Goal: Task Accomplishment & Management: Complete application form

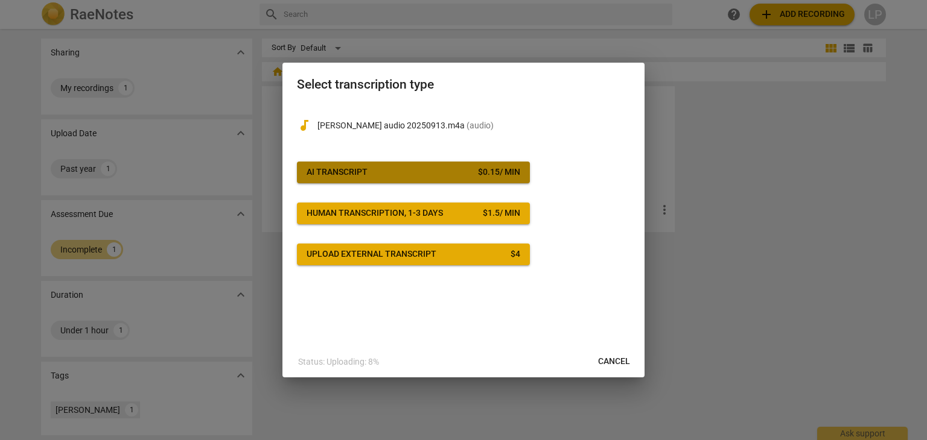
click at [357, 170] on div "AI Transcript" at bounding box center [336, 173] width 61 height 12
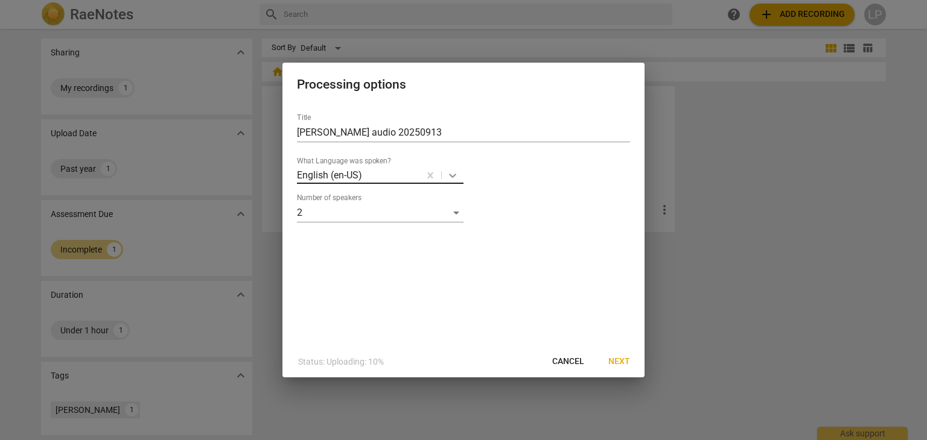
click at [451, 174] on icon at bounding box center [452, 176] width 12 height 12
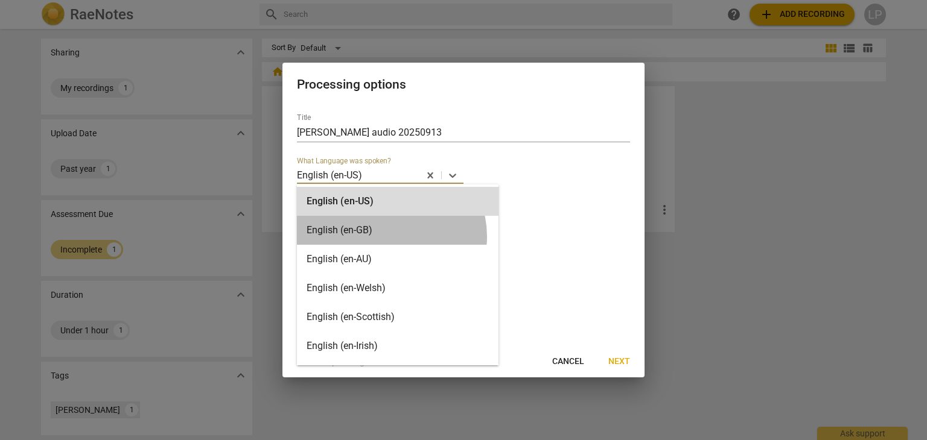
click at [390, 237] on div "English (en-GB)" at bounding box center [398, 230] width 202 height 29
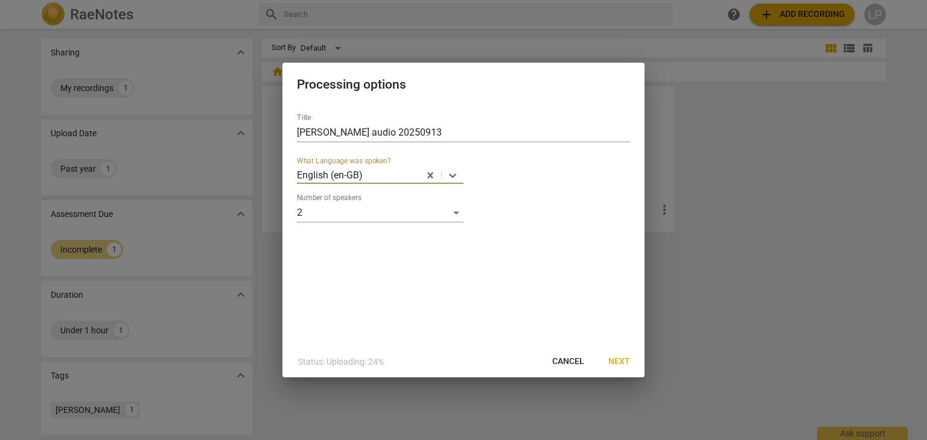
click at [620, 358] on span "Next" at bounding box center [619, 362] width 22 height 12
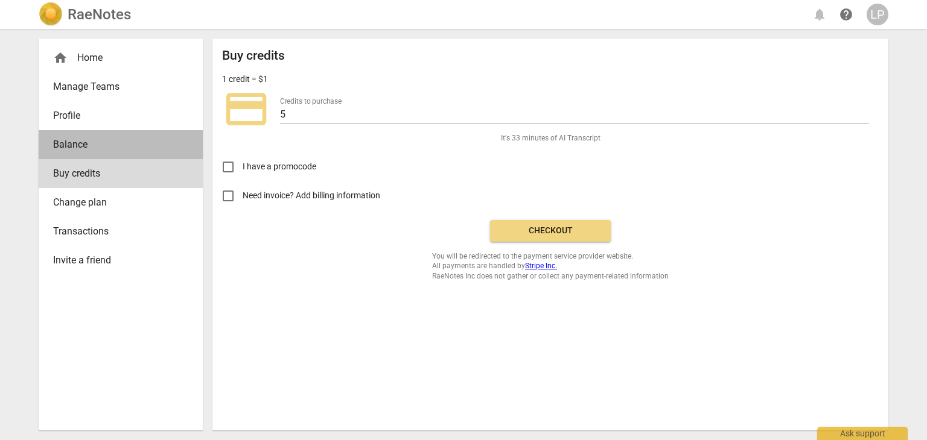
click at [66, 140] on span "Balance" at bounding box center [115, 145] width 125 height 14
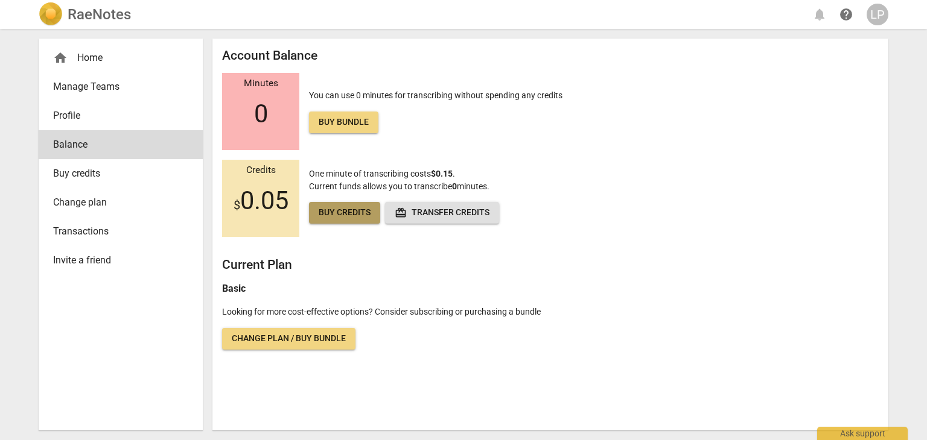
click at [328, 211] on span "Buy credits" at bounding box center [345, 213] width 52 height 12
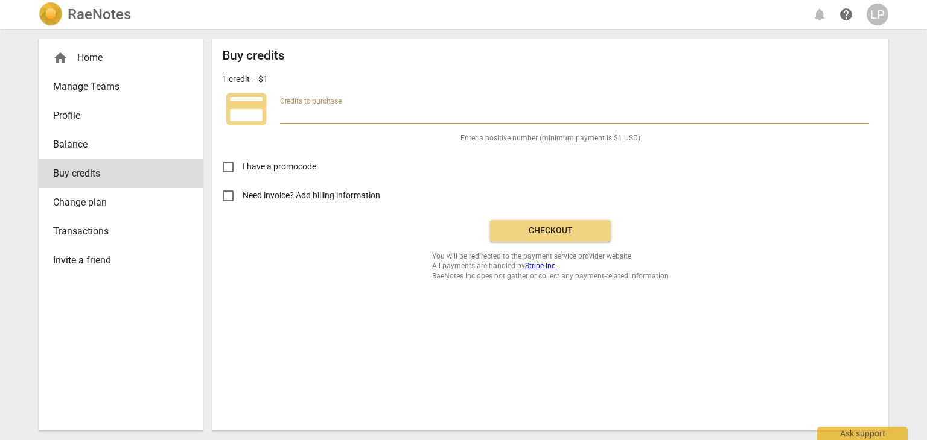
click at [301, 110] on input "number" at bounding box center [574, 115] width 589 height 17
type input "4"
type input "5"
click at [75, 82] on span "Manage Teams" at bounding box center [115, 87] width 125 height 14
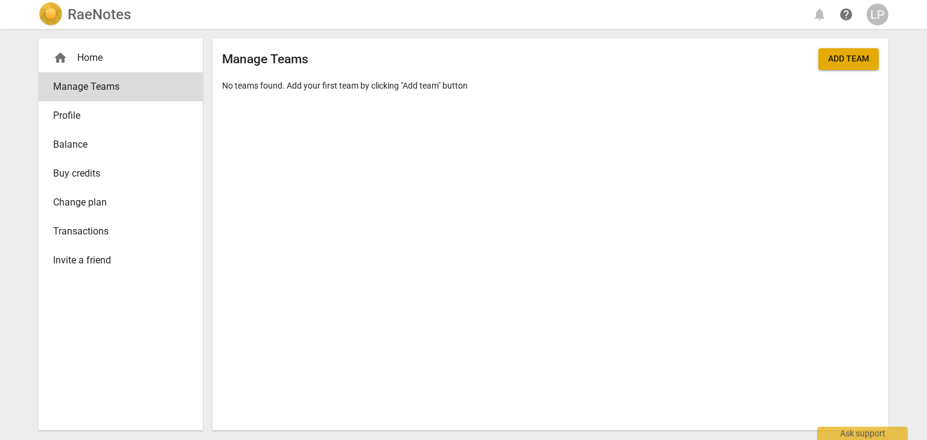
click at [71, 174] on span "Buy credits" at bounding box center [115, 174] width 125 height 14
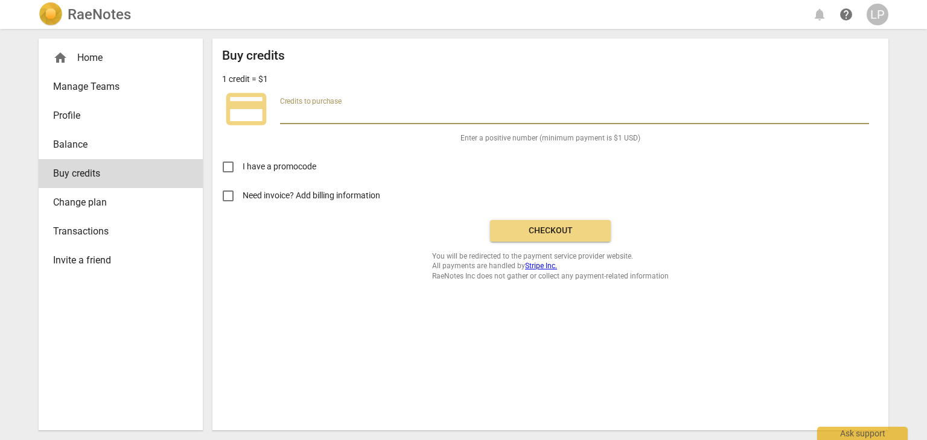
click at [297, 114] on input "number" at bounding box center [574, 115] width 589 height 17
type input "4.50"
click at [532, 232] on span "Checkout" at bounding box center [550, 231] width 101 height 12
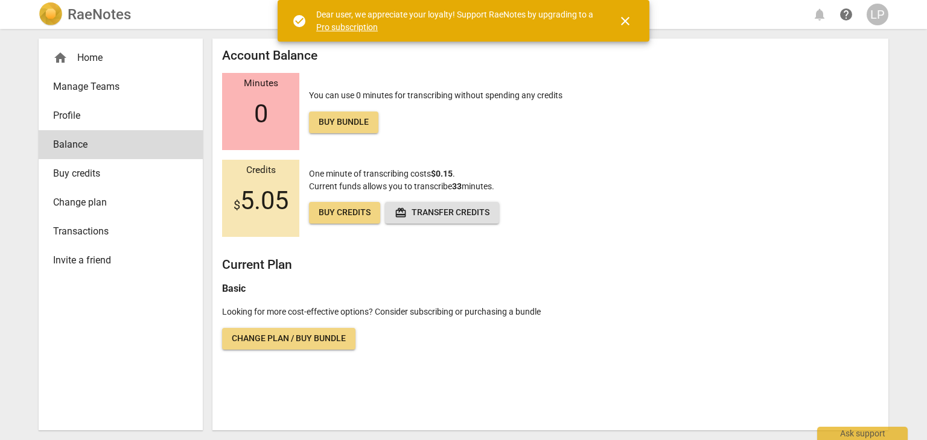
click at [107, 80] on span "Manage Teams" at bounding box center [115, 87] width 125 height 14
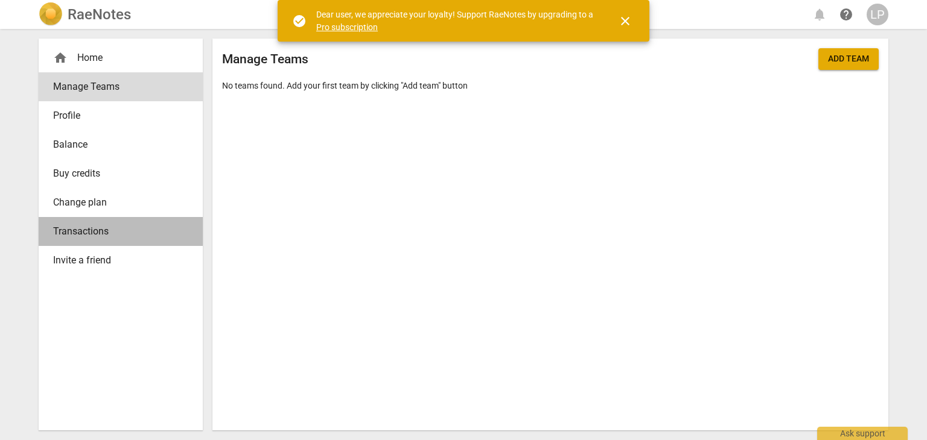
click at [87, 232] on span "Transactions" at bounding box center [115, 231] width 125 height 14
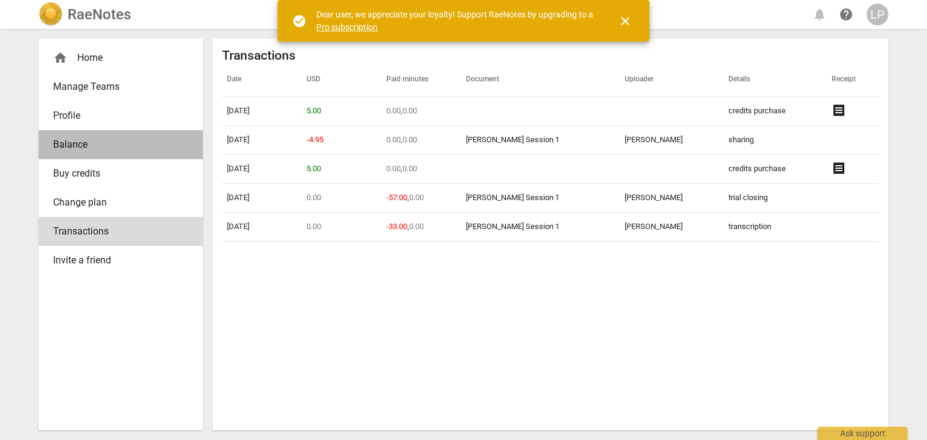
click at [70, 141] on span "Balance" at bounding box center [115, 145] width 125 height 14
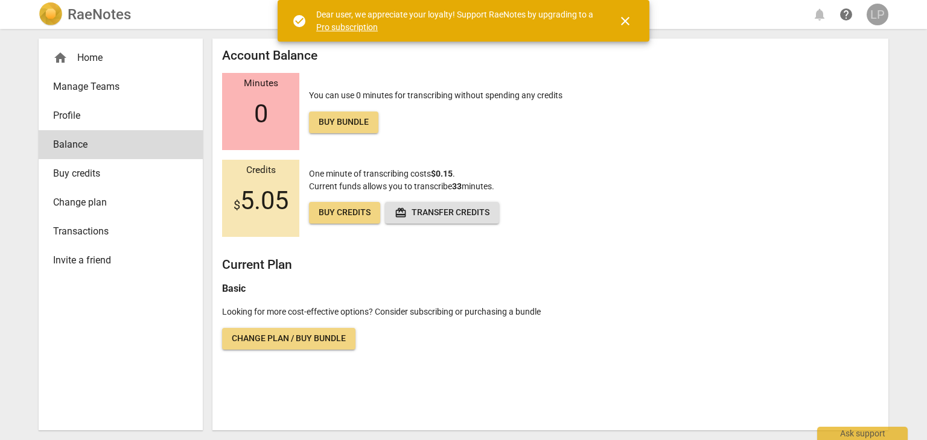
click at [877, 11] on div "LP" at bounding box center [877, 15] width 22 height 22
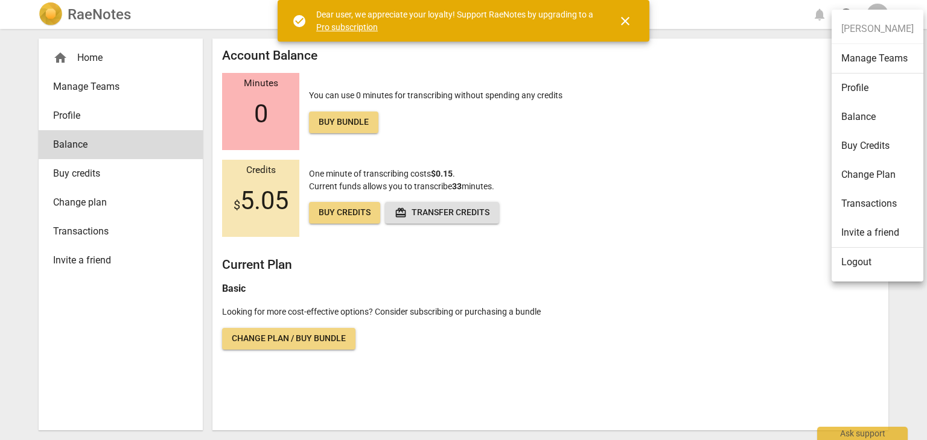
click at [95, 54] on div at bounding box center [463, 220] width 927 height 440
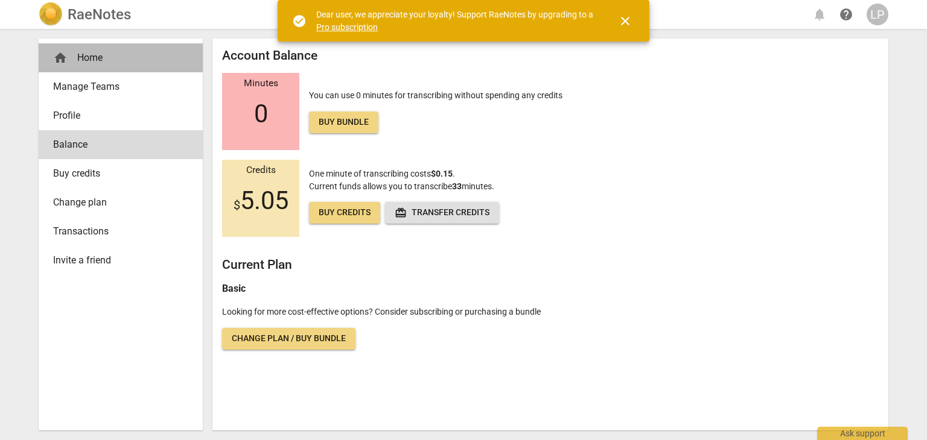
click at [84, 54] on div "home Home" at bounding box center [115, 58] width 125 height 14
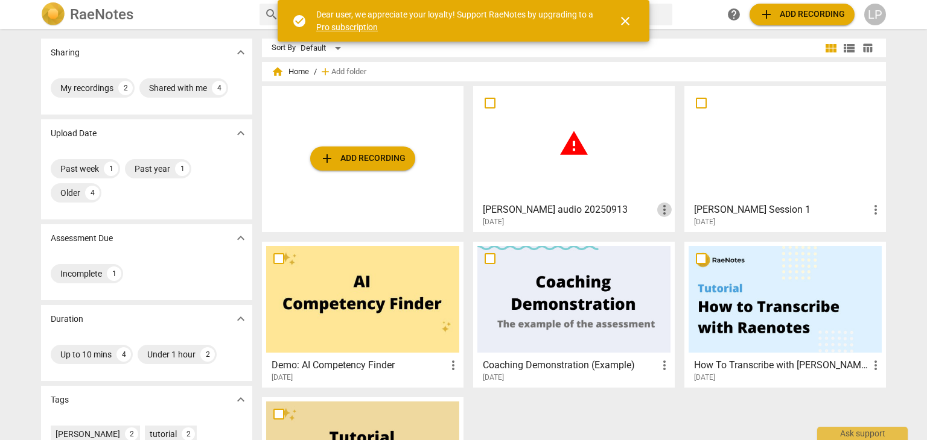
click at [663, 209] on span "more_vert" at bounding box center [664, 210] width 14 height 14
click at [570, 143] on div at bounding box center [463, 220] width 927 height 440
click at [498, 210] on h3 "[PERSON_NAME] audio 20250913" at bounding box center [570, 210] width 174 height 14
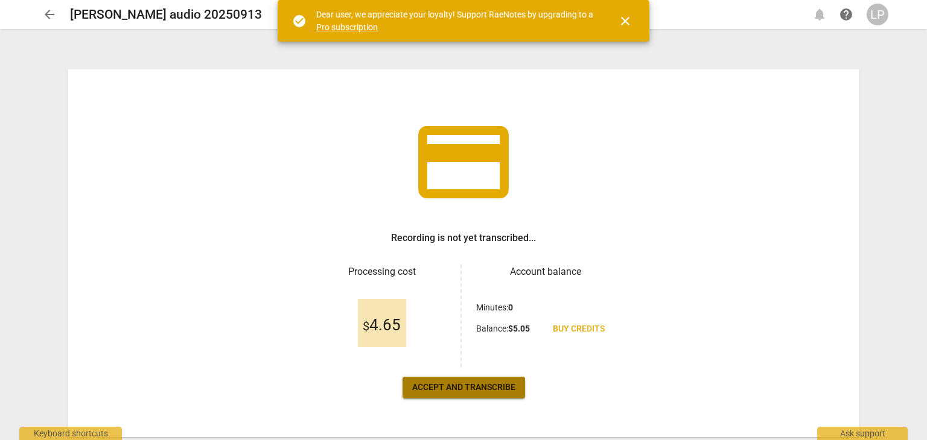
click at [465, 386] on span "Accept and transcribe" at bounding box center [463, 388] width 103 height 12
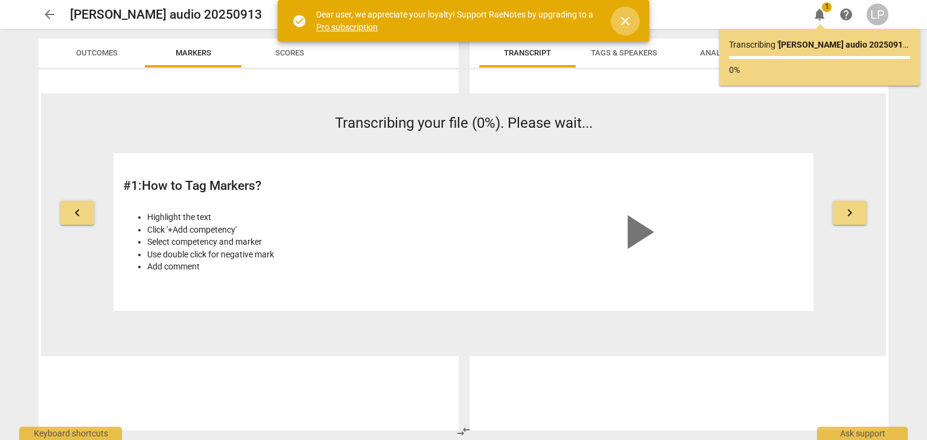
click at [625, 17] on span "close" at bounding box center [625, 21] width 14 height 14
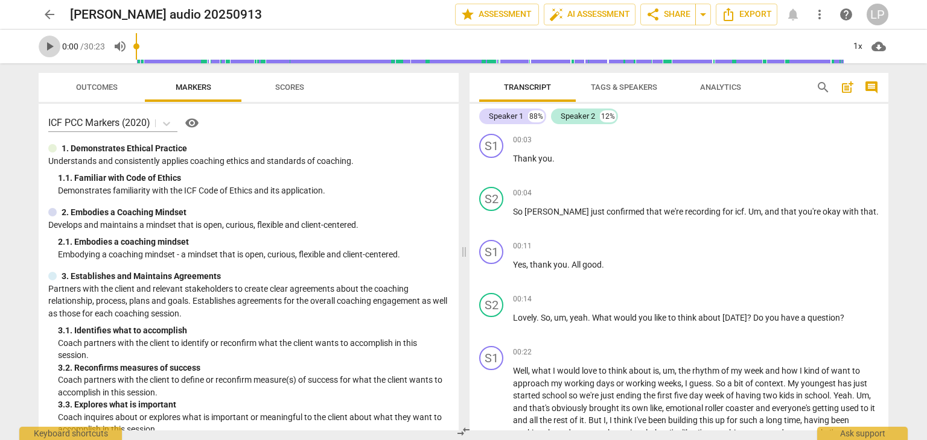
click at [48, 44] on span "play_arrow" at bounding box center [49, 46] width 14 height 14
click at [47, 39] on span "pause" at bounding box center [49, 46] width 14 height 14
type input "11"
click at [509, 116] on div "Speaker 1" at bounding box center [506, 116] width 34 height 12
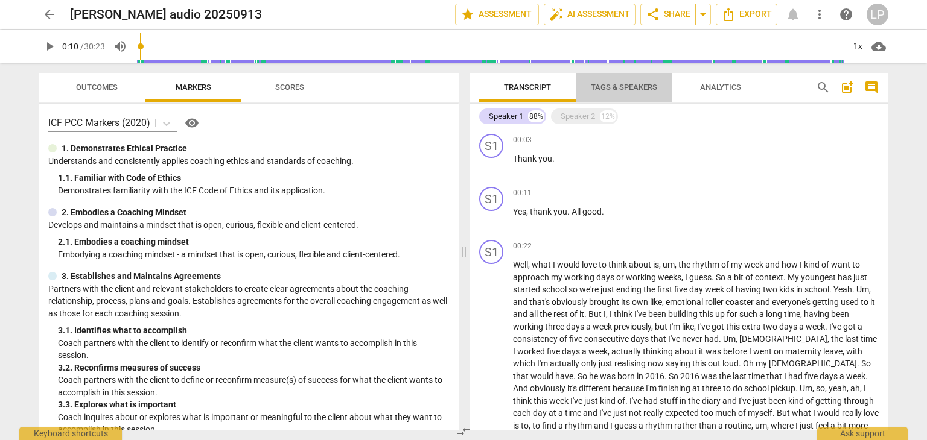
click at [617, 87] on span "Tags & Speakers" at bounding box center [624, 87] width 66 height 9
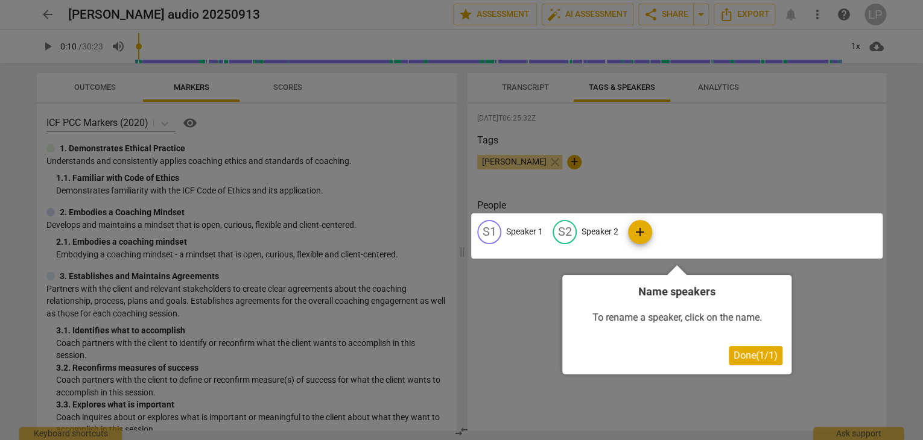
click at [483, 237] on div at bounding box center [676, 236] width 411 height 45
click at [523, 232] on div at bounding box center [676, 236] width 411 height 45
click at [745, 350] on span "Done ( 1 / 1 )" at bounding box center [756, 355] width 44 height 11
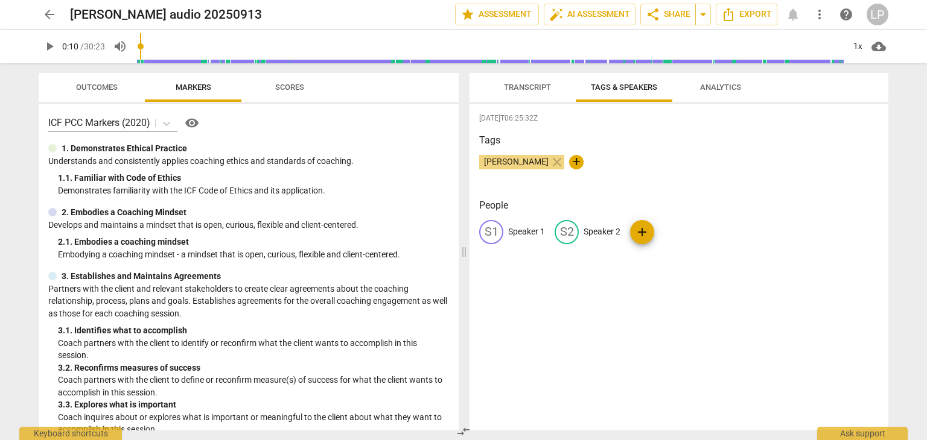
click at [522, 224] on div "S1 Speaker 1" at bounding box center [512, 232] width 66 height 24
type input "[PERSON_NAME]"
click at [667, 227] on p "Speaker 2" at bounding box center [680, 232] width 37 height 13
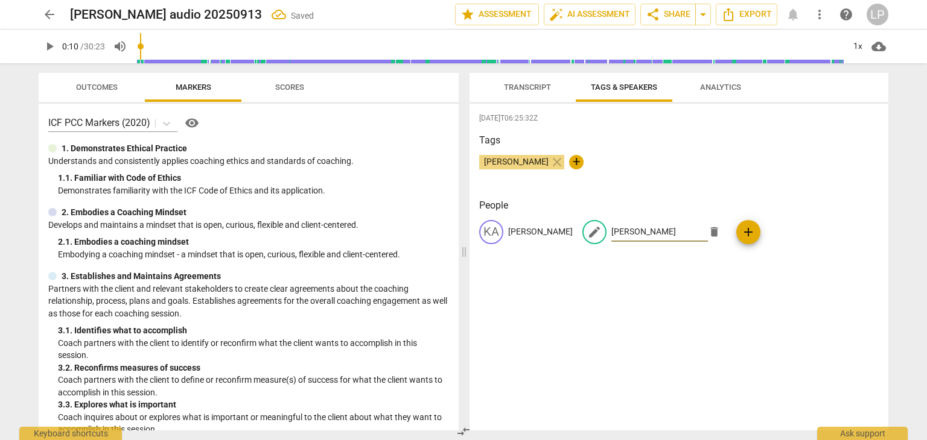
type input "[PERSON_NAME]"
click at [509, 83] on span "Transcript" at bounding box center [527, 87] width 47 height 9
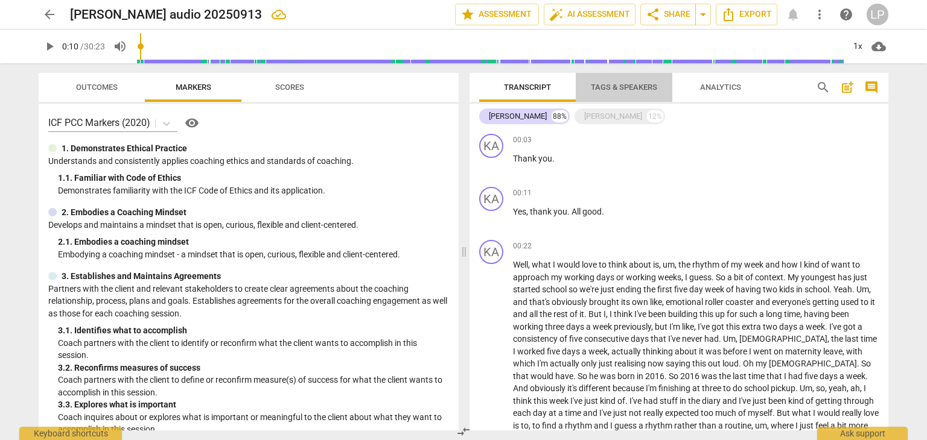
click at [620, 86] on span "Tags & Speakers" at bounding box center [624, 87] width 66 height 9
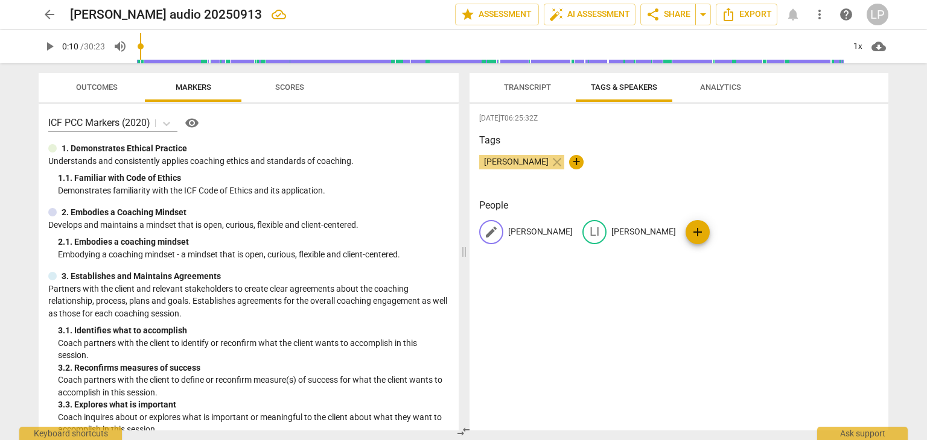
click at [490, 230] on span "edit" at bounding box center [491, 232] width 14 height 14
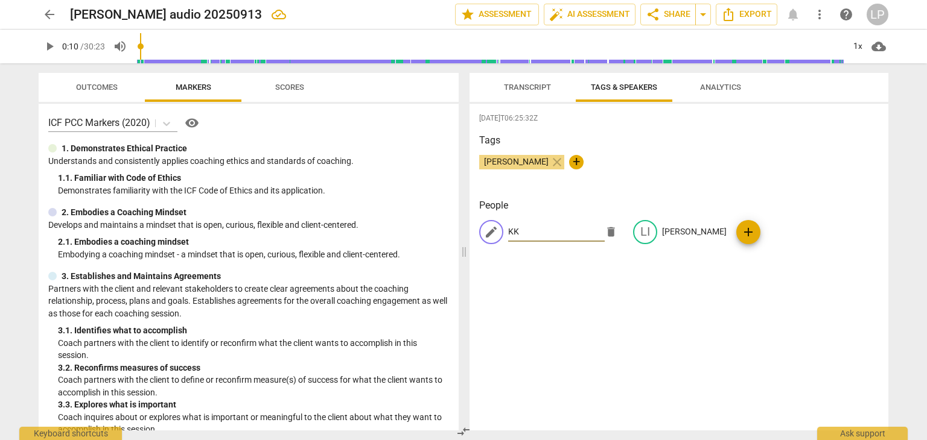
type input "KK"
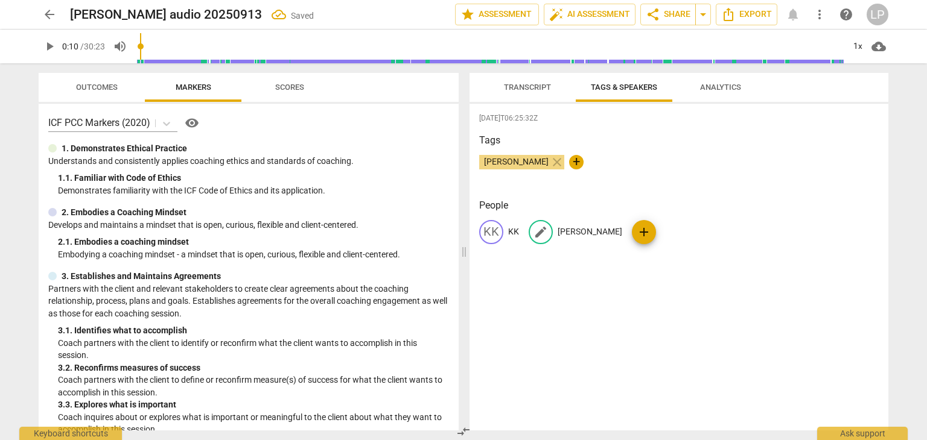
click at [555, 232] on div "edit [PERSON_NAME]" at bounding box center [576, 232] width 94 height 24
type input "LP"
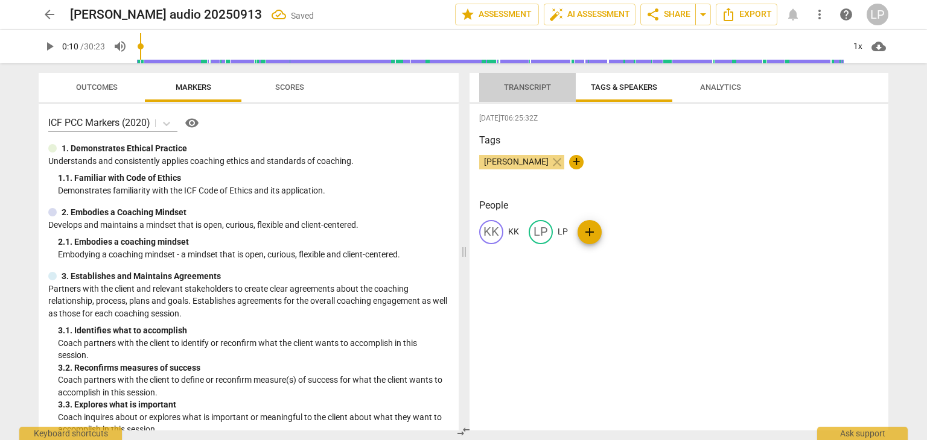
click at [521, 80] on span "Transcript" at bounding box center [527, 88] width 76 height 16
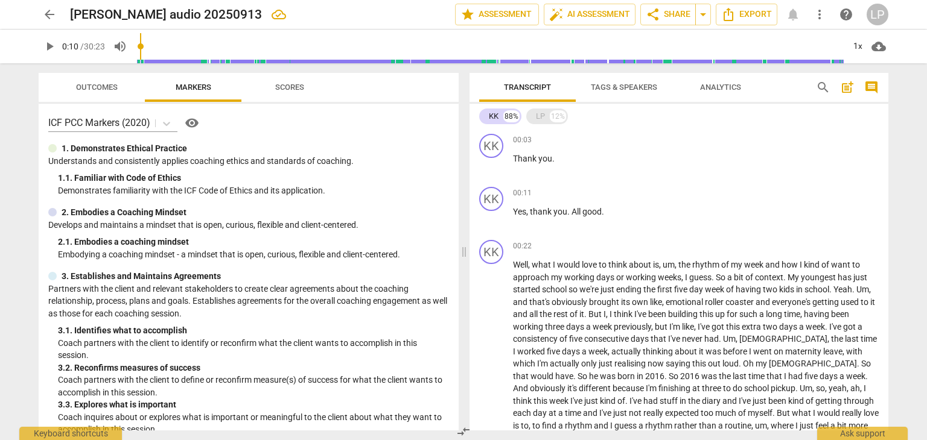
click at [539, 118] on div "LP" at bounding box center [540, 116] width 9 height 12
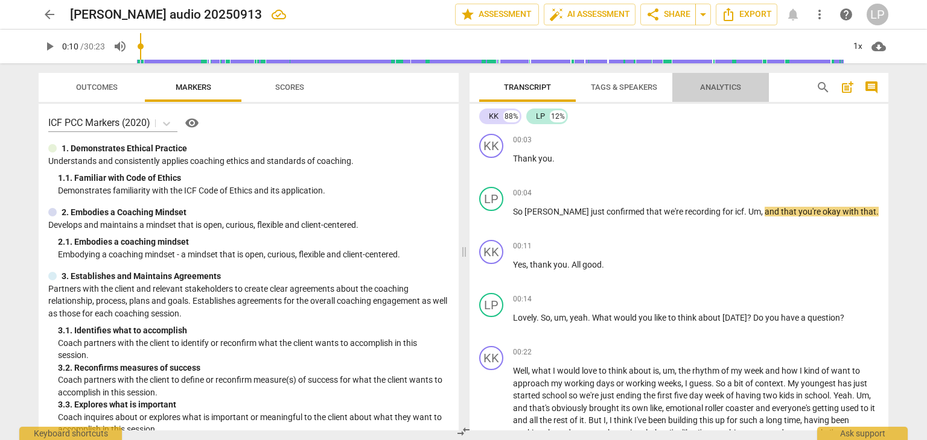
click at [722, 84] on span "Analytics" at bounding box center [720, 87] width 41 height 9
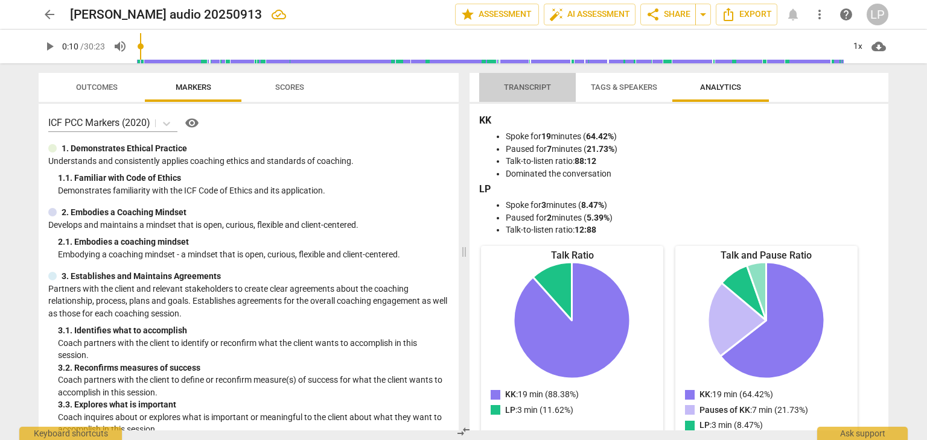
click at [515, 81] on span "Transcript" at bounding box center [527, 88] width 76 height 16
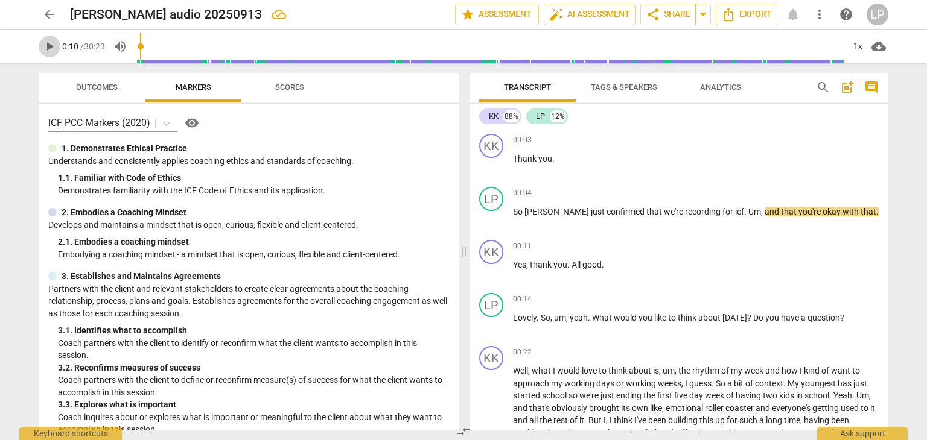
click at [48, 43] on span "play_arrow" at bounding box center [49, 46] width 14 height 14
drag, startPoint x: 142, startPoint y: 51, endPoint x: 126, endPoint y: 49, distance: 16.3
click at [136, 49] on input "range" at bounding box center [490, 46] width 708 height 39
click at [490, 272] on span "pause" at bounding box center [491, 272] width 14 height 14
type input "16"
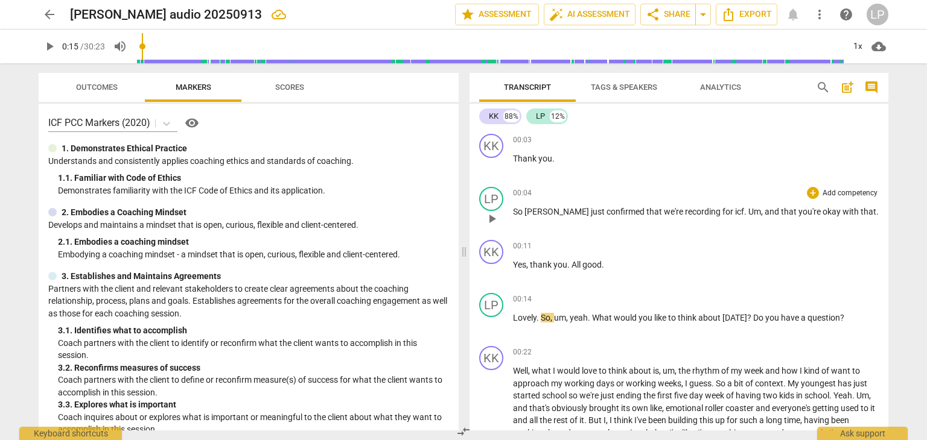
click at [831, 211] on p "So [PERSON_NAME] just confirmed that we're recording for icf . Um , and that yo…" at bounding box center [696, 212] width 366 height 13
click at [606, 212] on span "confirmed" at bounding box center [626, 212] width 40 height 10
click at [48, 42] on span "play_arrow" at bounding box center [49, 46] width 14 height 14
click at [924, 428] on div "arrow_back [PERSON_NAME] audio 20250913 edit star Assessment auto_fix_high AI A…" at bounding box center [463, 220] width 927 height 440
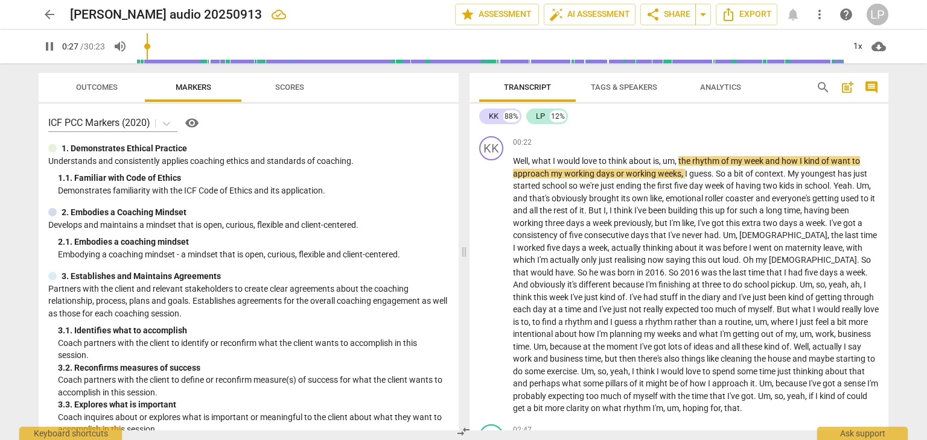
scroll to position [210, 0]
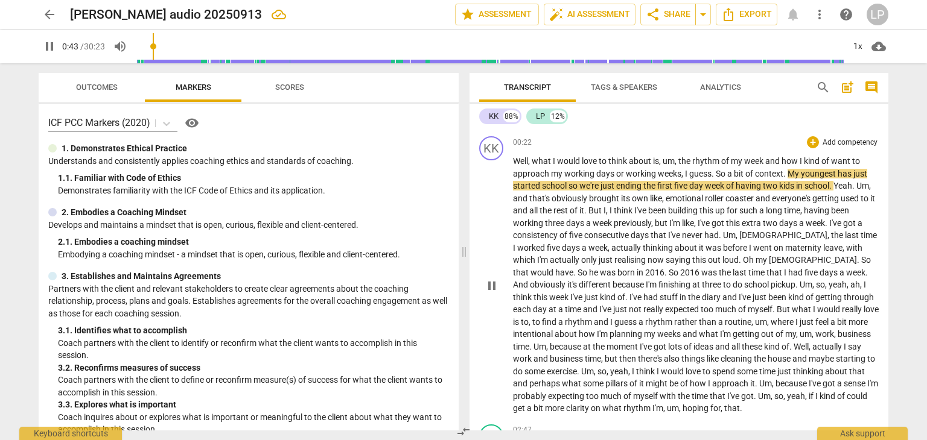
click at [569, 185] on span "so" at bounding box center [573, 186] width 11 height 10
type input "45"
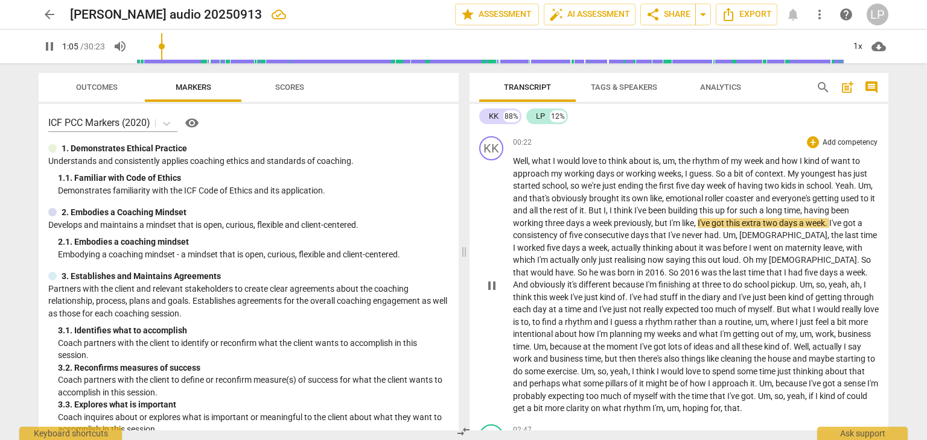
click at [651, 220] on span "previously" at bounding box center [632, 223] width 37 height 10
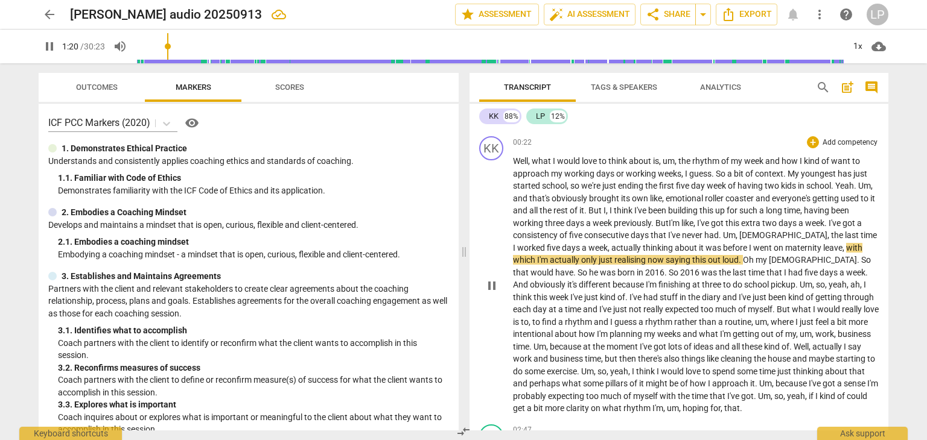
click at [489, 279] on span "pause" at bounding box center [491, 286] width 14 height 14
click at [832, 240] on p "Well , what I would love to think about is , um , the rhythm of my week and how…" at bounding box center [696, 285] width 366 height 260
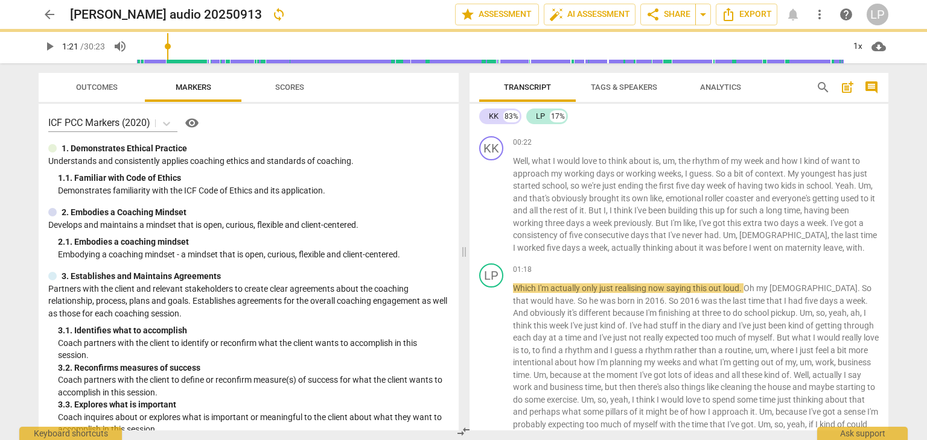
scroll to position [239, 0]
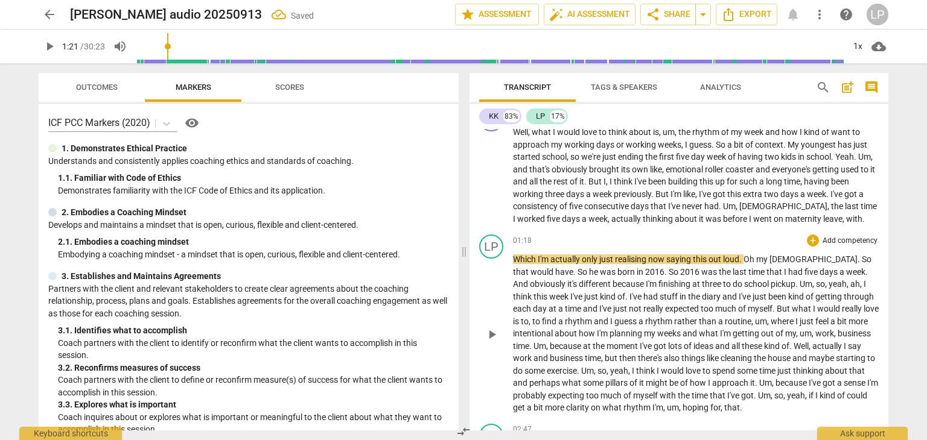
click at [515, 237] on span "01:18" at bounding box center [522, 241] width 19 height 10
click at [513, 256] on span "Which" at bounding box center [525, 260] width 25 height 10
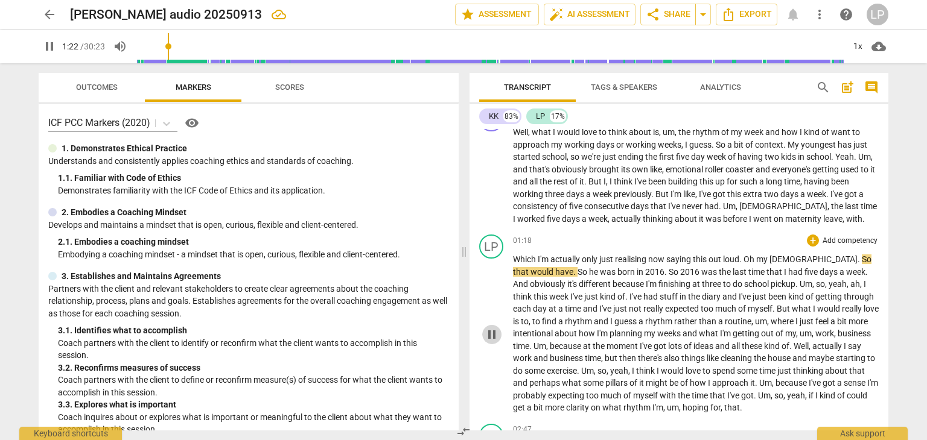
click at [489, 334] on span "pause" at bounding box center [491, 335] width 14 height 14
type input "83"
drag, startPoint x: 487, startPoint y: 241, endPoint x: 544, endPoint y: 254, distance: 58.7
click at [544, 255] on span "I'm" at bounding box center [544, 260] width 13 height 10
click at [514, 256] on span "Which" at bounding box center [525, 260] width 25 height 10
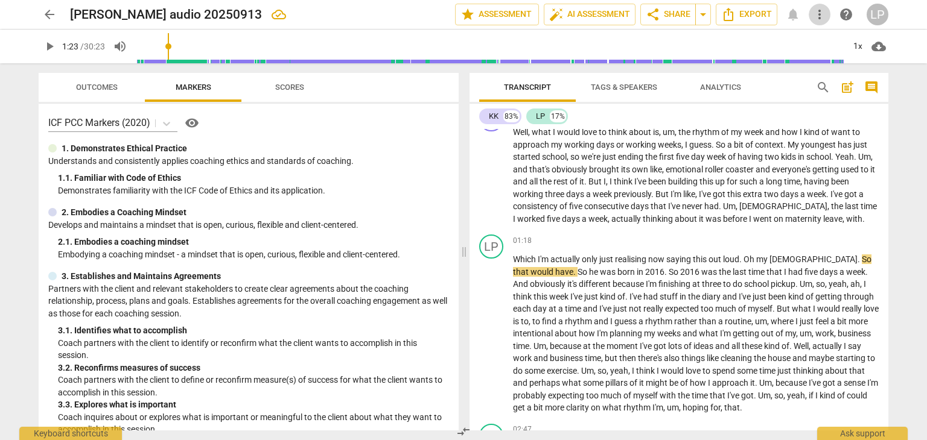
click at [817, 12] on span "more_vert" at bounding box center [819, 14] width 14 height 14
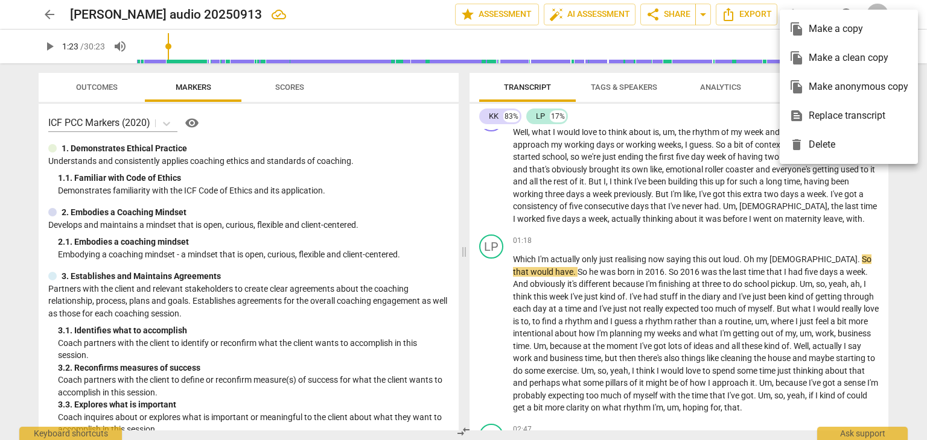
click at [515, 248] on div at bounding box center [463, 220] width 927 height 440
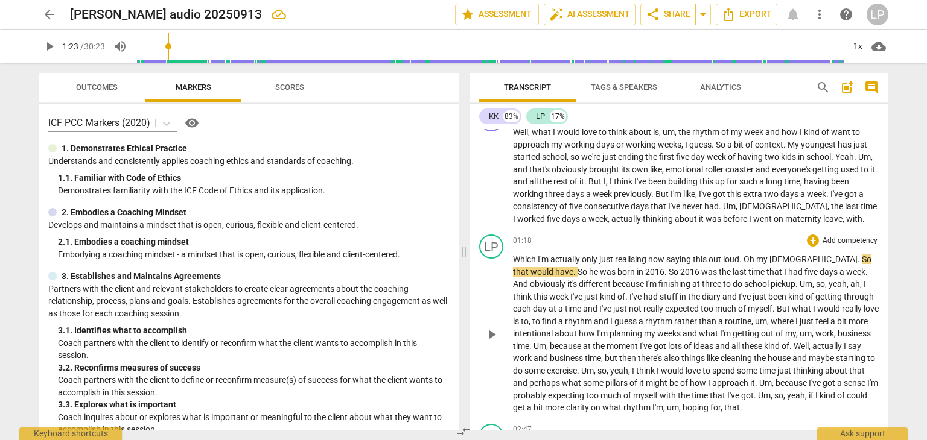
click at [520, 262] on span "Which" at bounding box center [525, 260] width 25 height 10
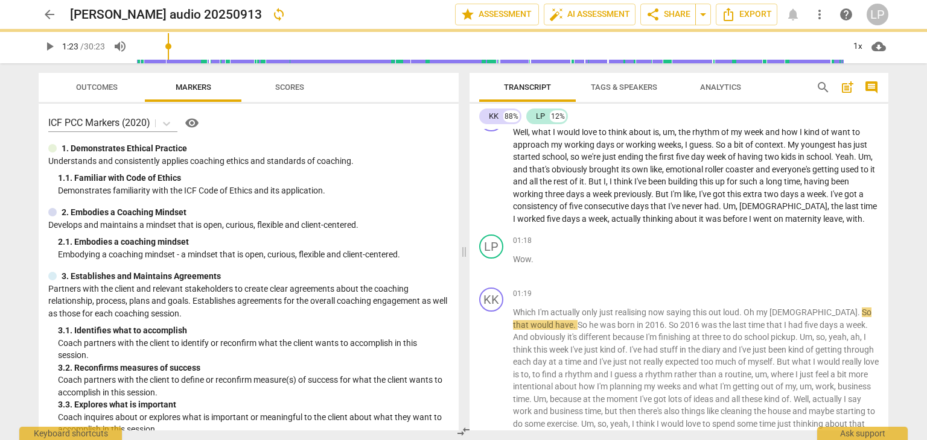
click at [536, 255] on p "Wow ." at bounding box center [696, 259] width 366 height 13
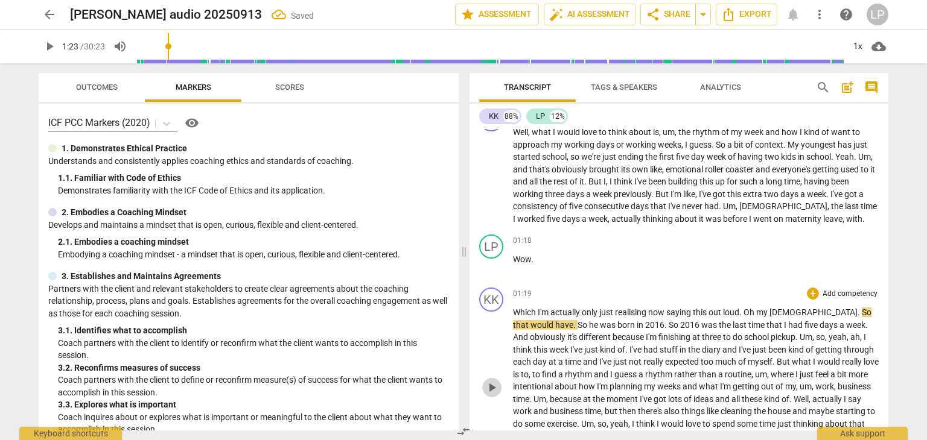
click at [491, 384] on span "play_arrow" at bounding box center [491, 388] width 14 height 14
click at [863, 360] on span "love" at bounding box center [870, 362] width 15 height 10
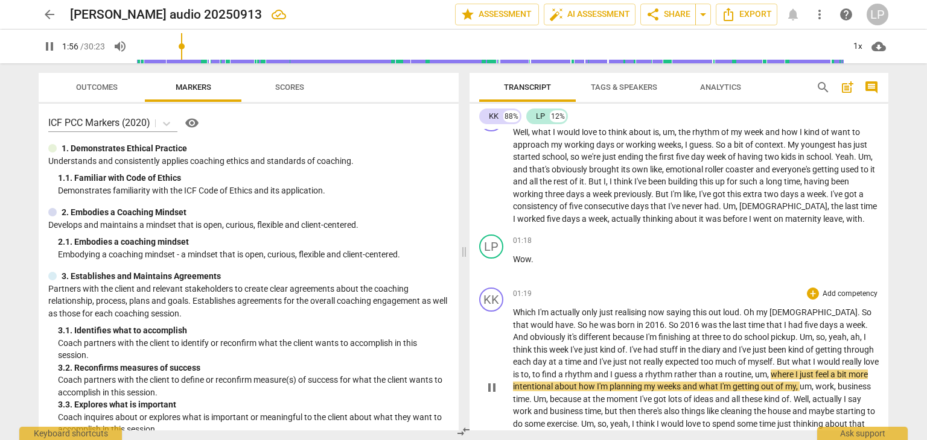
type input "117"
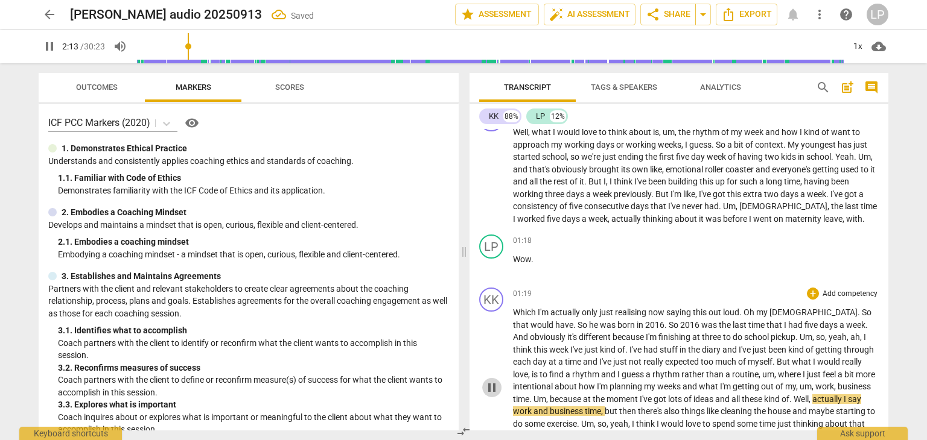
click at [487, 385] on span "pause" at bounding box center [491, 388] width 14 height 14
type input "134"
click at [837, 382] on span "business" at bounding box center [853, 387] width 33 height 10
click at [487, 384] on span "play_arrow" at bounding box center [491, 388] width 14 height 14
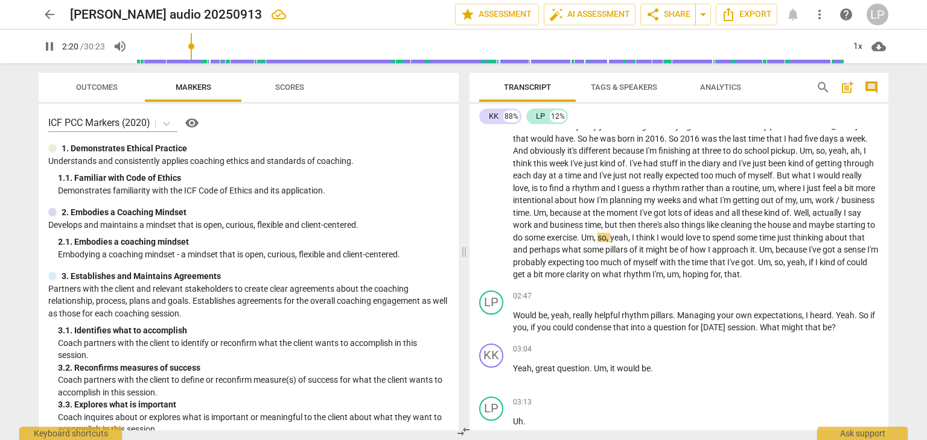
scroll to position [426, 0]
click at [681, 269] on span "," at bounding box center [681, 274] width 4 height 10
type input "173"
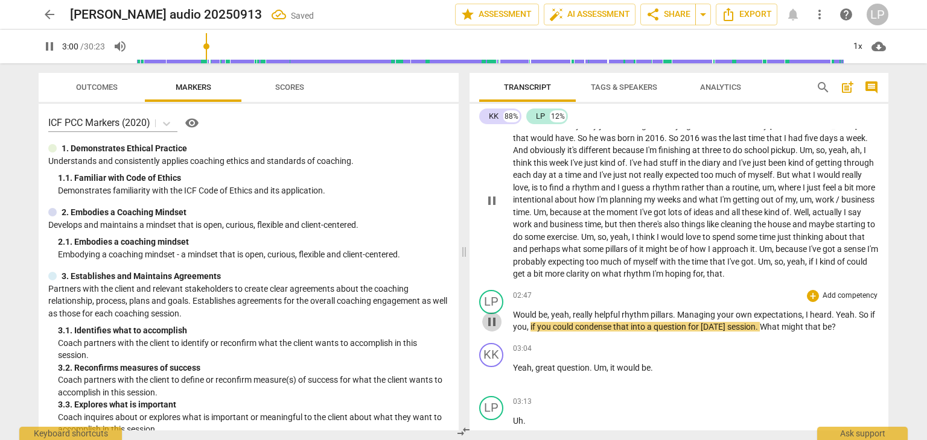
click at [490, 320] on span "pause" at bounding box center [491, 322] width 14 height 14
type input "181"
click at [704, 272] on span "," at bounding box center [705, 274] width 4 height 10
click at [624, 313] on span "rhythm" at bounding box center [635, 315] width 29 height 10
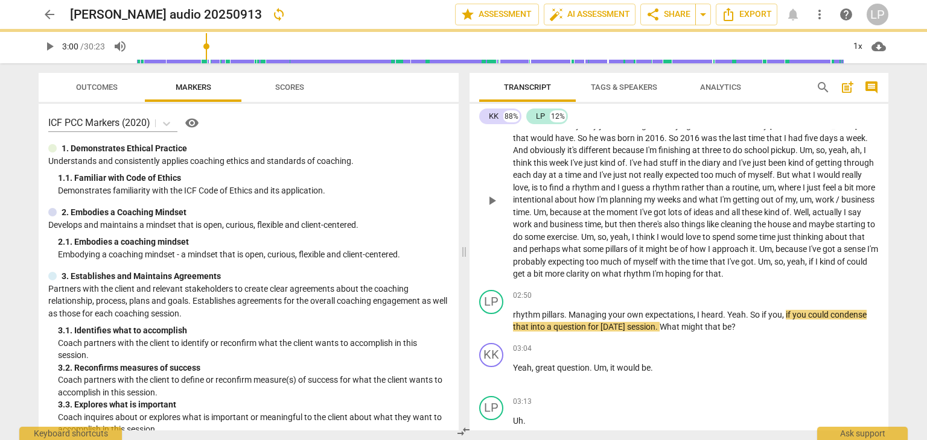
click at [742, 273] on p "Which I'm actually only just realising now saying this out loud . Oh my God . S…" at bounding box center [696, 199] width 366 height 161
click at [728, 271] on span "that Would be, yeah, really helpful." at bounding box center [768, 274] width 127 height 10
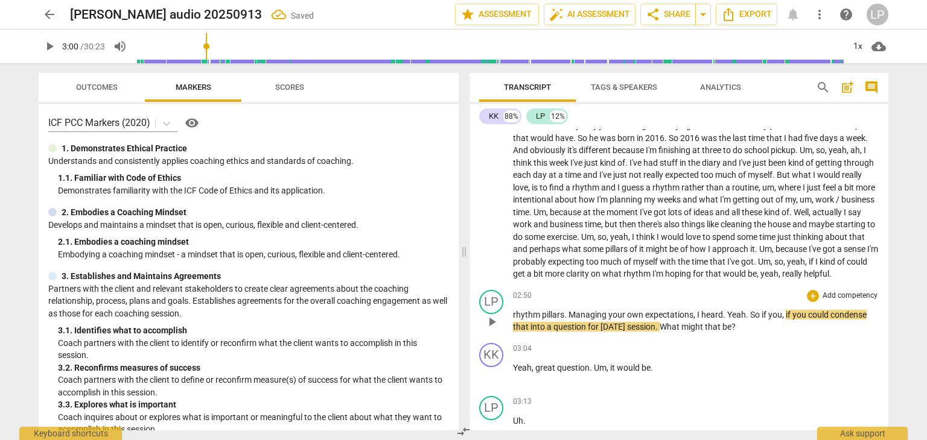
click at [542, 311] on span "pillars" at bounding box center [553, 315] width 22 height 10
click at [659, 324] on span "." at bounding box center [657, 327] width 4 height 10
click at [489, 319] on span "play_arrow" at bounding box center [491, 322] width 14 height 14
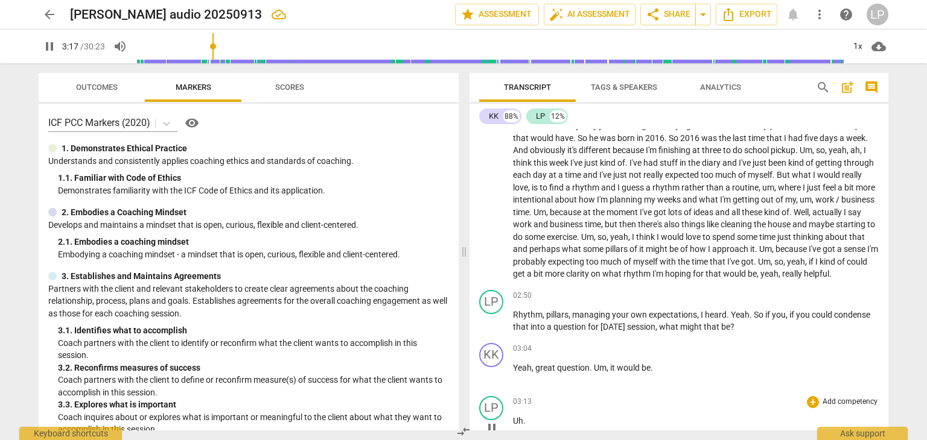
click at [531, 417] on p "Uh ." at bounding box center [696, 421] width 366 height 13
type input "198"
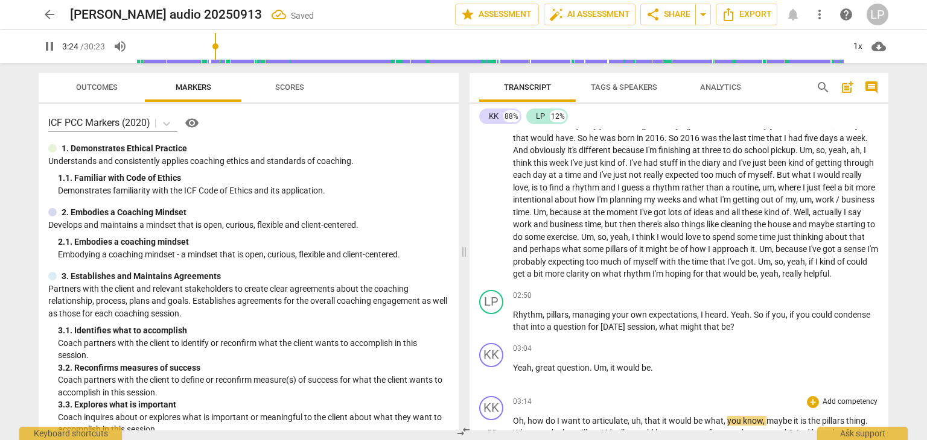
click at [515, 416] on span "Oh" at bounding box center [518, 421] width 11 height 10
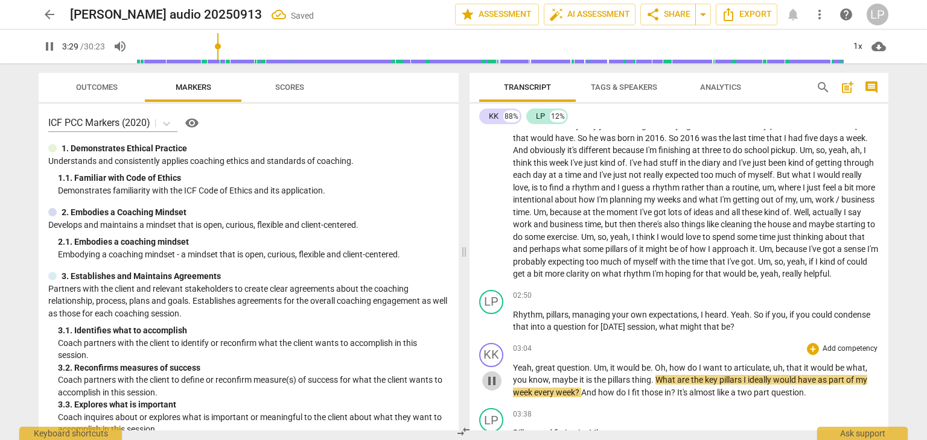
click at [490, 377] on span "pause" at bounding box center [491, 381] width 14 height 14
click at [490, 377] on span "play_arrow" at bounding box center [491, 381] width 14 height 14
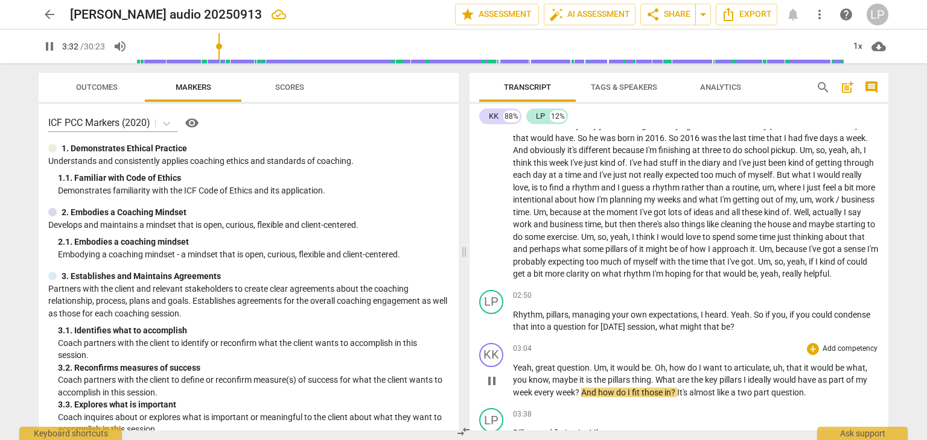
click at [530, 389] on span "week" at bounding box center [523, 393] width 21 height 10
type input "214"
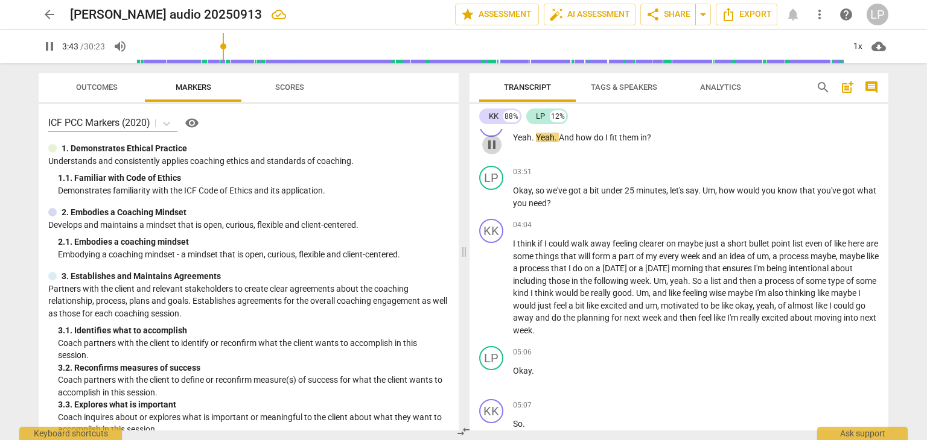
click at [492, 143] on span "pause" at bounding box center [491, 145] width 14 height 14
drag, startPoint x: 888, startPoint y: 174, endPoint x: 881, endPoint y: 154, distance: 21.2
click at [881, 154] on div "Transcript Tags & Speakers Analytics search post_add comment KK 88% LP 12% KK p…" at bounding box center [681, 251] width 433 height 377
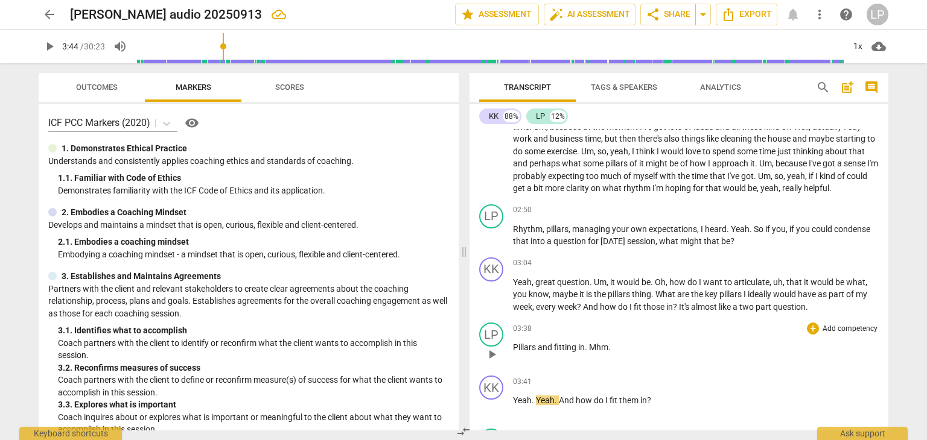
click at [589, 345] on span "Mhm" at bounding box center [598, 348] width 19 height 10
click at [522, 430] on span "03:41" at bounding box center [522, 435] width 19 height 10
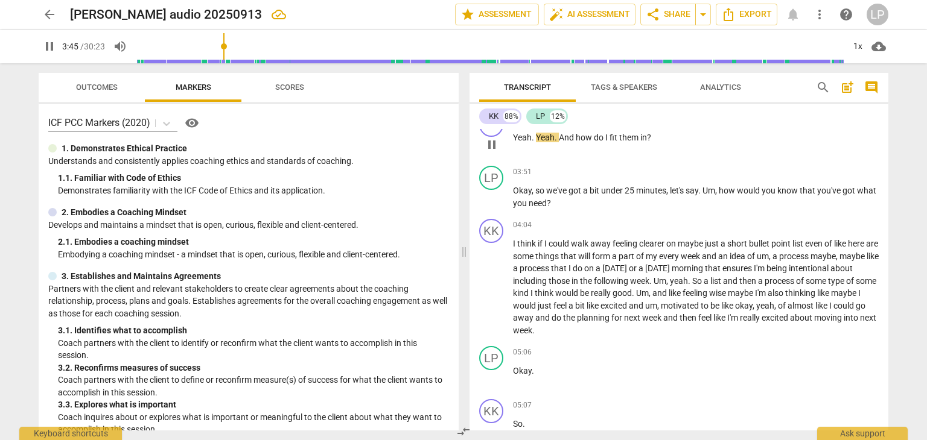
click at [513, 133] on span "Yeah" at bounding box center [522, 138] width 19 height 10
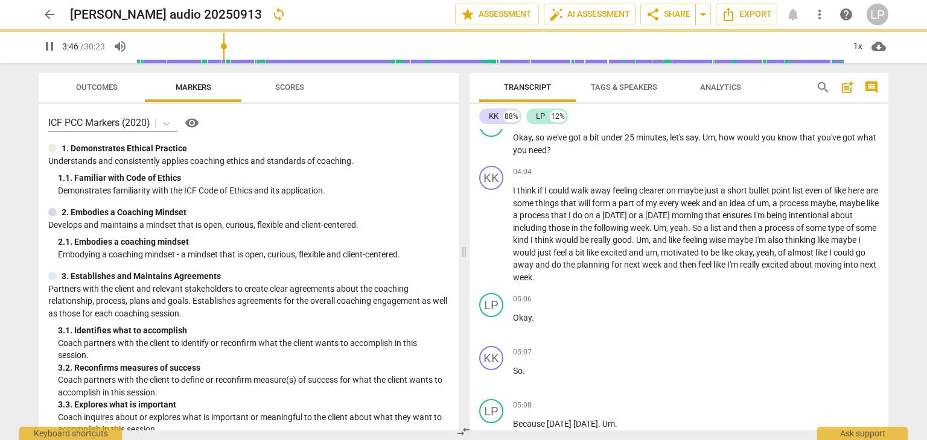
scroll to position [775, 0]
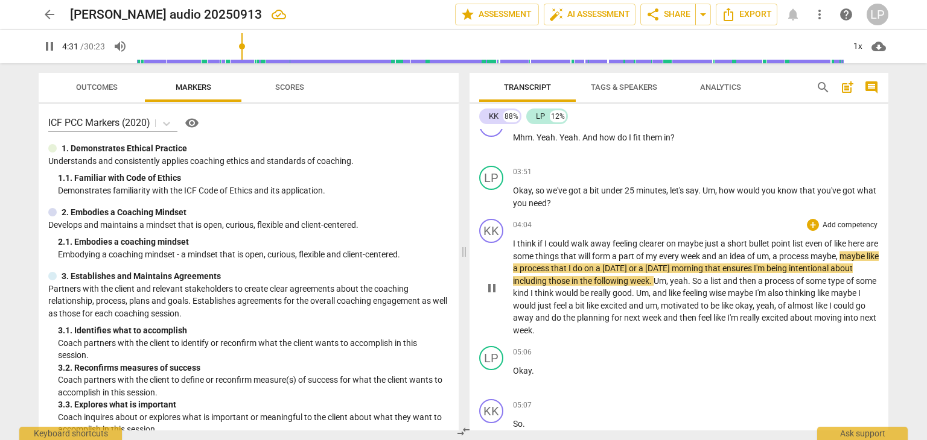
click at [856, 252] on p "I think if I could walk away feeling clearer on maybe just a short bullet point…" at bounding box center [696, 287] width 366 height 99
type input "272"
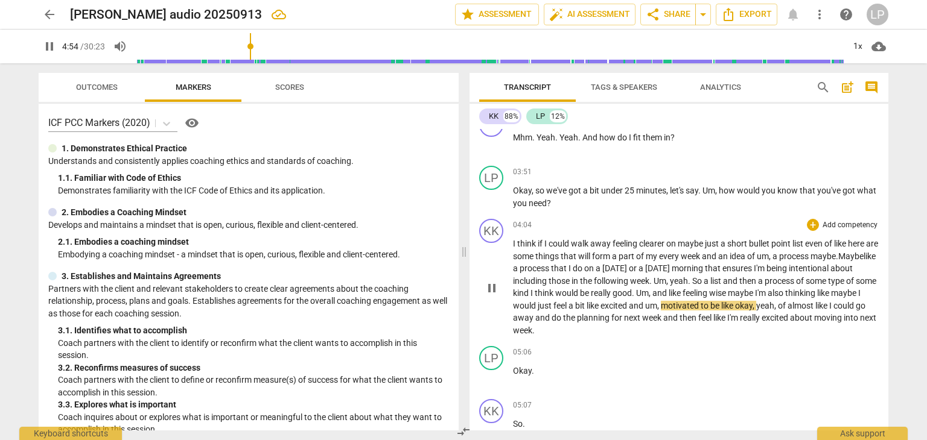
click at [728, 290] on span "wise" at bounding box center [718, 293] width 19 height 10
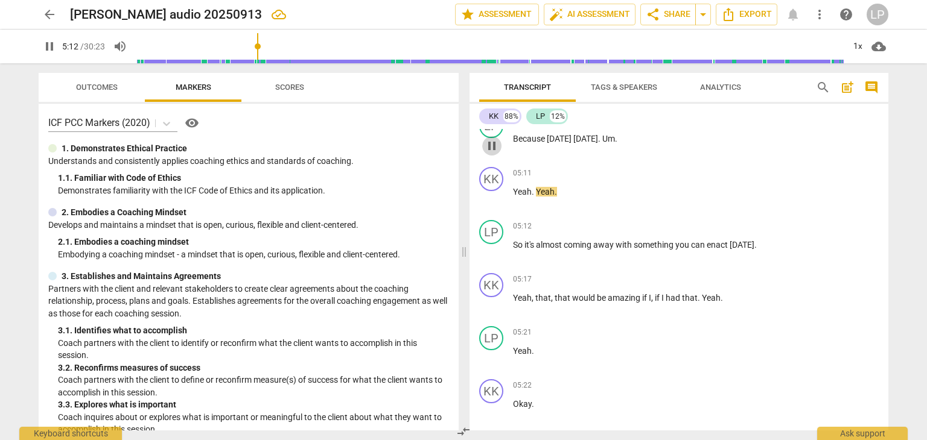
click at [492, 142] on span "pause" at bounding box center [491, 146] width 14 height 14
type input "312"
drag, startPoint x: 888, startPoint y: 191, endPoint x: 883, endPoint y: 178, distance: 13.4
click at [883, 178] on div "KK play_arrow pause 00:03 + Add competency keyboard_arrow_right Thank you . LP …" at bounding box center [678, 280] width 419 height 302
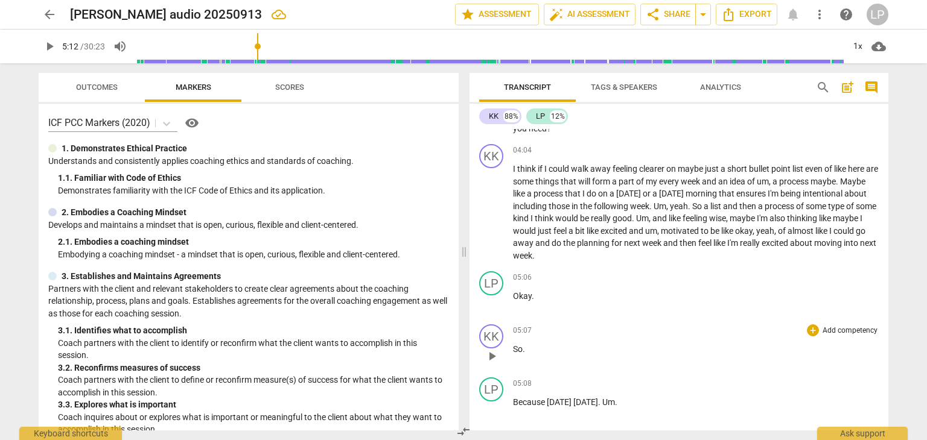
click at [516, 348] on span "So" at bounding box center [518, 350] width 10 height 10
click at [516, 348] on span "Because" at bounding box center [530, 350] width 34 height 10
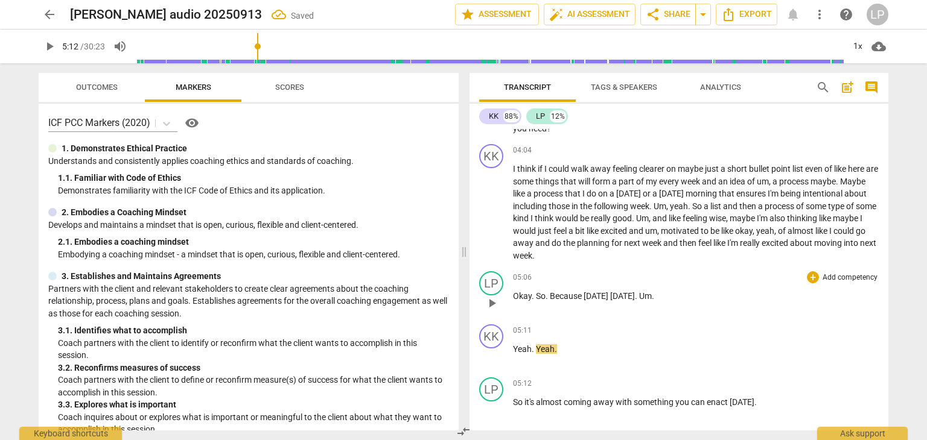
click at [545, 292] on span "." at bounding box center [547, 296] width 4 height 10
click at [490, 350] on span "play_arrow" at bounding box center [491, 356] width 14 height 14
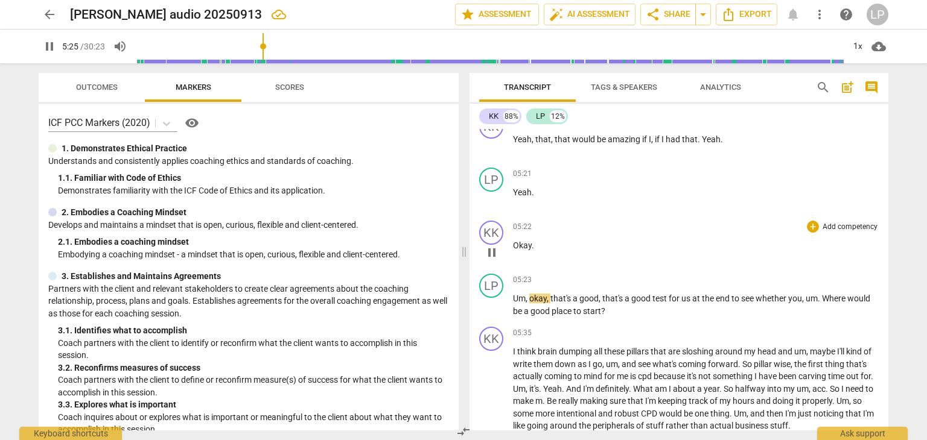
click at [513, 241] on span "Okay" at bounding box center [522, 246] width 19 height 10
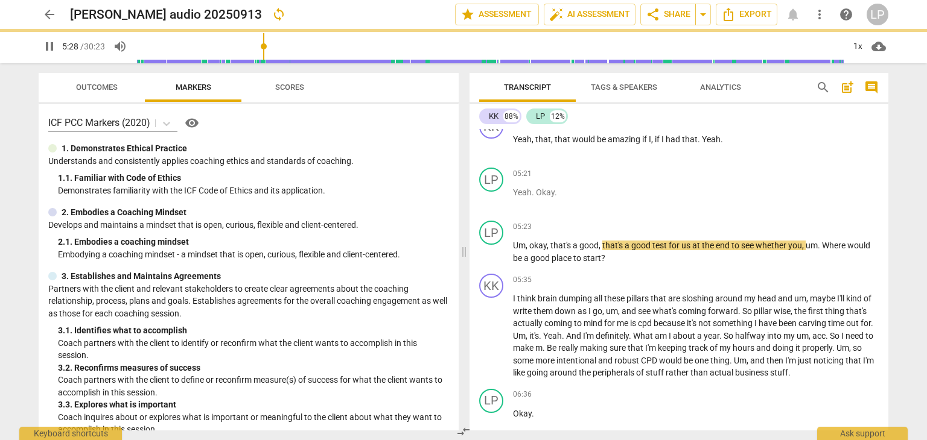
click at [513, 241] on span "Um" at bounding box center [519, 246] width 13 height 10
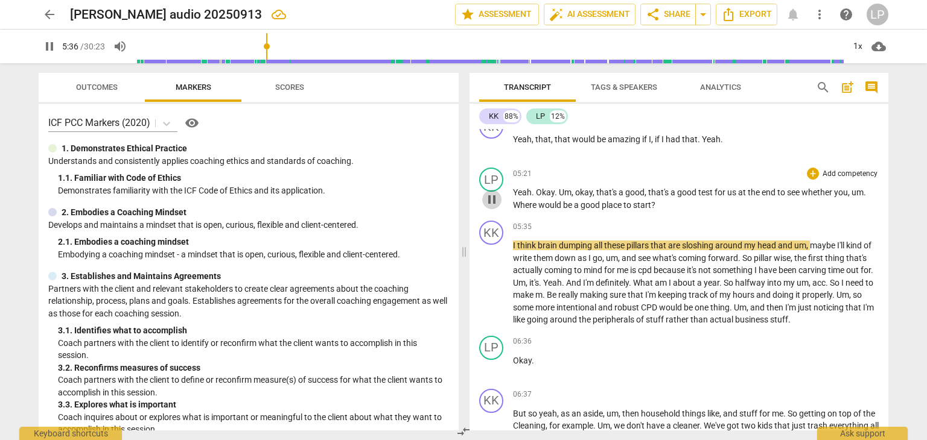
click at [487, 193] on span "pause" at bounding box center [491, 199] width 14 height 14
click at [487, 193] on span "play_arrow" at bounding box center [491, 199] width 14 height 14
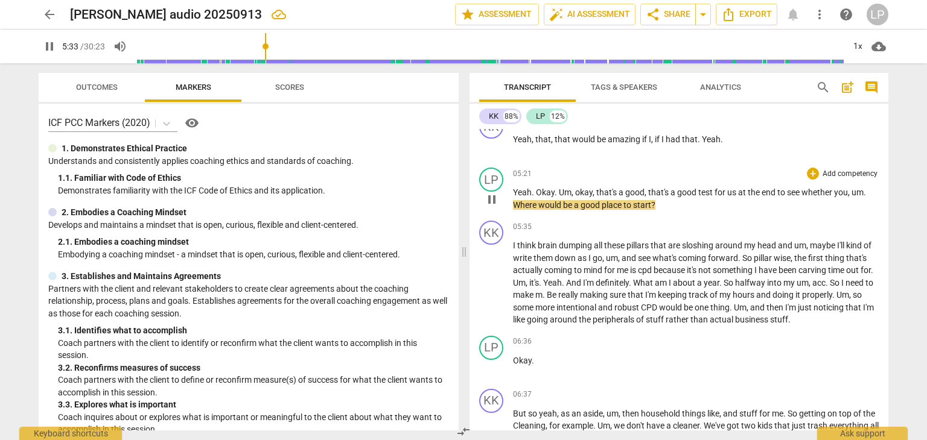
click at [847, 188] on span "you" at bounding box center [841, 193] width 14 height 10
type input "335"
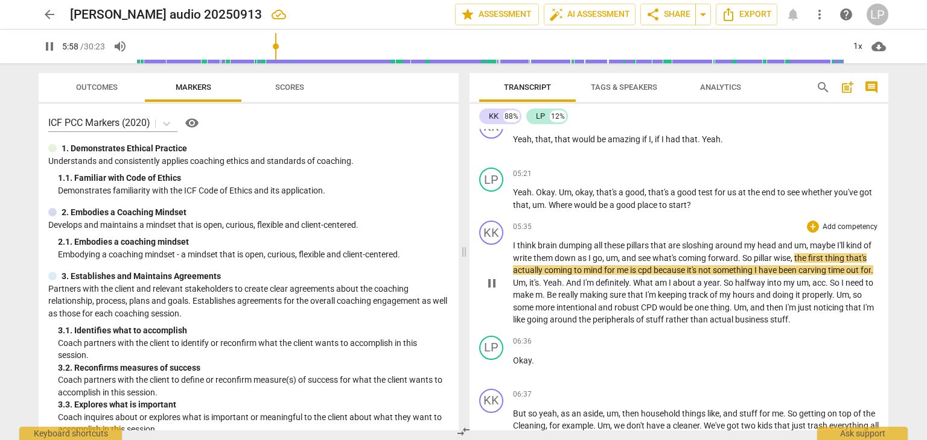
click at [653, 266] on span "cpd" at bounding box center [646, 270] width 16 height 10
type input "359"
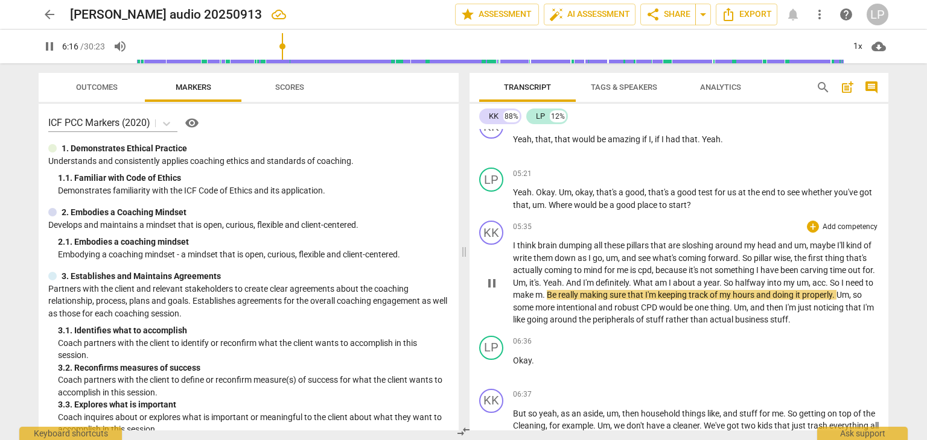
click at [547, 290] on span "." at bounding box center [544, 295] width 4 height 10
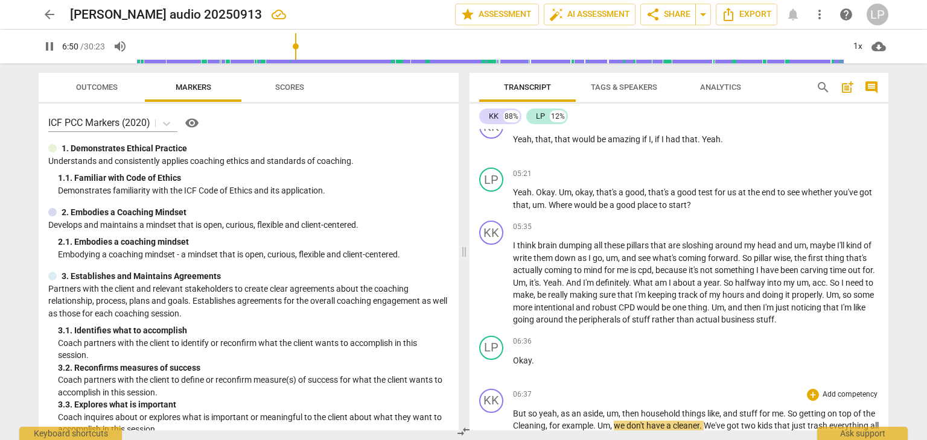
click at [529, 421] on span "Cleaning" at bounding box center [529, 426] width 33 height 10
type input "411"
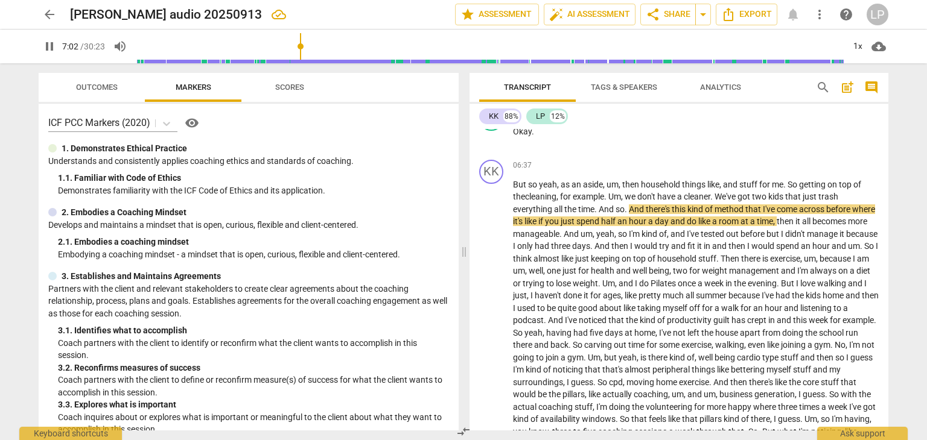
scroll to position [1422, 0]
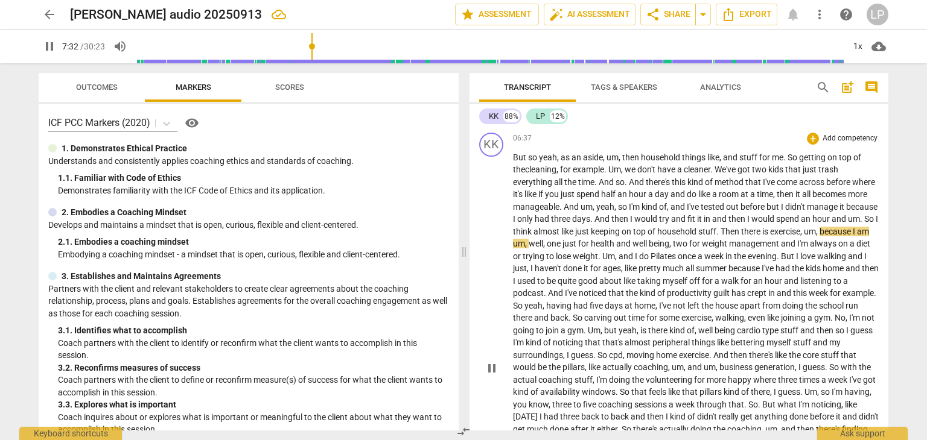
click at [741, 227] on span "Then" at bounding box center [730, 232] width 21 height 10
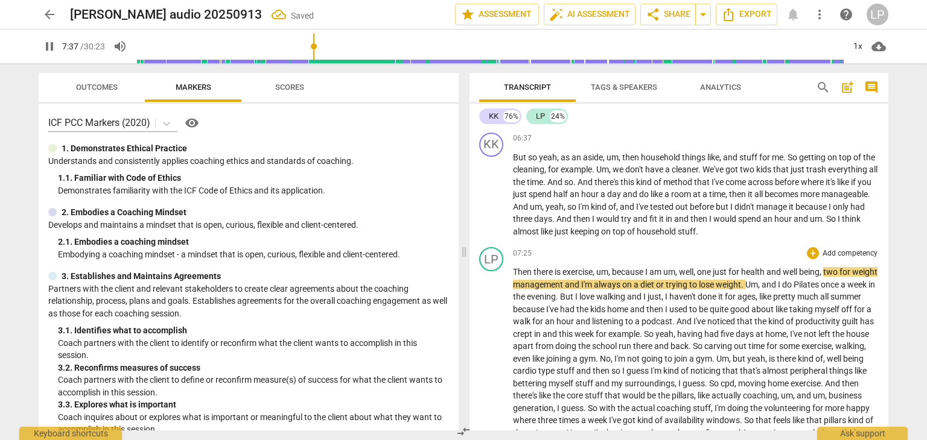
click at [514, 267] on span "Then" at bounding box center [523, 272] width 21 height 10
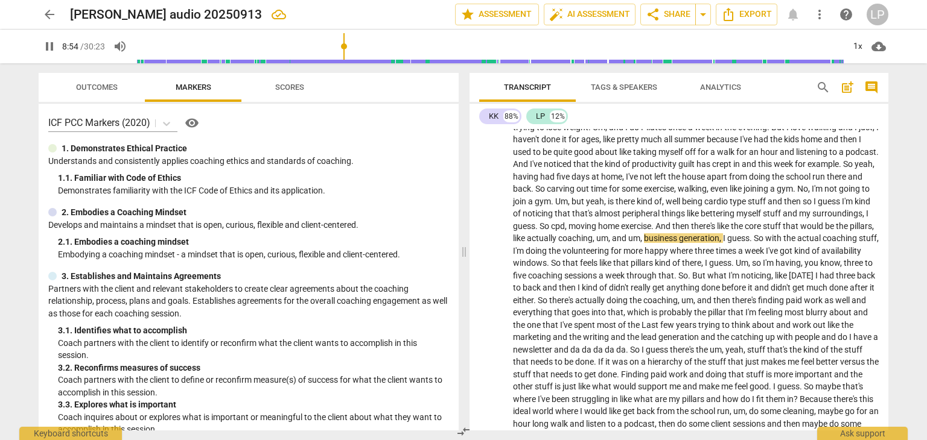
scroll to position [1569, 0]
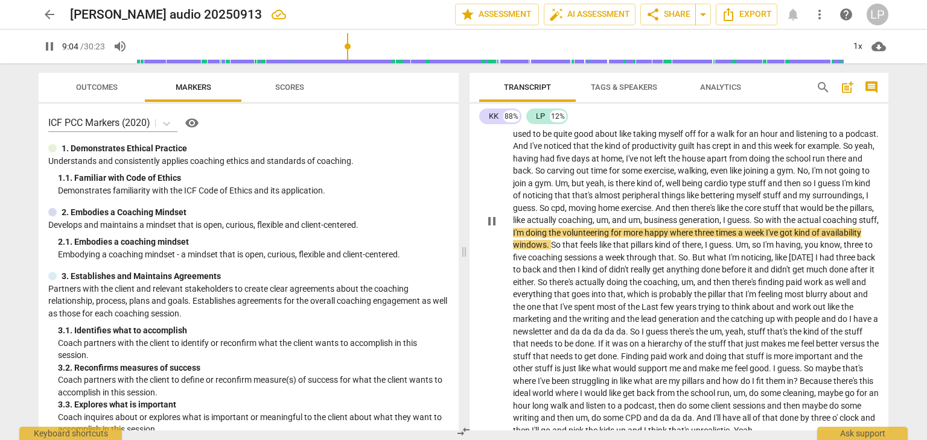
click at [623, 238] on span "more" at bounding box center [633, 233] width 21 height 10
type input "546"
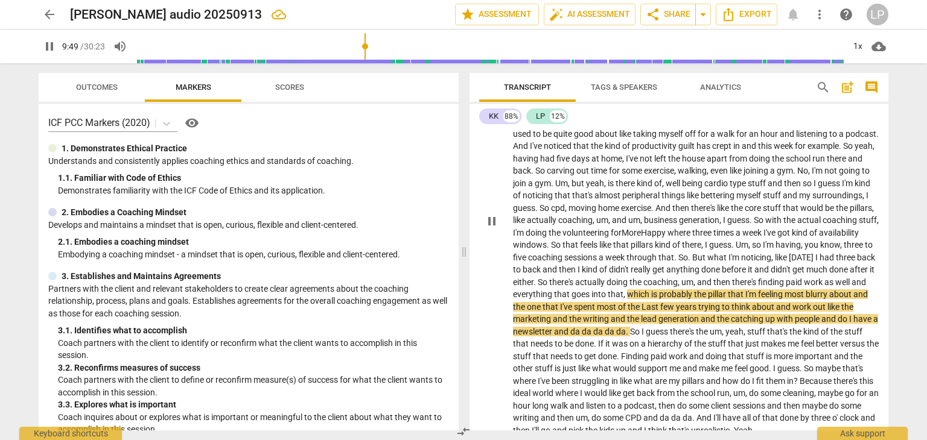
click at [641, 312] on span "Last" at bounding box center [650, 307] width 19 height 10
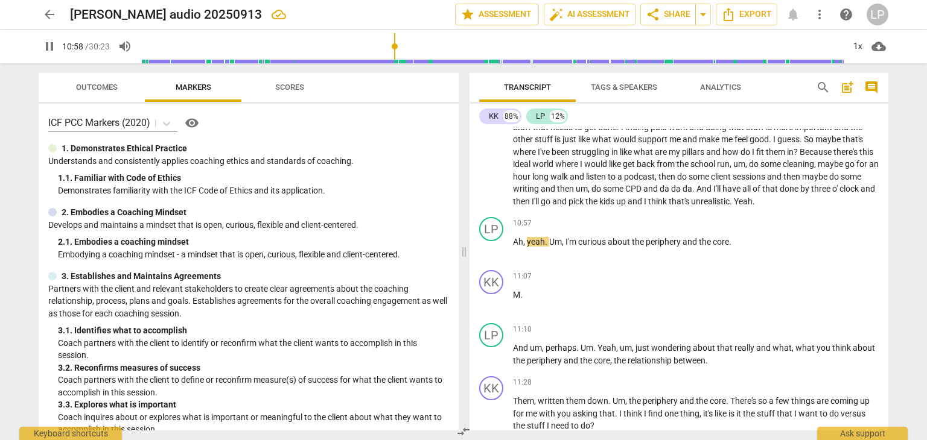
scroll to position [1844, 0]
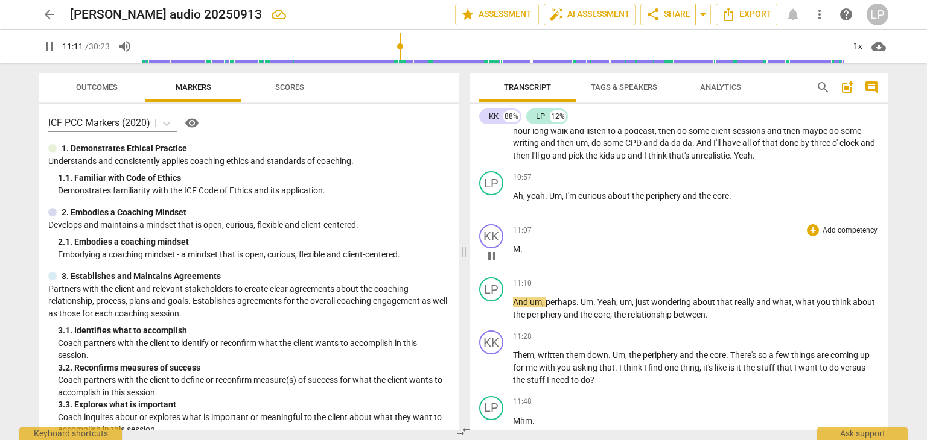
click at [518, 254] on span "M" at bounding box center [516, 249] width 7 height 10
type input "673"
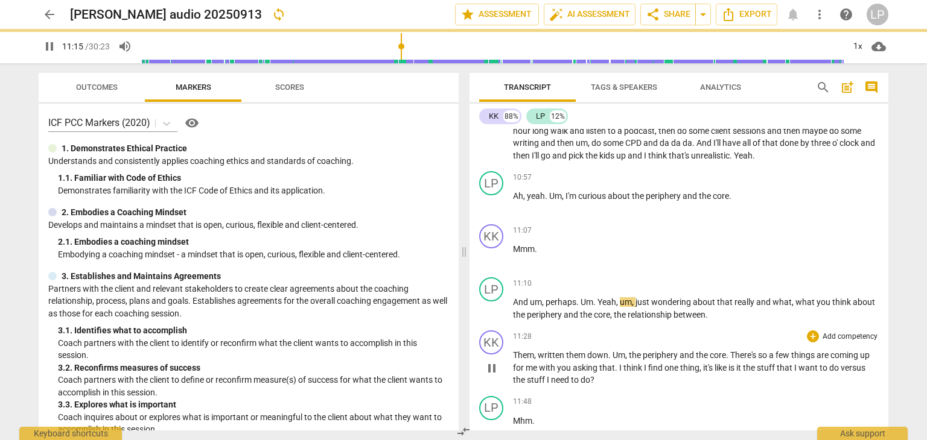
click at [766, 336] on div "11:28 + Add competency keyboard_arrow_right" at bounding box center [696, 337] width 366 height 12
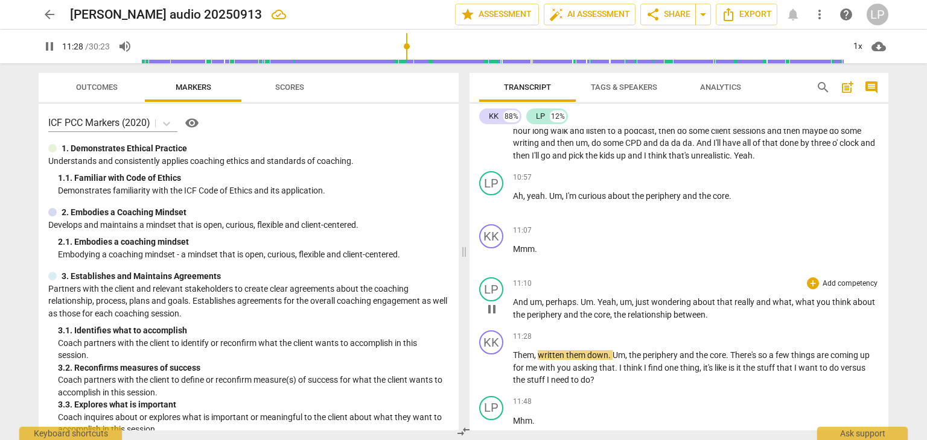
click at [705, 320] on span "between" at bounding box center [689, 315] width 32 height 10
type input "690"
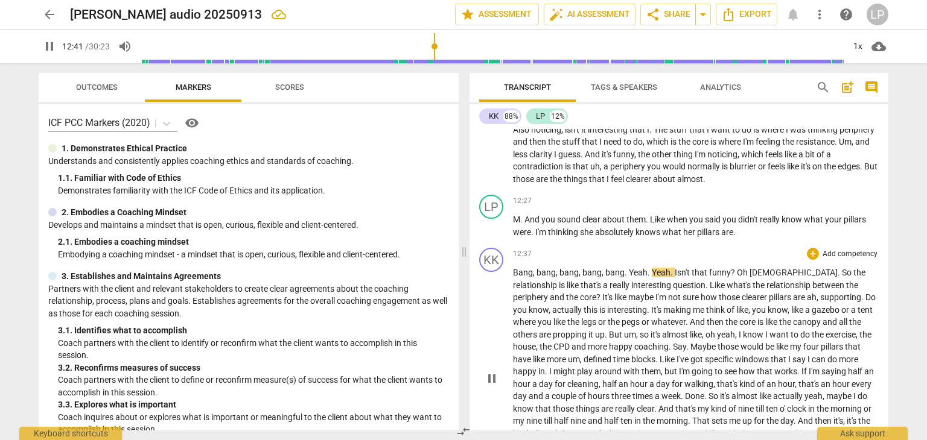
click at [629, 272] on span "Yeah" at bounding box center [638, 273] width 19 height 10
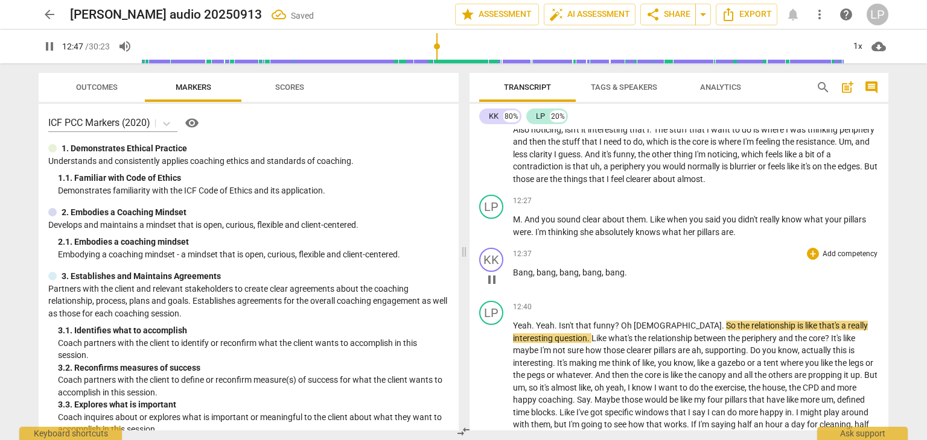
click at [513, 278] on span "Bang" at bounding box center [523, 273] width 20 height 10
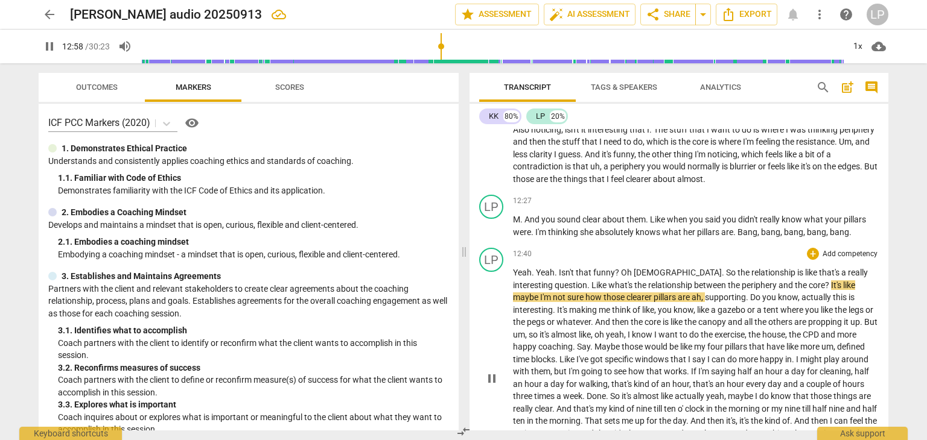
click at [521, 276] on span "Yeah" at bounding box center [522, 273] width 19 height 10
click at [511, 275] on div "LP play_arrow pause" at bounding box center [496, 368] width 34 height 241
click at [513, 275] on span "Yeah" at bounding box center [522, 273] width 19 height 10
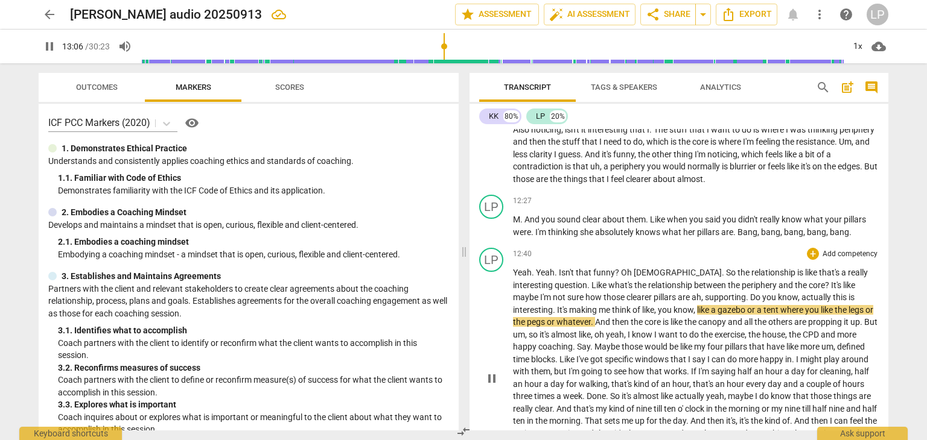
click at [513, 275] on span "Yeah" at bounding box center [522, 273] width 19 height 10
click at [492, 381] on span "pause" at bounding box center [491, 379] width 14 height 14
click at [516, 275] on span "Yeah" at bounding box center [522, 273] width 19 height 10
click at [857, 233] on p "M . And you sound clear about them . Like when you said you didn't really know …" at bounding box center [696, 226] width 366 height 25
click at [488, 266] on div "LP" at bounding box center [491, 260] width 24 height 24
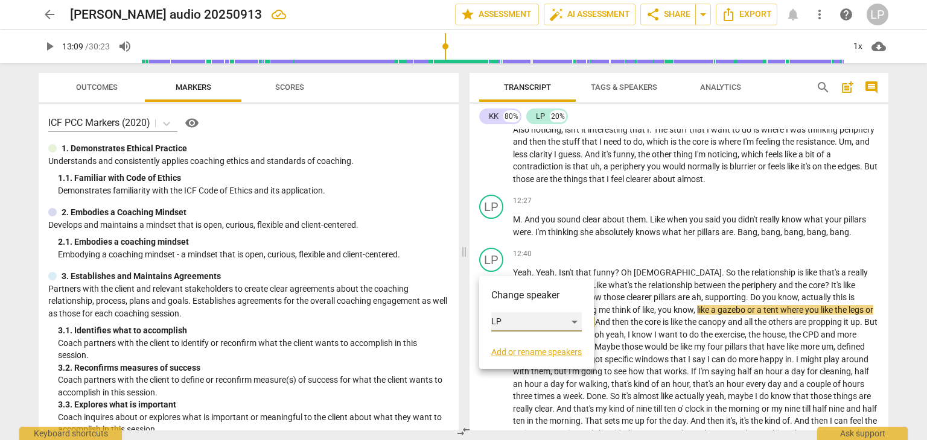
click at [574, 320] on div "LP" at bounding box center [536, 322] width 91 height 19
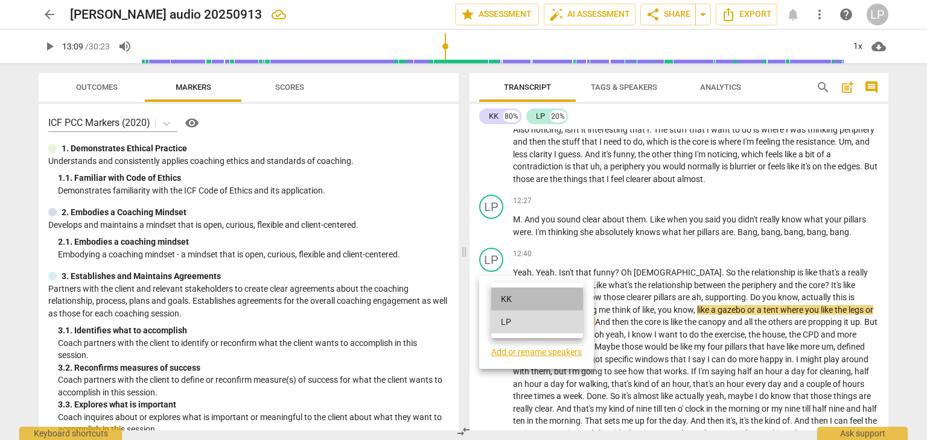
click at [529, 295] on li "KK" at bounding box center [537, 299] width 92 height 23
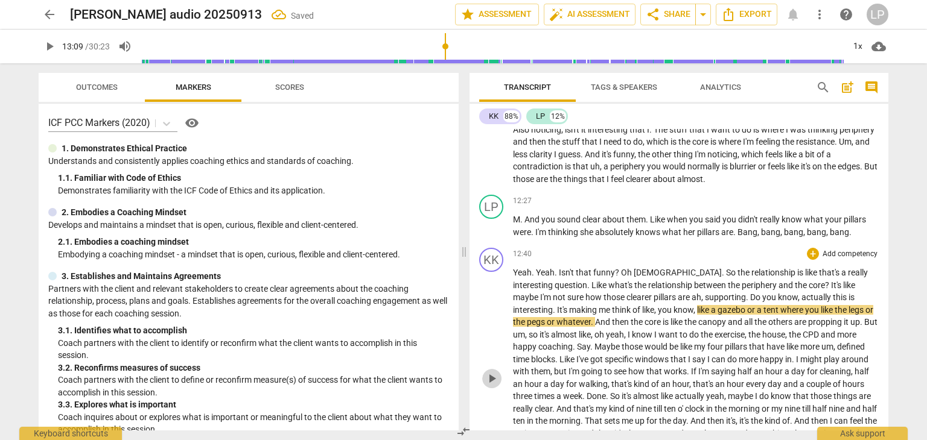
click at [490, 386] on span "play_arrow" at bounding box center [491, 379] width 14 height 14
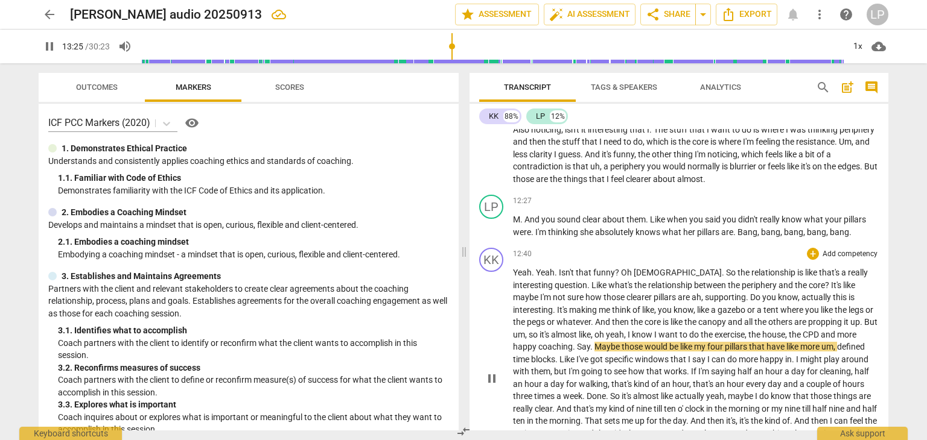
click at [837, 337] on span "more" at bounding box center [846, 335] width 19 height 10
type input "807"
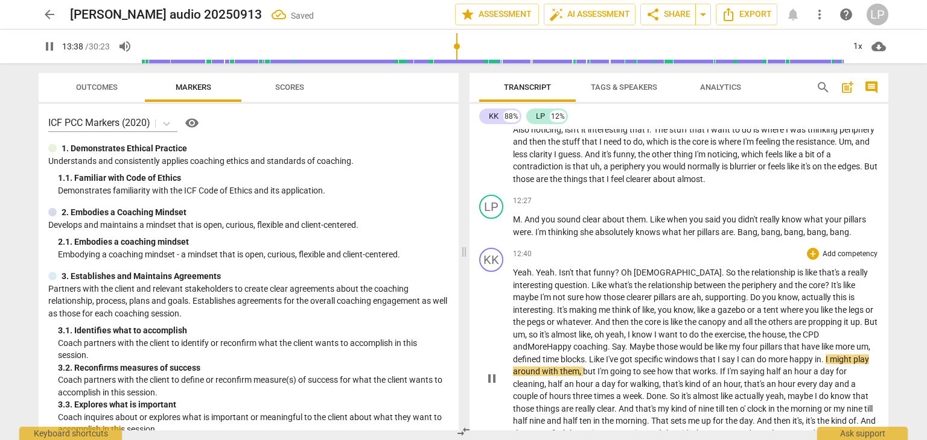
click at [729, 358] on p "Yeah . Yeah . Isn't that funny ? Oh God . So the relationship is like that's a …" at bounding box center [696, 378] width 366 height 223
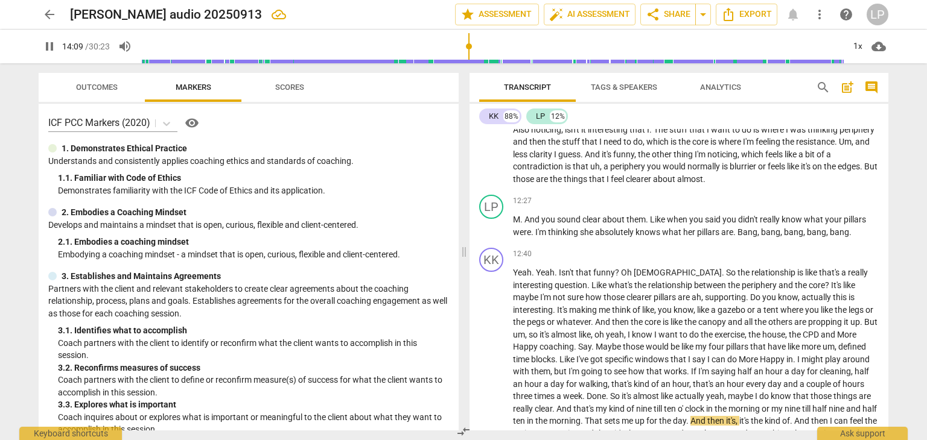
click at [888, 418] on div "Transcript Tags & Speakers Analytics search post_add comment KK 88% LP 12% KK p…" at bounding box center [681, 251] width 433 height 377
drag, startPoint x: 888, startPoint y: 250, endPoint x: 885, endPoint y: 285, distance: 35.7
click at [885, 285] on div "Transcript Tags & Speakers Analytics search post_add comment KK 88% LP 12% KK p…" at bounding box center [681, 251] width 433 height 377
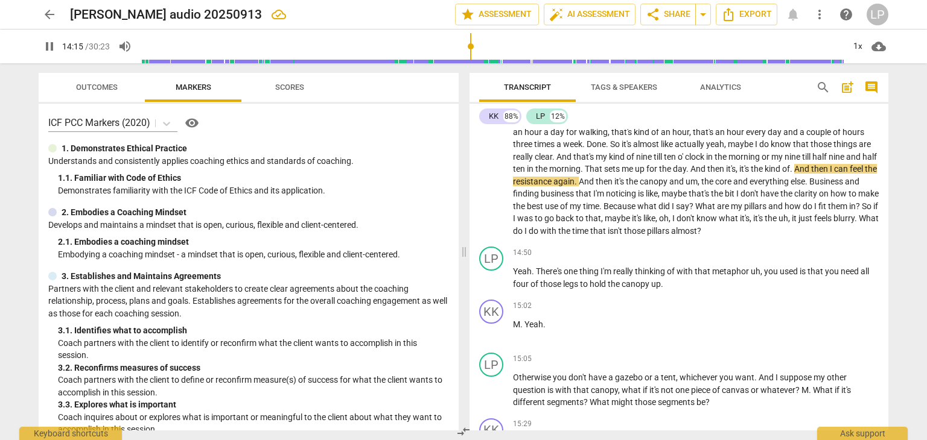
scroll to position [2442, 0]
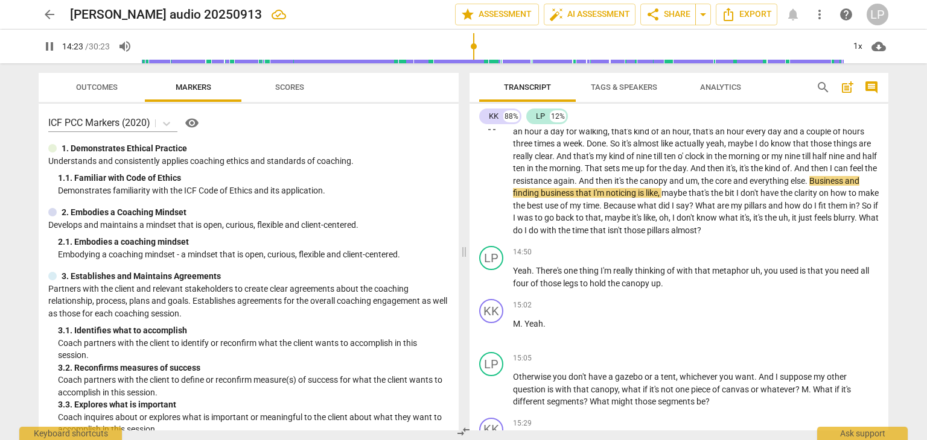
click at [859, 182] on p "Yeah . Yeah . Isn't that funny ? Oh God . So the relationship is like that's a …" at bounding box center [696, 125] width 366 height 223
type input "864"
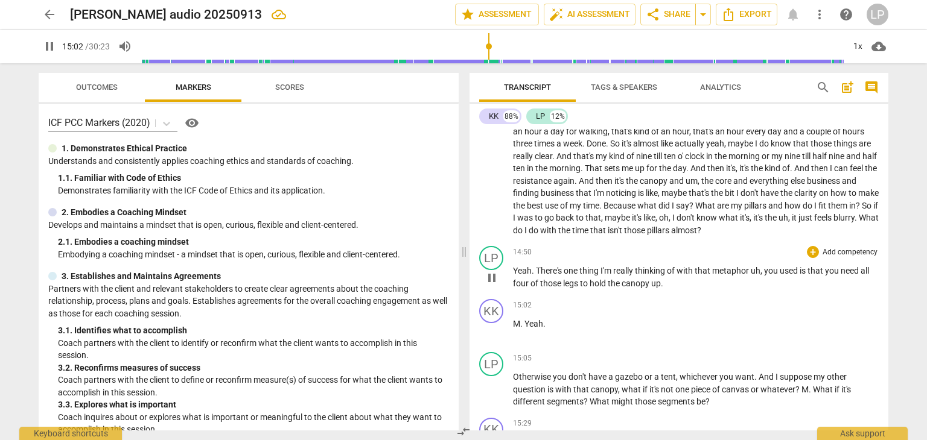
click at [760, 275] on span "," at bounding box center [762, 271] width 4 height 10
type input "904"
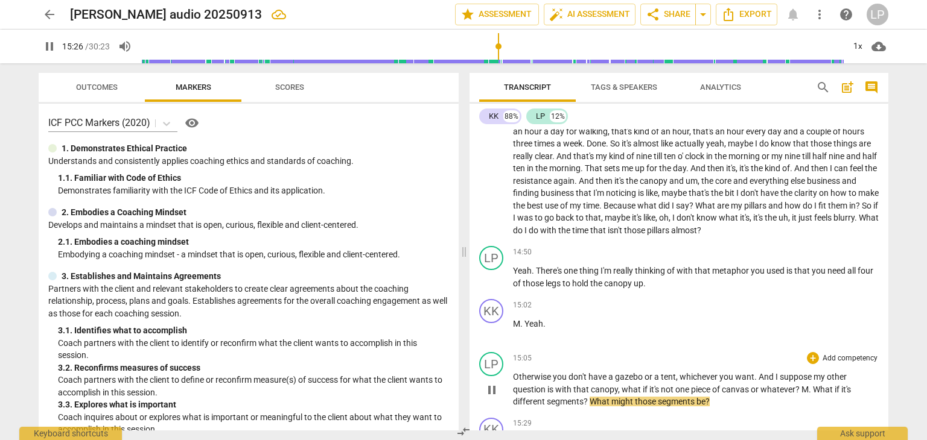
click at [813, 393] on span "What" at bounding box center [824, 390] width 22 height 10
type input "928"
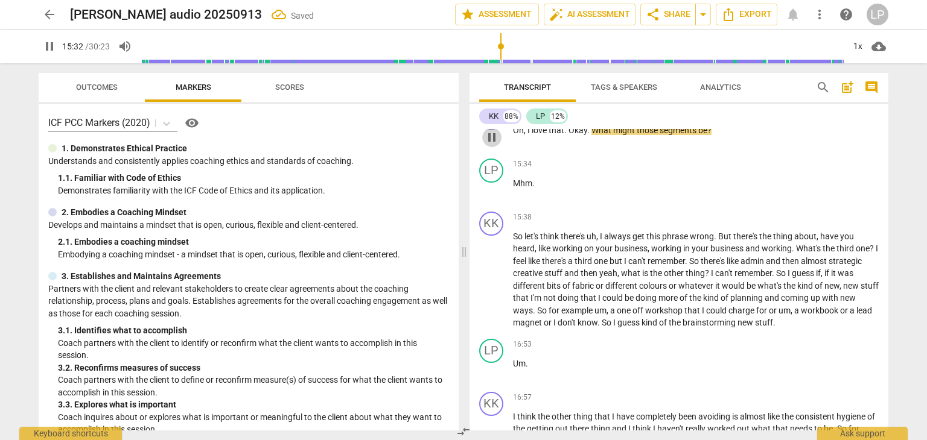
click at [494, 141] on span "pause" at bounding box center [491, 137] width 14 height 14
click at [488, 190] on span "play_arrow" at bounding box center [491, 190] width 14 height 14
click at [513, 238] on span "So" at bounding box center [518, 237] width 11 height 10
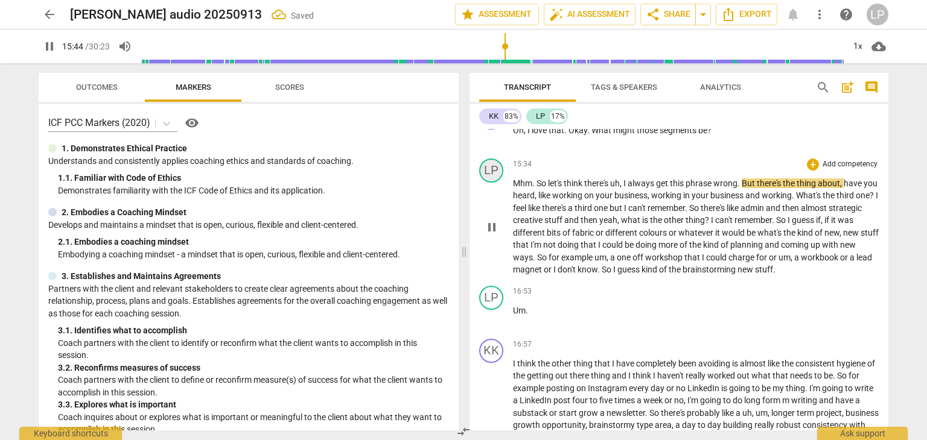
click at [487, 173] on div "LP" at bounding box center [491, 171] width 24 height 24
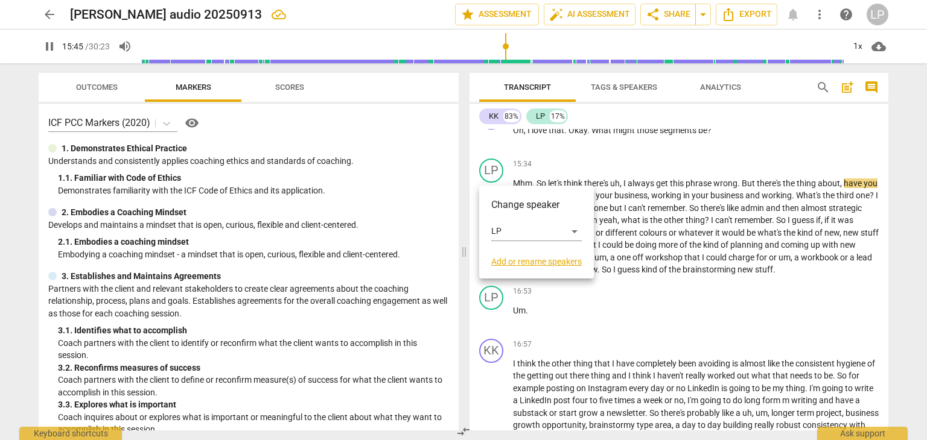
click at [613, 183] on div at bounding box center [463, 220] width 927 height 440
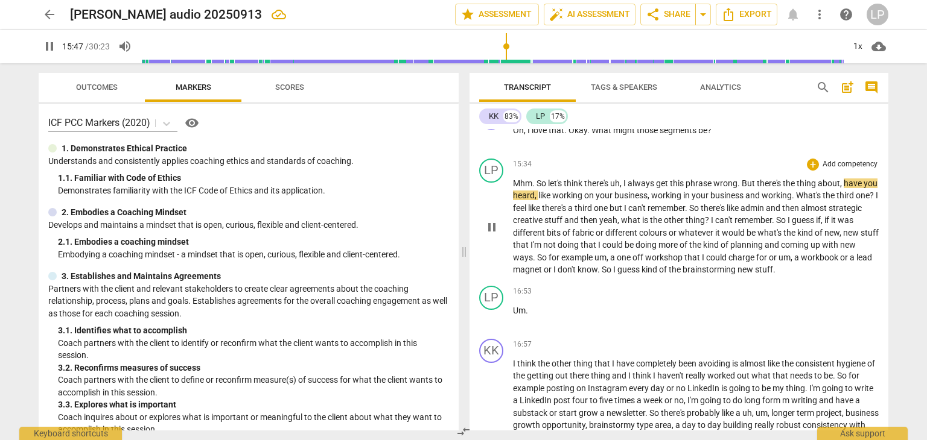
click at [513, 182] on span "Mhm" at bounding box center [522, 184] width 19 height 10
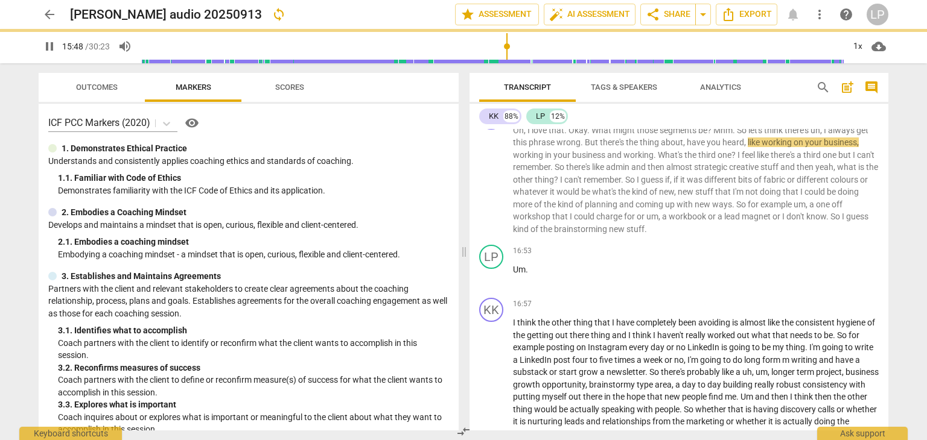
scroll to position [2714, 0]
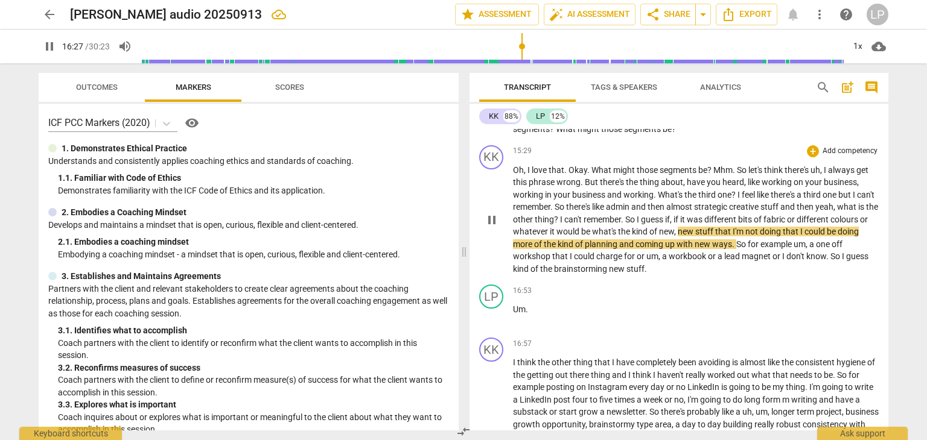
click at [592, 237] on span "be" at bounding box center [586, 232] width 11 height 10
type input "988"
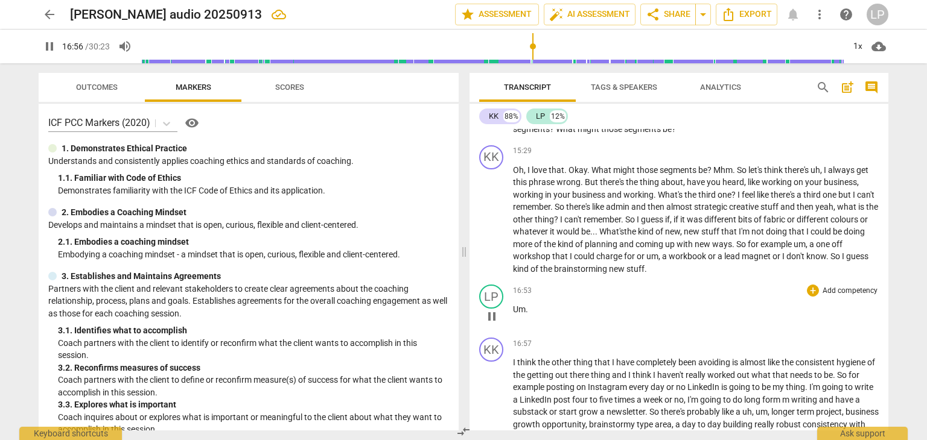
click at [521, 313] on span "Um" at bounding box center [519, 310] width 13 height 10
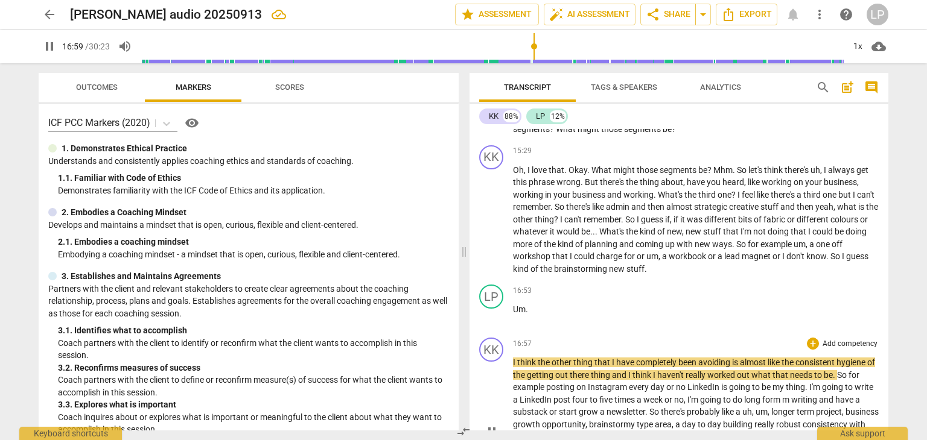
click at [513, 367] on span "I" at bounding box center [515, 363] width 4 height 10
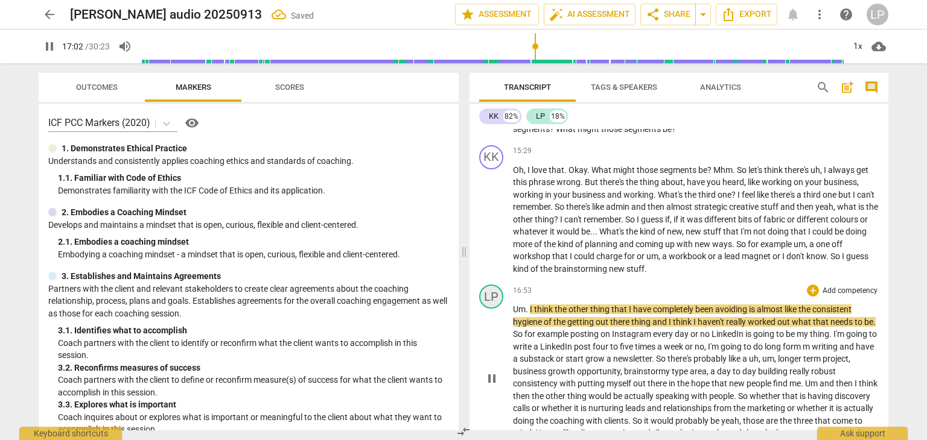
click at [488, 295] on div "LP" at bounding box center [491, 297] width 24 height 24
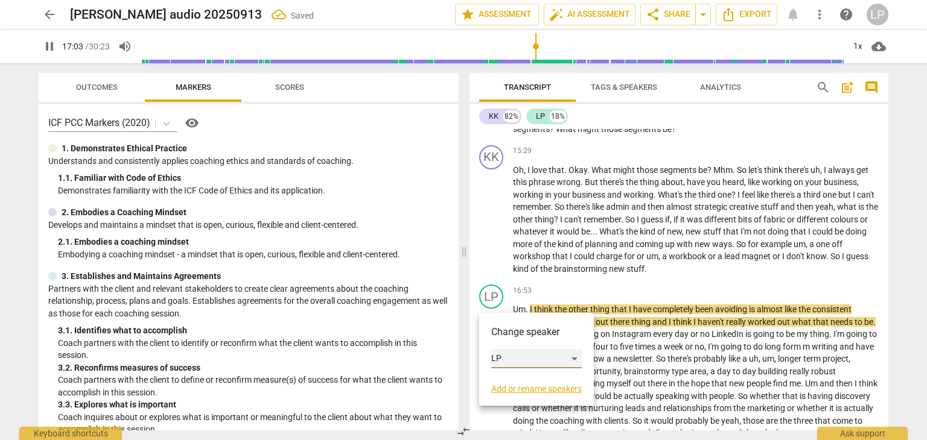
click at [500, 360] on div "LP" at bounding box center [536, 358] width 91 height 19
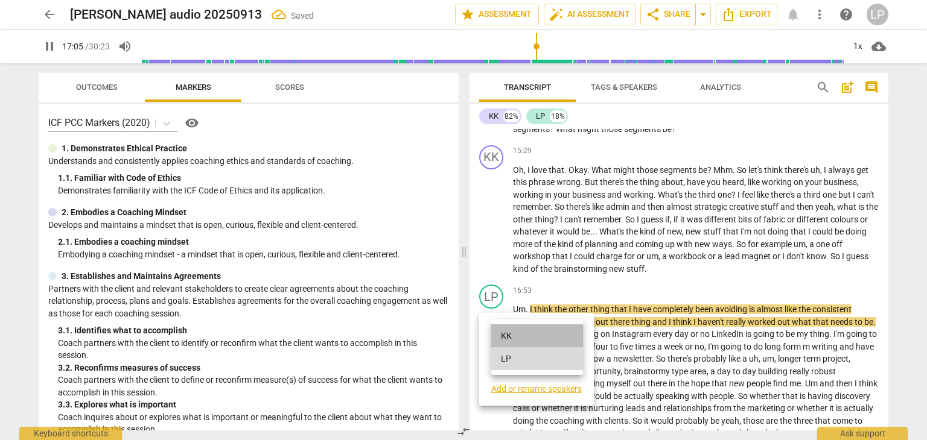
click at [510, 333] on li "KK" at bounding box center [537, 336] width 92 height 23
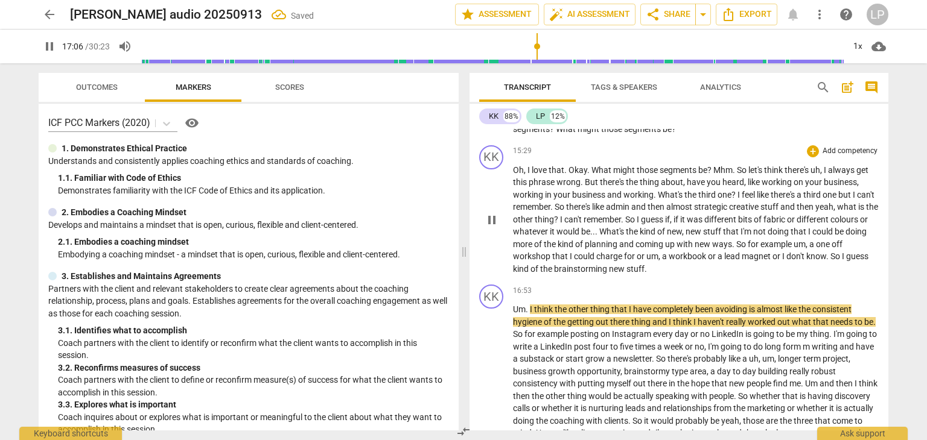
click at [800, 275] on p "Oh , I love that . Okay . What might those segments be ? Mhm . So let's think t…" at bounding box center [696, 220] width 366 height 112
click at [667, 364] on span "So" at bounding box center [661, 359] width 11 height 10
click at [649, 327] on span "thing" at bounding box center [641, 322] width 21 height 10
type input "1031"
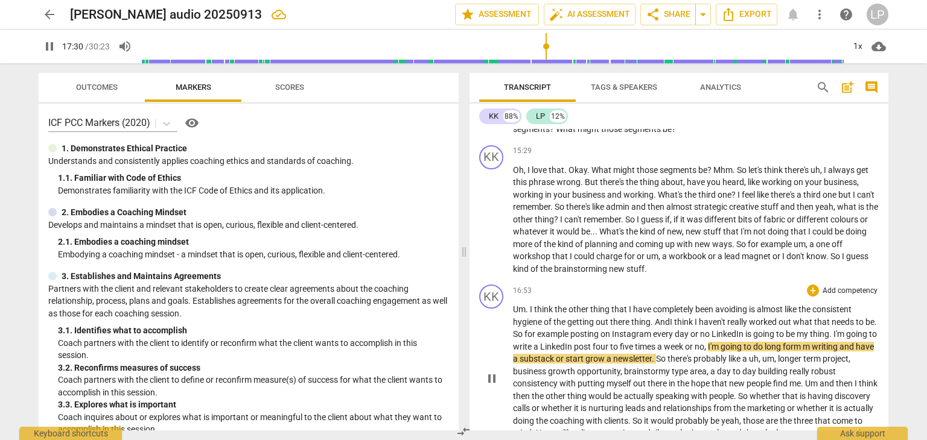
click at [690, 336] on span "day" at bounding box center [683, 334] width 16 height 10
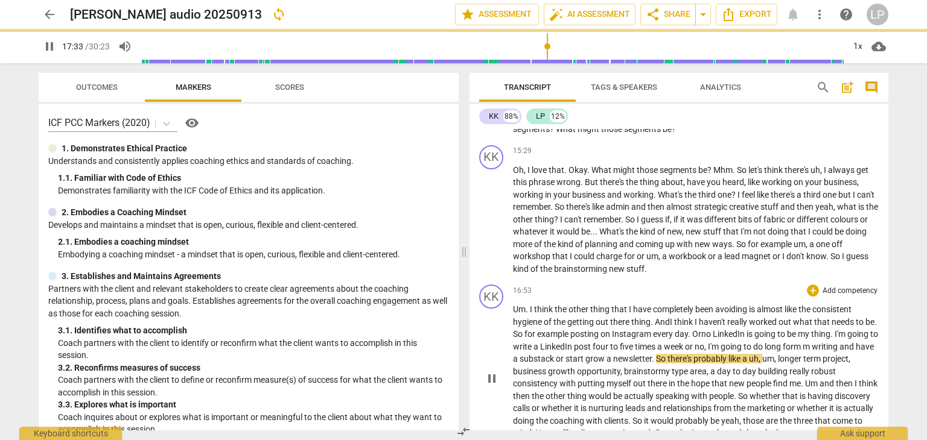
click at [685, 346] on span "week" at bounding box center [674, 347] width 21 height 10
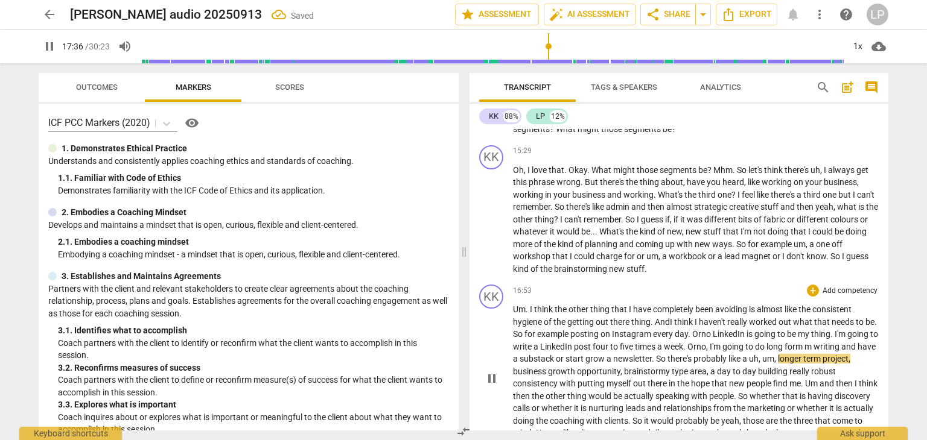
click at [850, 347] on p "Um . I think the other thing that I have completely been avoiding is almost lik…" at bounding box center [696, 377] width 366 height 148
click at [549, 363] on span "substack" at bounding box center [531, 359] width 36 height 10
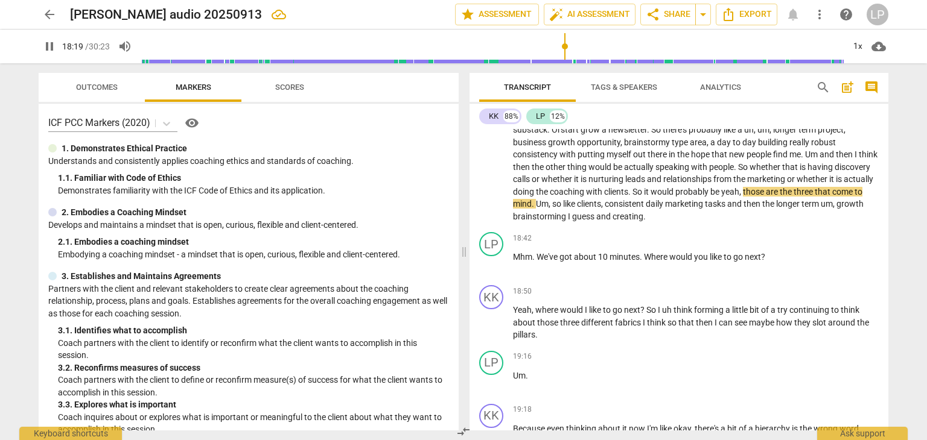
scroll to position [2961, 0]
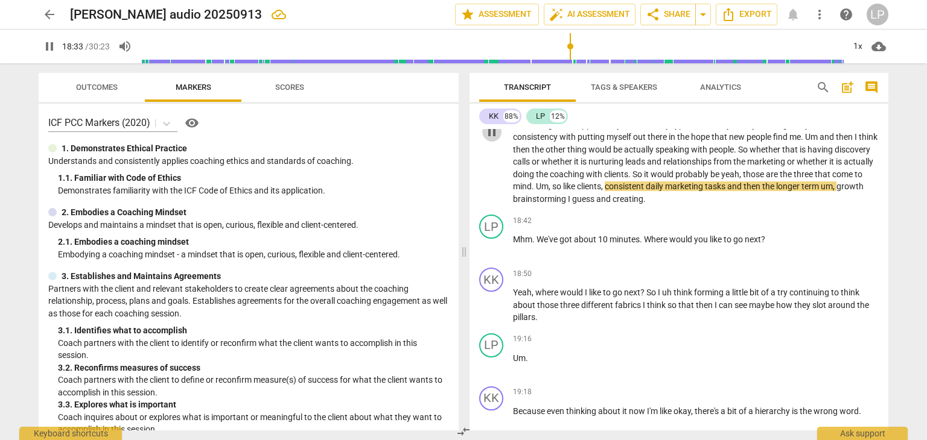
click at [493, 130] on span "pause" at bounding box center [491, 132] width 14 height 14
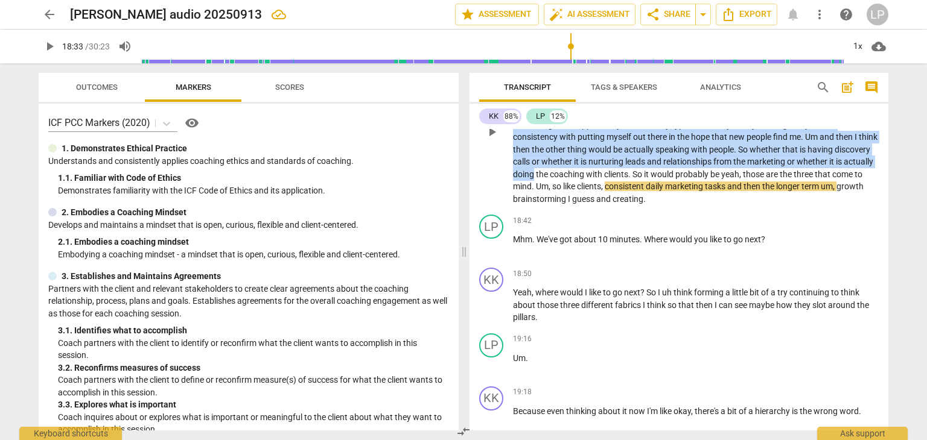
scroll to position [2933, 0]
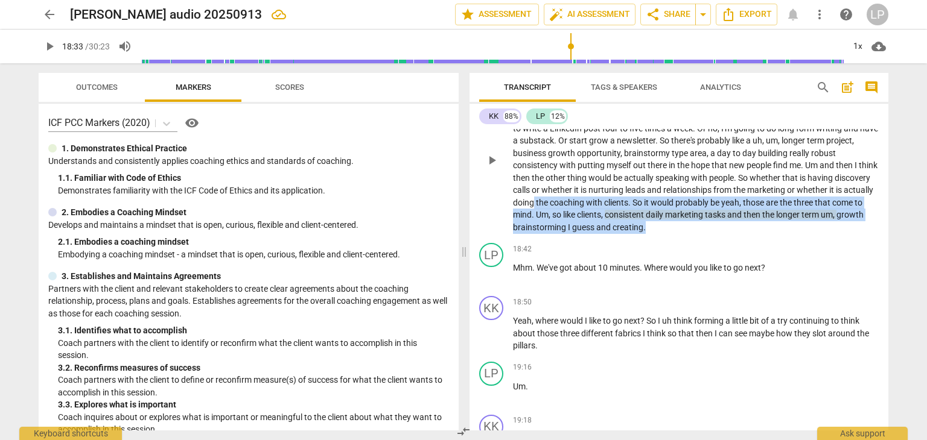
drag, startPoint x: 571, startPoint y: 173, endPoint x: 688, endPoint y: 230, distance: 129.5
click at [688, 230] on p "Um . I think the other thing that I have completely been avoiding is almost lik…" at bounding box center [696, 159] width 366 height 148
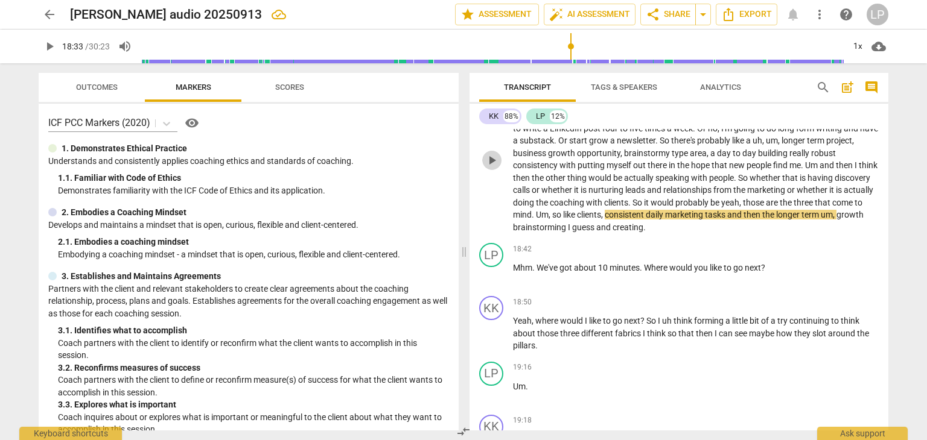
click at [493, 163] on span "play_arrow" at bounding box center [491, 160] width 14 height 14
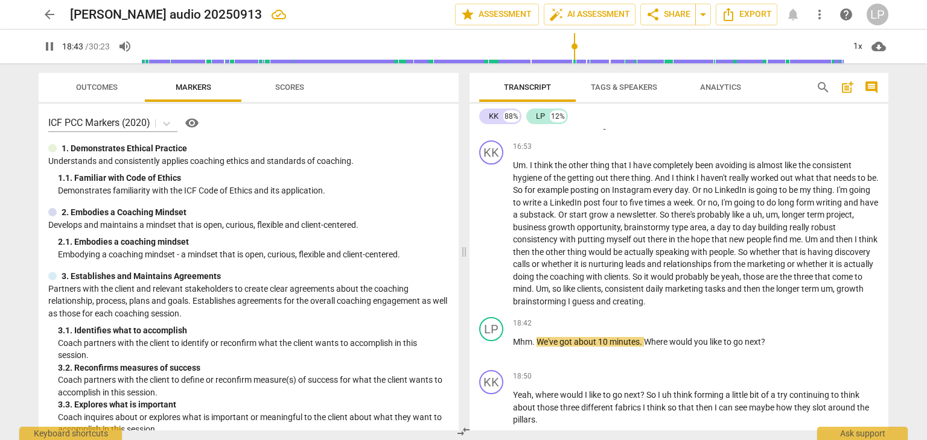
scroll to position [2883, 0]
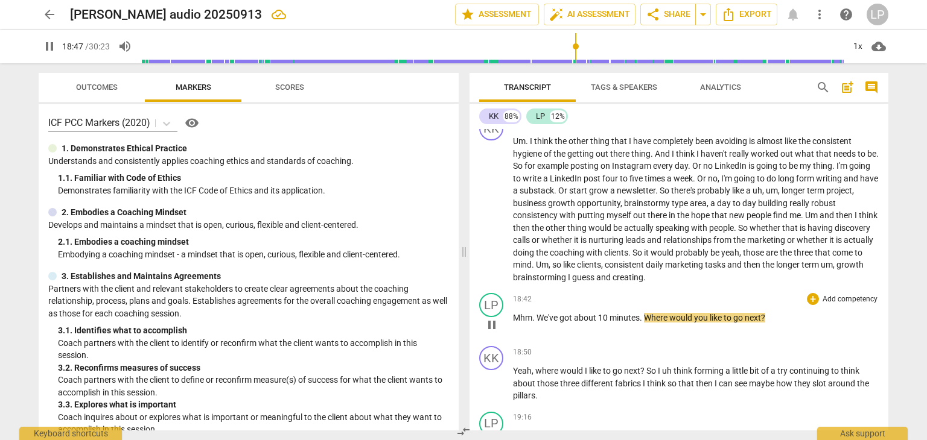
click at [535, 322] on span "." at bounding box center [534, 318] width 4 height 10
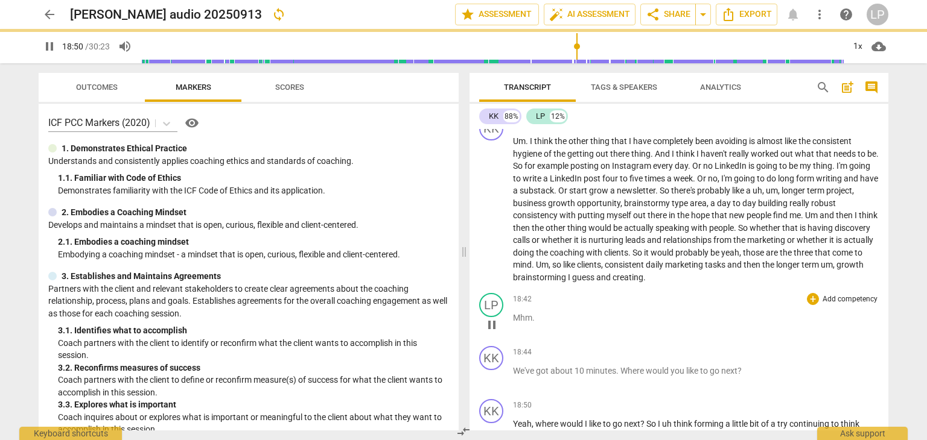
click at [512, 321] on div "play_arrow pause" at bounding box center [497, 325] width 31 height 16
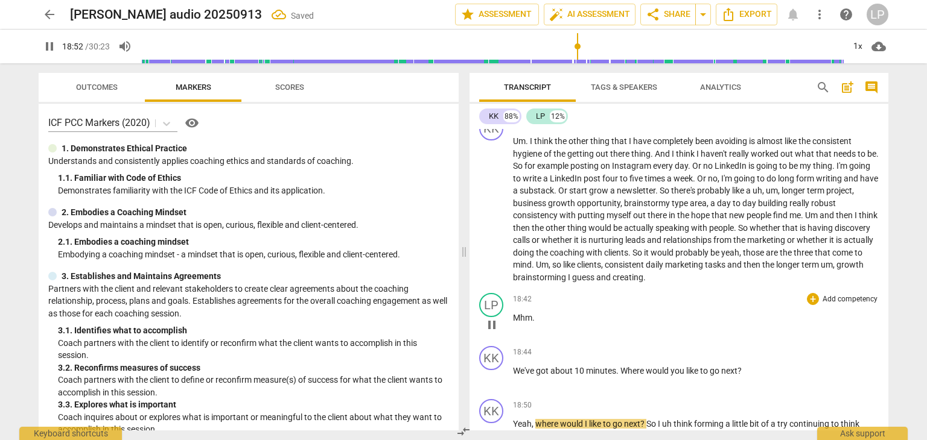
click at [514, 321] on span "Mhm" at bounding box center [522, 318] width 19 height 10
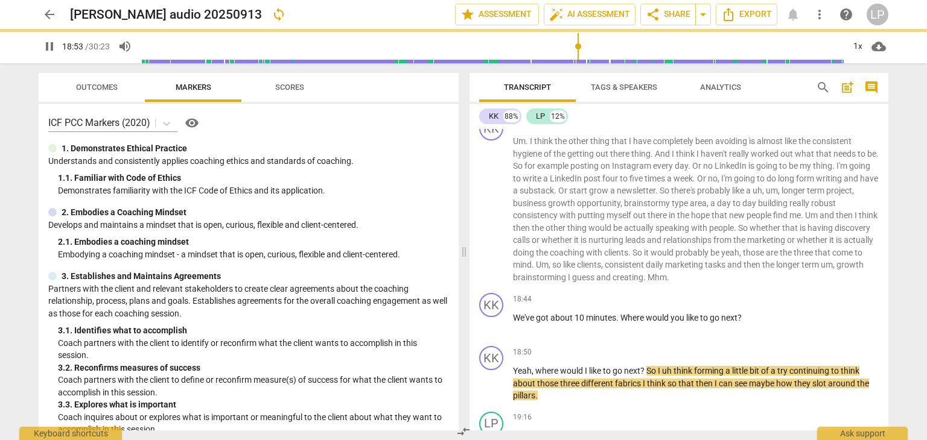
scroll to position [2830, 0]
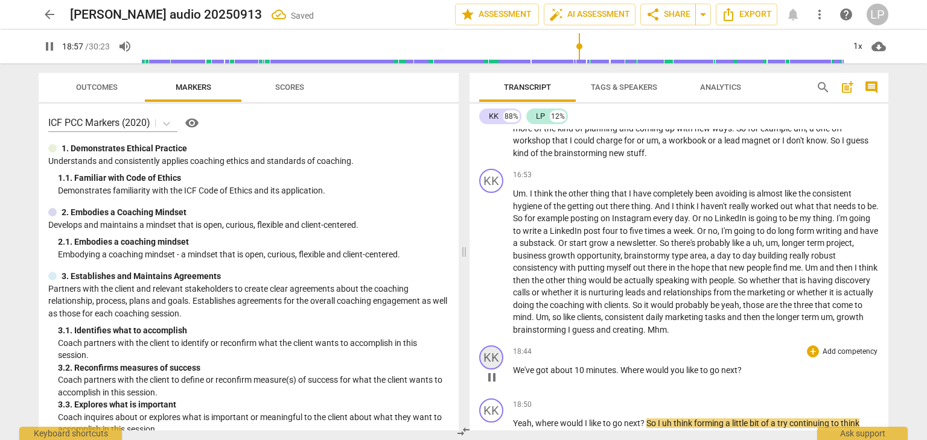
click at [481, 360] on div "KK" at bounding box center [491, 358] width 24 height 24
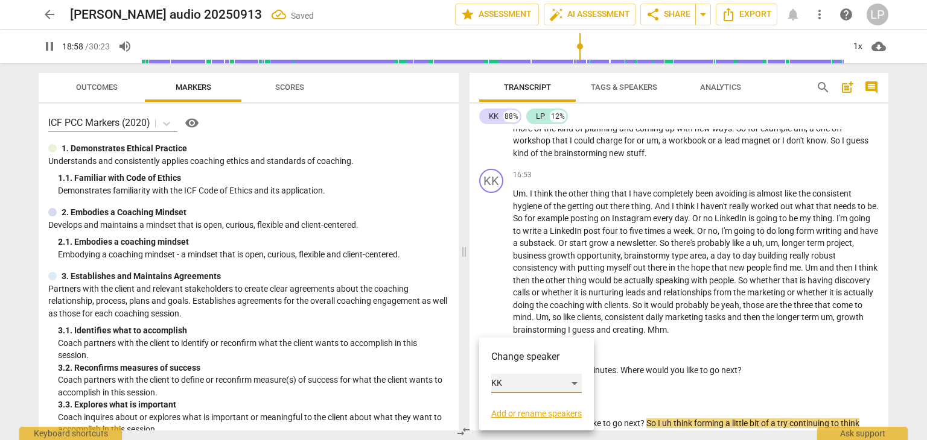
click at [516, 383] on div "KK" at bounding box center [536, 383] width 91 height 19
click at [513, 403] on li "LP" at bounding box center [537, 406] width 92 height 23
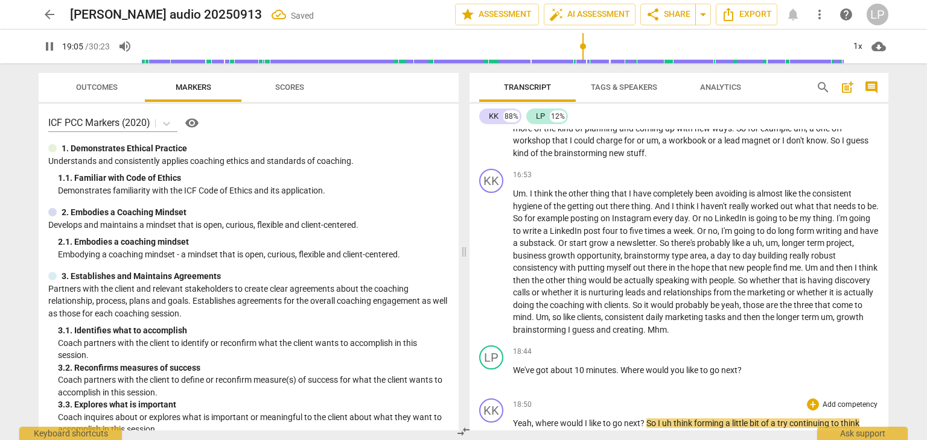
click at [604, 428] on span "to" at bounding box center [608, 424] width 10 height 10
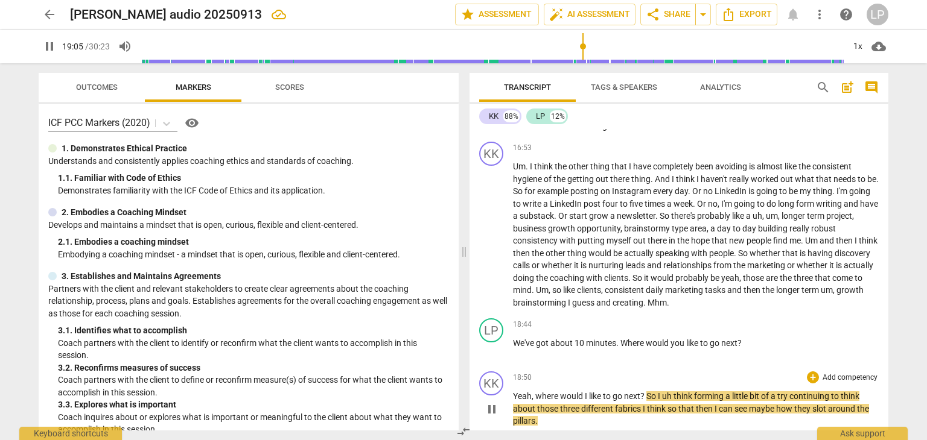
scroll to position [3043, 0]
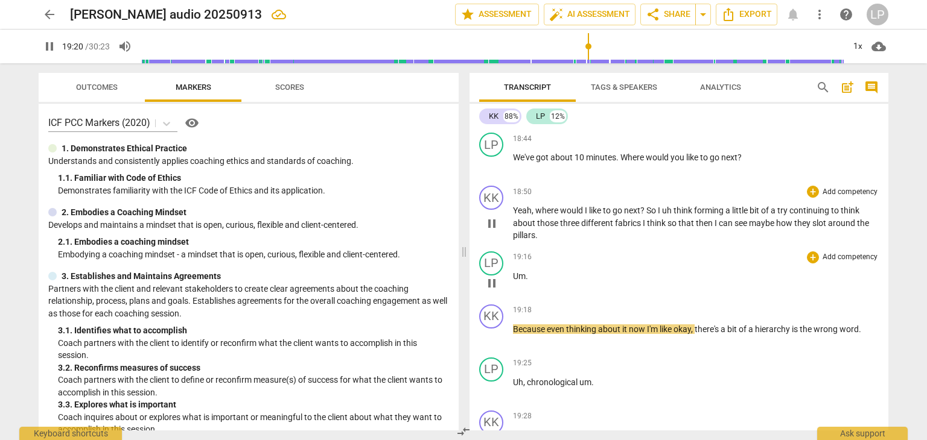
click at [512, 281] on div "play_arrow pause" at bounding box center [497, 284] width 31 height 16
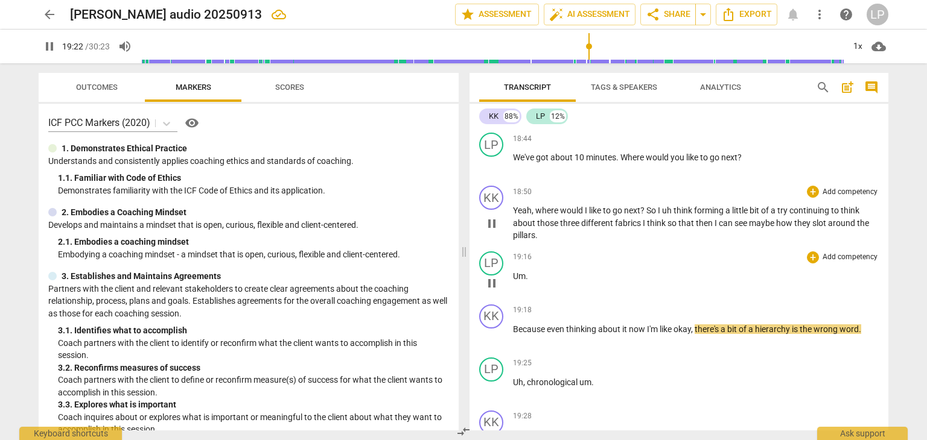
click at [514, 281] on span "Um" at bounding box center [519, 277] width 13 height 10
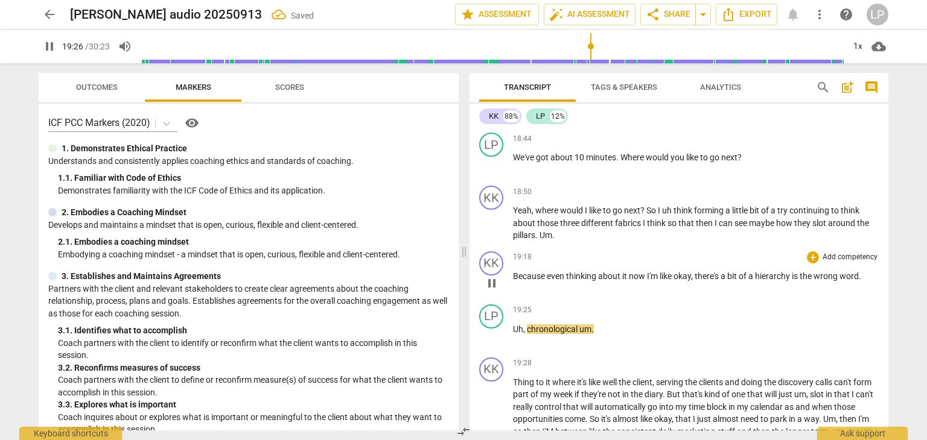
click at [513, 281] on span "Because" at bounding box center [530, 277] width 34 height 10
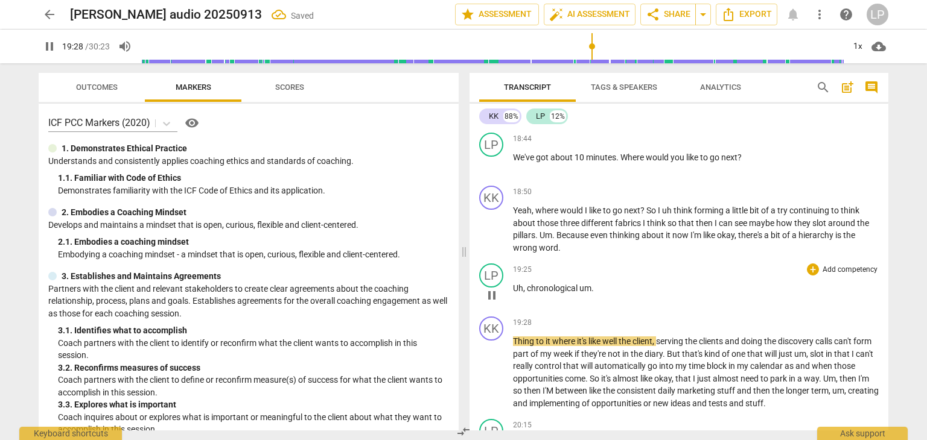
click at [513, 290] on span "Uh" at bounding box center [518, 289] width 10 height 10
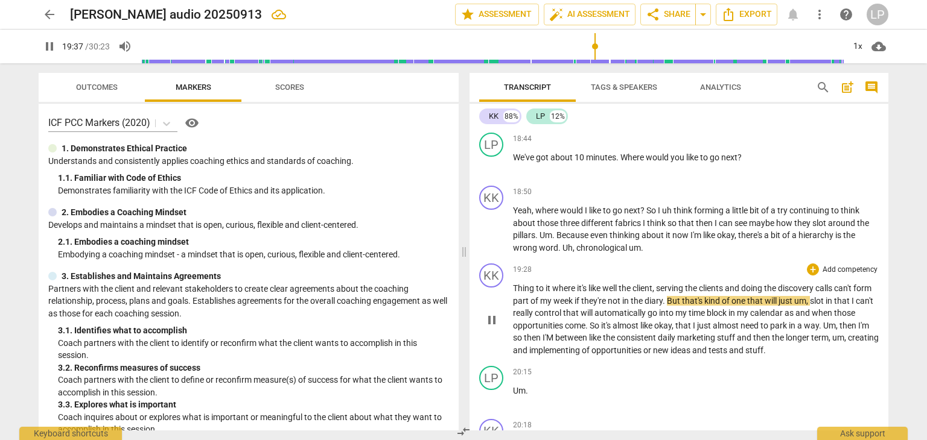
click at [513, 290] on span "Thing" at bounding box center [524, 289] width 23 height 10
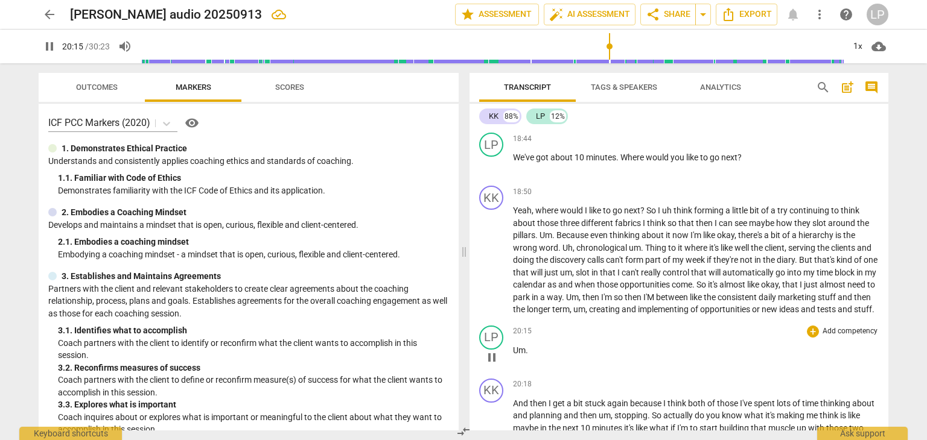
click at [514, 355] on span "Um" at bounding box center [519, 351] width 13 height 10
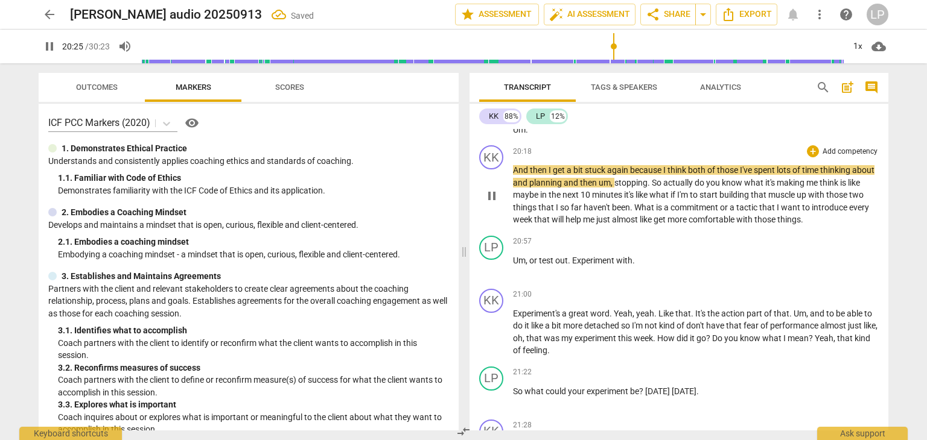
scroll to position [3236, 0]
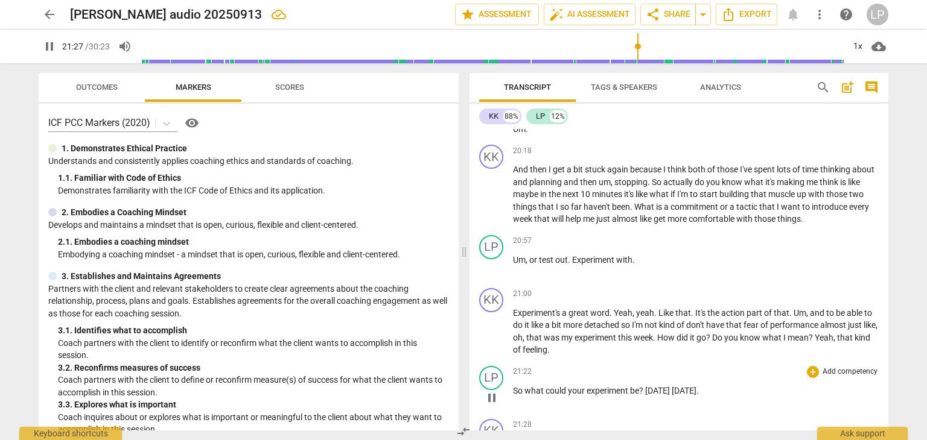
click at [646, 395] on div "KK play_arrow pause 00:03 + Add competency keyboard_arrow_right Thank you . LP …" at bounding box center [678, 280] width 419 height 302
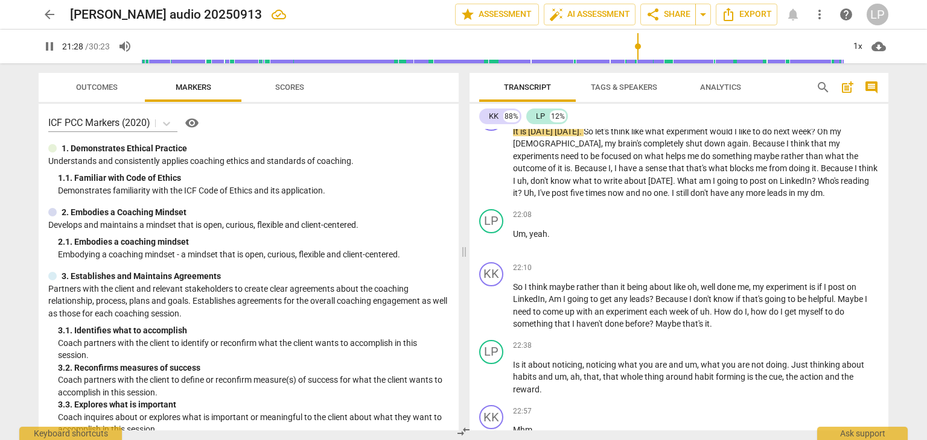
type input "1289"
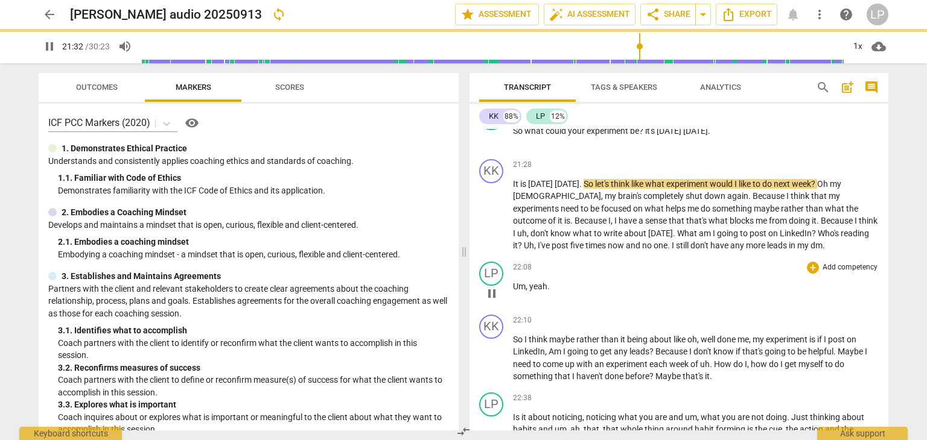
click at [661, 269] on div "22:08 + Add competency keyboard_arrow_right" at bounding box center [696, 268] width 366 height 12
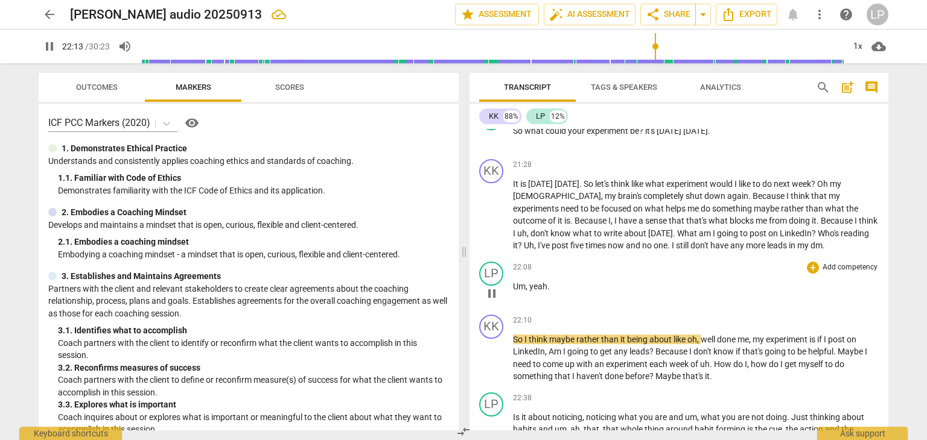
click at [526, 288] on span "," at bounding box center [528, 287] width 4 height 10
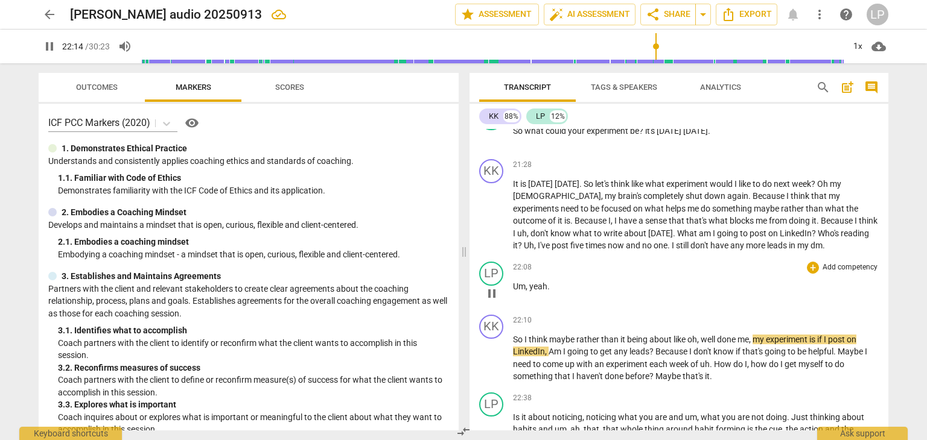
click at [548, 289] on span "." at bounding box center [548, 287] width 2 height 10
type input "1335"
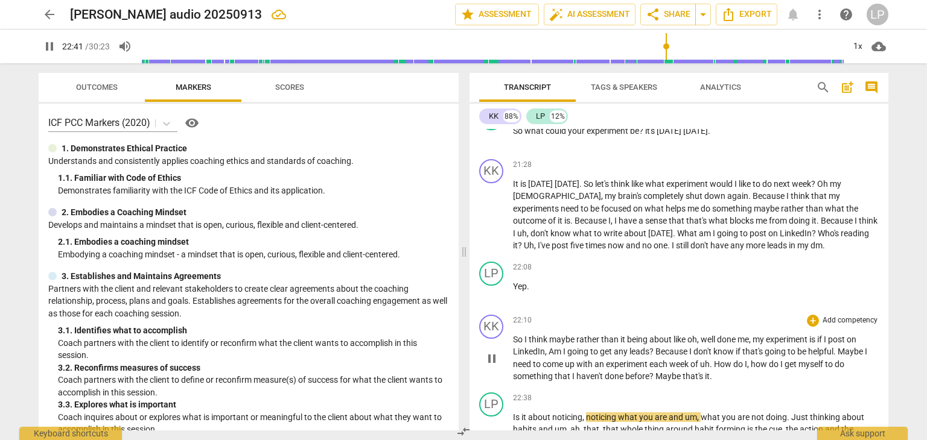
click at [723, 381] on p "So I think maybe rather than it being about like oh , well done me , my experim…" at bounding box center [696, 358] width 366 height 49
type input "1362"
drag, startPoint x: 888, startPoint y: 334, endPoint x: 893, endPoint y: 343, distance: 10.6
click at [893, 343] on div "Transcript Tags & Speakers Analytics search post_add comment KK 88% LP 12% KK p…" at bounding box center [681, 251] width 433 height 377
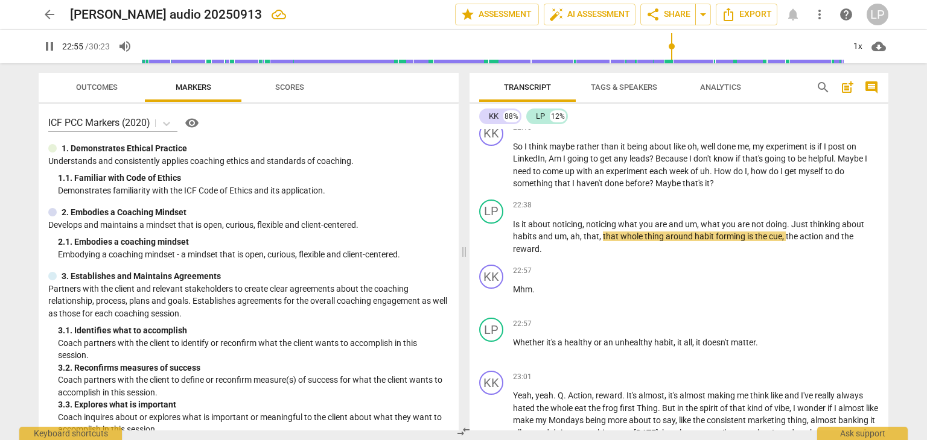
scroll to position [3714, 0]
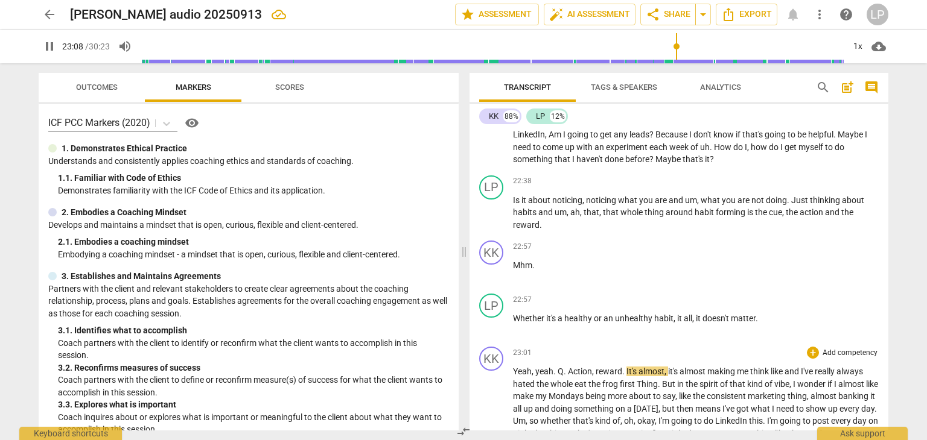
drag, startPoint x: 487, startPoint y: 397, endPoint x: 512, endPoint y: 410, distance: 27.5
click at [512, 410] on div "play_arrow pause" at bounding box center [497, 440] width 31 height 139
click at [763, 316] on p "Whether it's a healthy or an unhealthy habit , it all , it doesn't matter ." at bounding box center [696, 319] width 366 height 13
type input "1391"
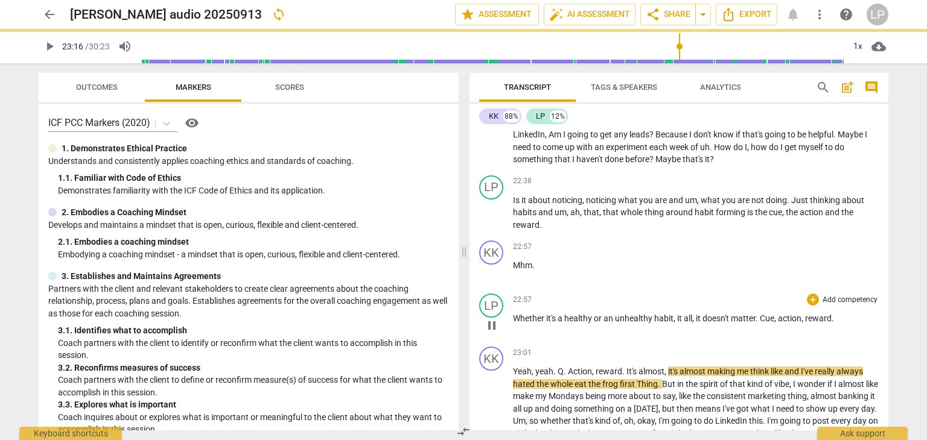
type input "1397"
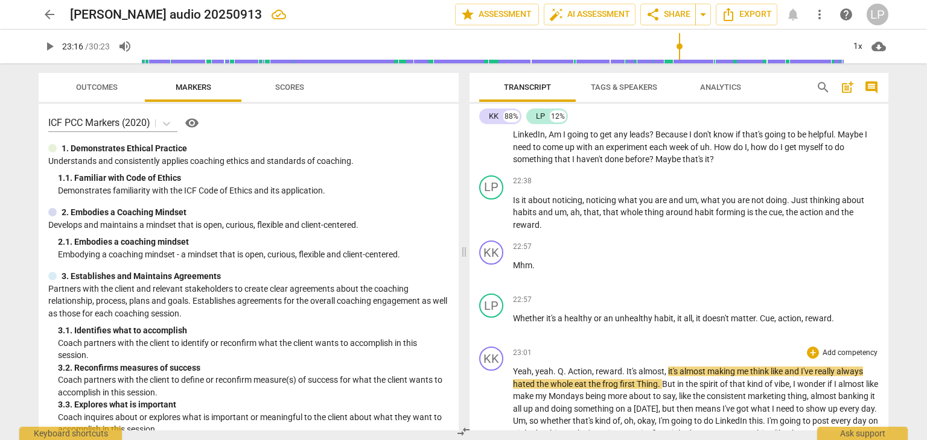
click at [561, 376] on span "Q" at bounding box center [560, 372] width 6 height 10
click at [51, 46] on span "play_arrow" at bounding box center [49, 46] width 14 height 14
click at [889, 341] on div "Transcript Tags & Speakers Analytics search post_add comment KK 88% LP 12% KK p…" at bounding box center [681, 251] width 433 height 377
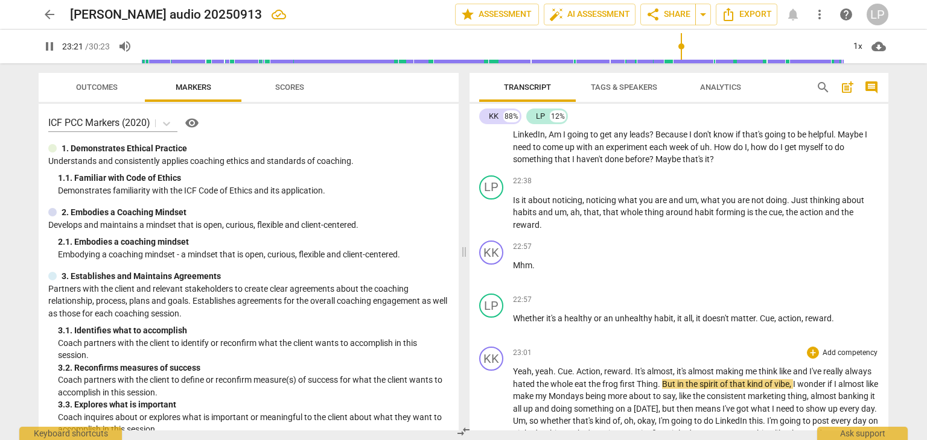
drag, startPoint x: 888, startPoint y: 347, endPoint x: 895, endPoint y: 364, distance: 18.4
click at [895, 364] on div "Transcript Tags & Speakers Analytics search post_add comment KK 88% LP 12% KK p…" at bounding box center [681, 251] width 433 height 377
click at [643, 383] on span "Thing" at bounding box center [647, 385] width 21 height 10
type input "1404"
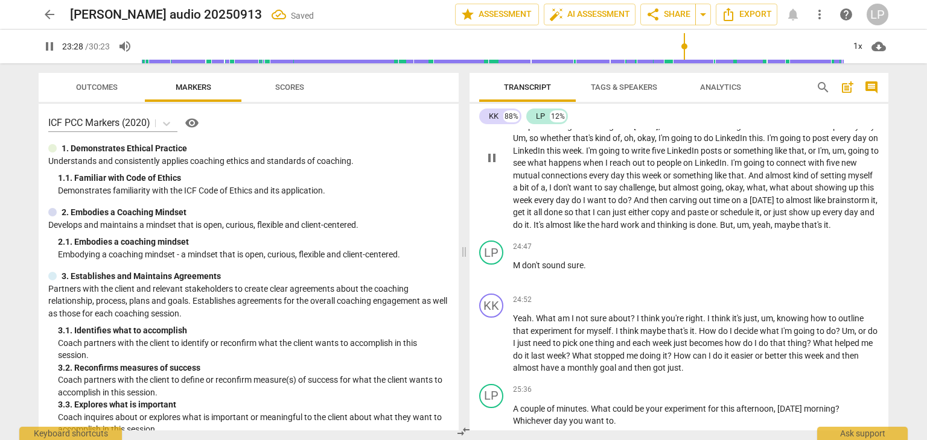
scroll to position [3807, 0]
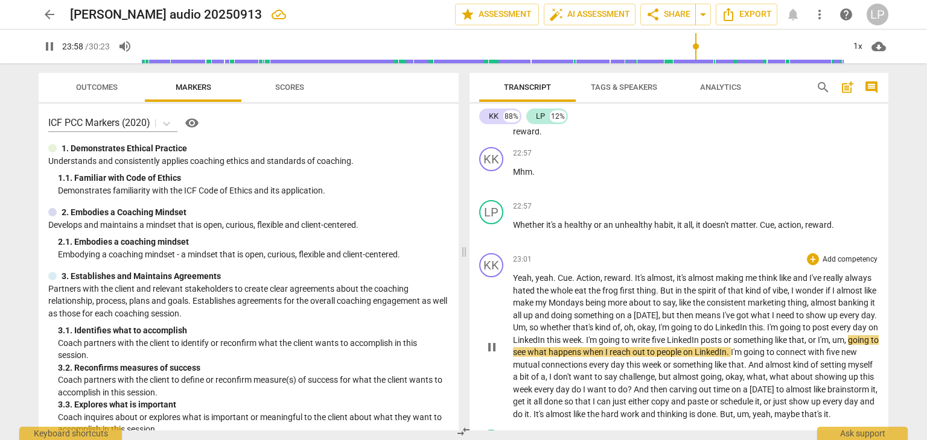
click at [804, 345] on span "," at bounding box center [806, 340] width 4 height 10
type input "1439"
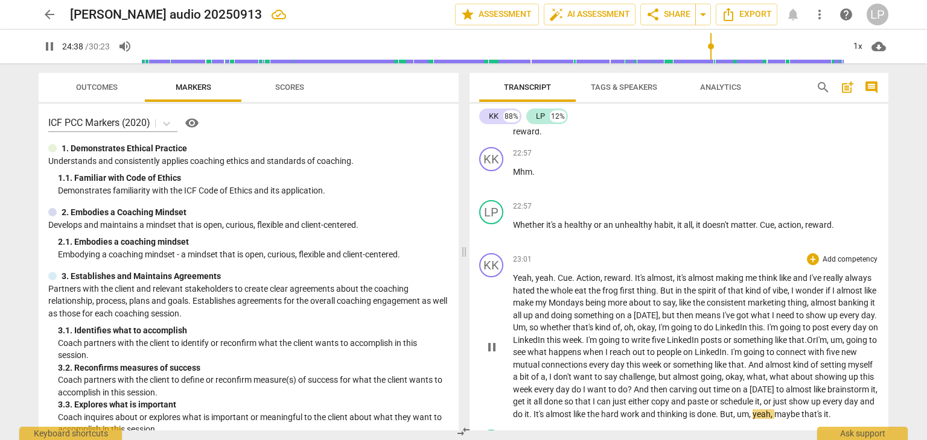
click at [676, 421] on p "Yeah , yeah . Cue . Action , reward . It's almost , it's almost making me think…" at bounding box center [696, 346] width 366 height 148
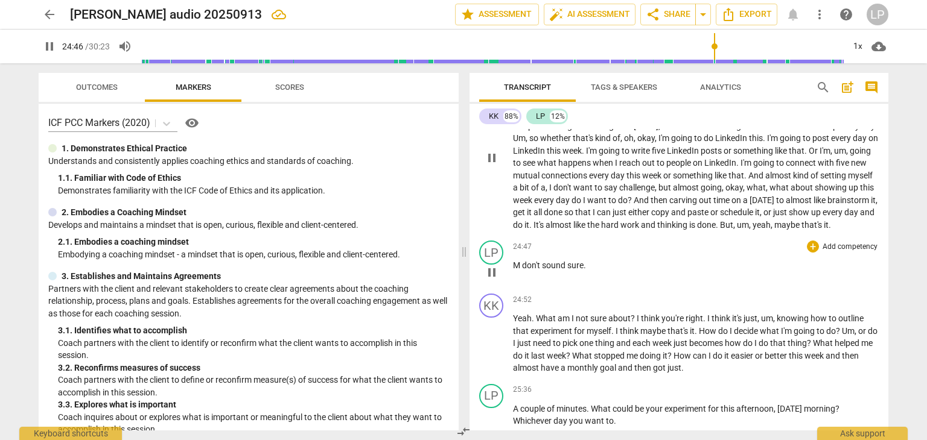
click at [518, 270] on span "M" at bounding box center [517, 266] width 9 height 10
type input "1488"
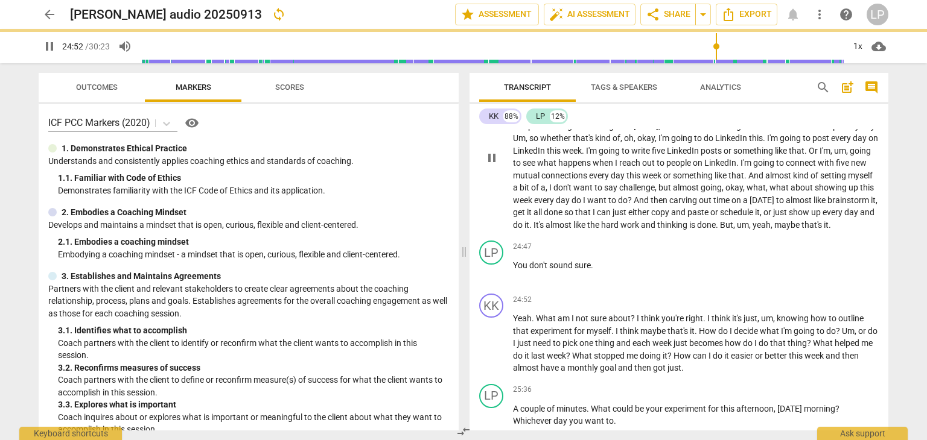
click at [658, 231] on p "Yeah , yeah . Cue . Action , reward . It's almost , it's almost making me think…" at bounding box center [696, 157] width 366 height 148
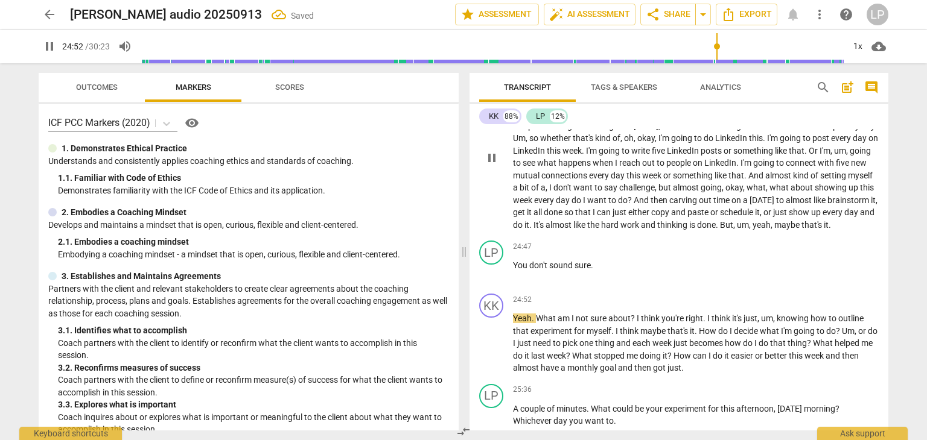
type input "1493"
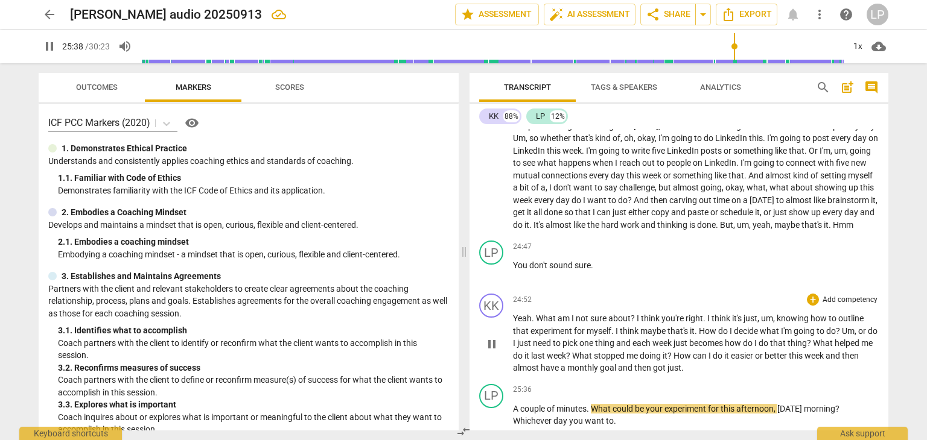
click at [653, 373] on span "then" at bounding box center [643, 368] width 19 height 10
type input "1541"
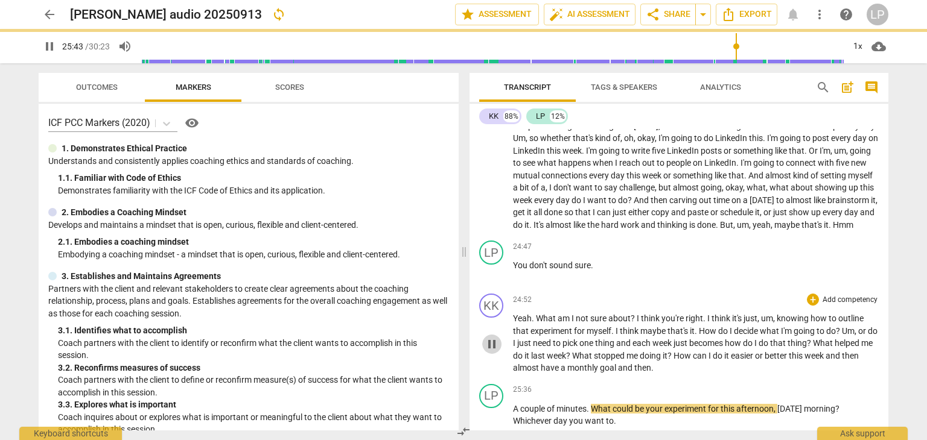
click at [486, 352] on span "pause" at bounding box center [491, 344] width 14 height 14
type input "1543"
click at [520, 414] on span "couple" at bounding box center [533, 409] width 27 height 10
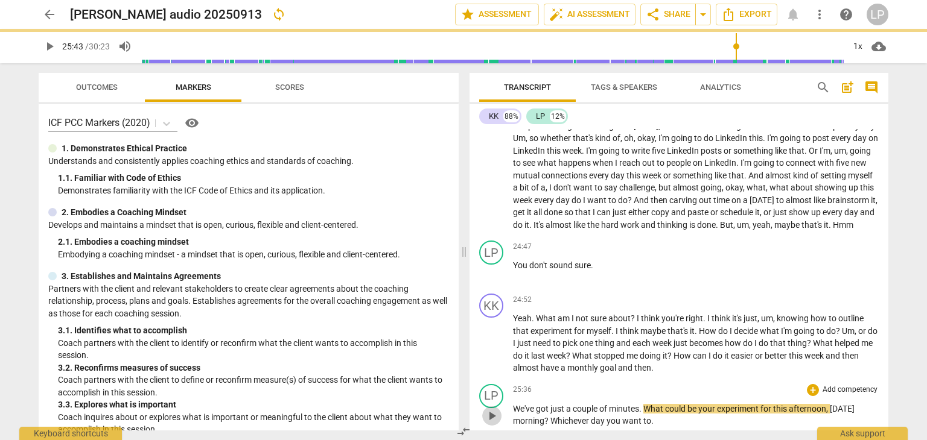
click at [494, 424] on span "play_arrow" at bounding box center [491, 416] width 14 height 14
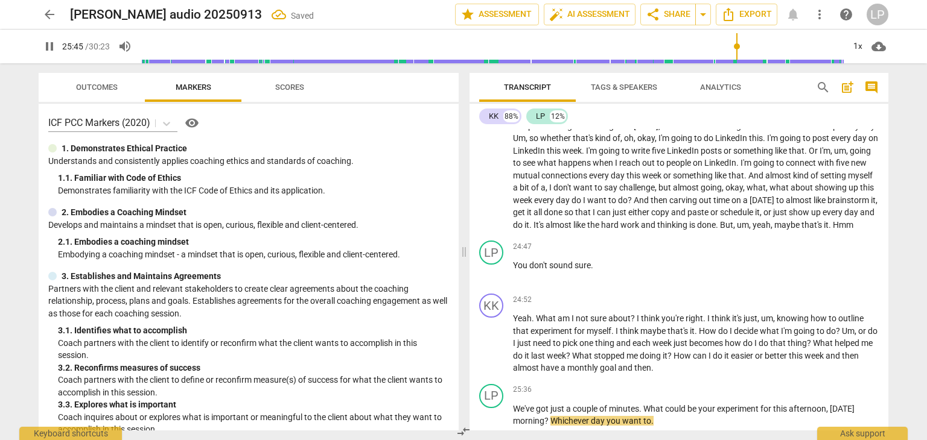
drag, startPoint x: 889, startPoint y: 359, endPoint x: 895, endPoint y: 372, distance: 14.3
click at [895, 372] on div "Transcript Tags & Speakers Analytics search post_add comment KK 88% LP 12% KK p…" at bounding box center [681, 251] width 433 height 377
click at [811, 375] on p "Yeah . What am I not sure about ? I think you're right . I think it's just , um…" at bounding box center [696, 344] width 366 height 62
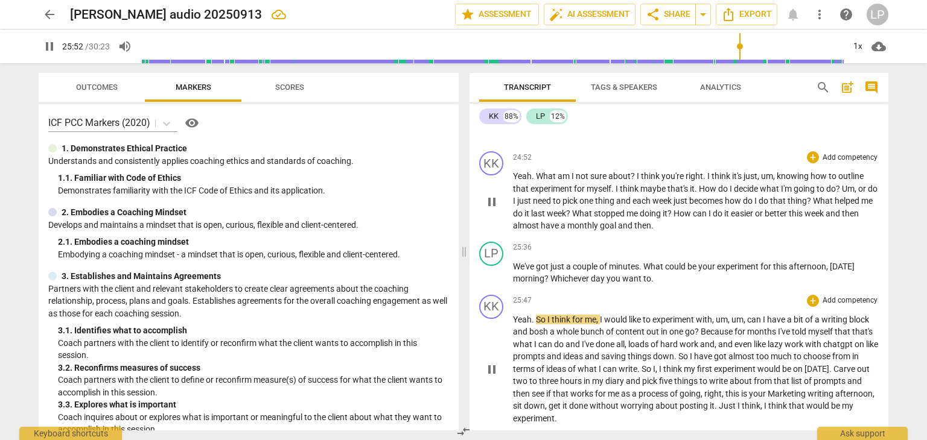
click at [749, 399] on span "is" at bounding box center [745, 394] width 8 height 10
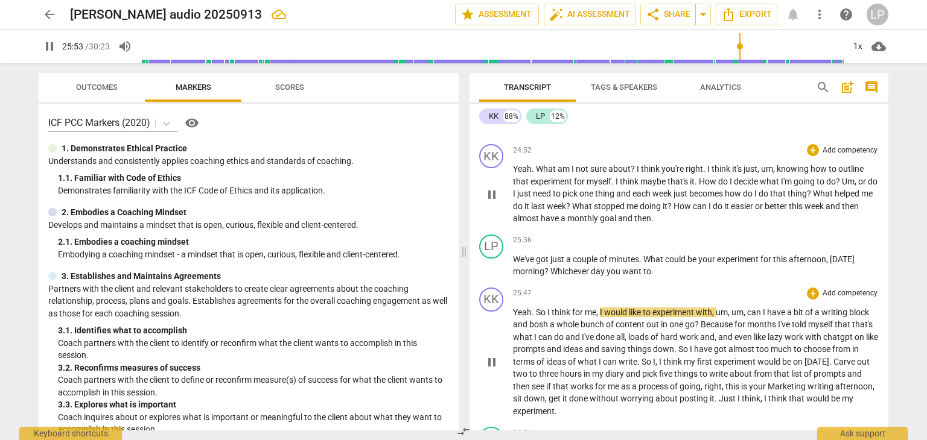
scroll to position [4332, 0]
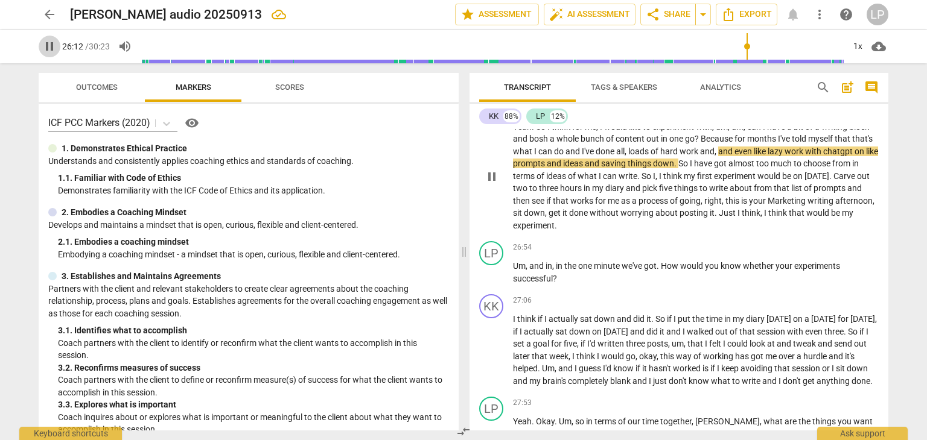
click at [53, 48] on span "pause" at bounding box center [49, 46] width 14 height 14
click at [494, 184] on span "play_arrow" at bounding box center [491, 177] width 14 height 14
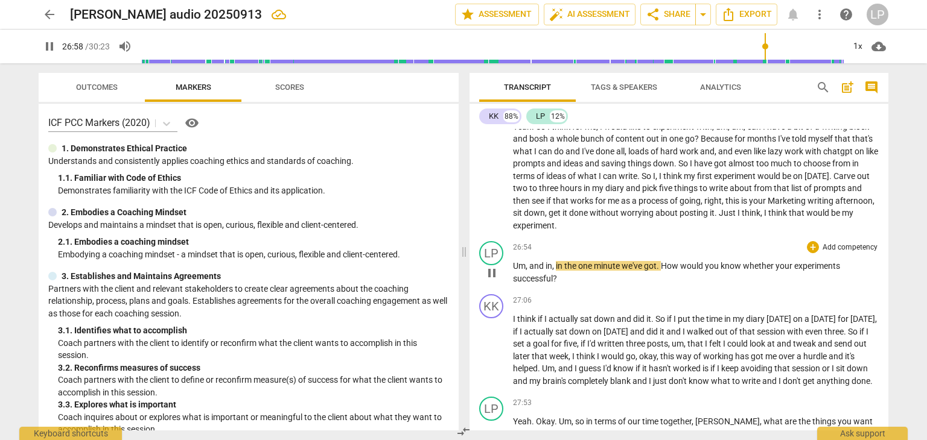
click at [516, 279] on div "LP play_arrow pause 26:54 + Add competency keyboard_arrow_right Um , and in , i…" at bounding box center [678, 263] width 419 height 53
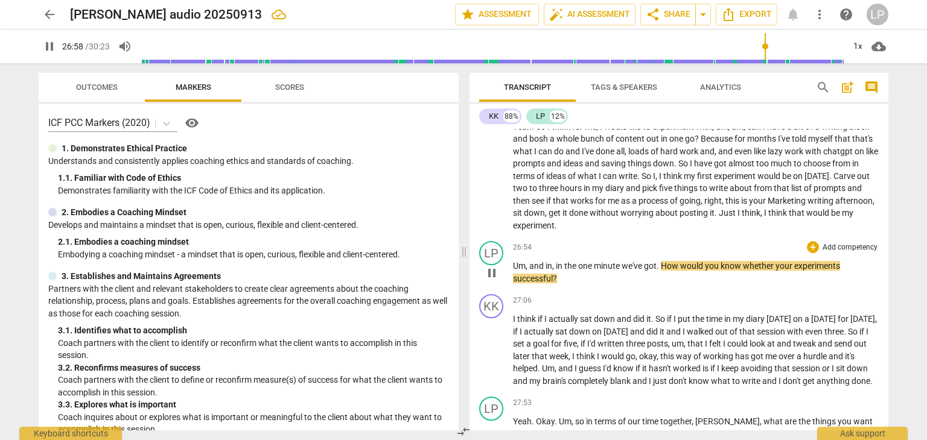
click at [516, 271] on span "Um" at bounding box center [519, 266] width 13 height 10
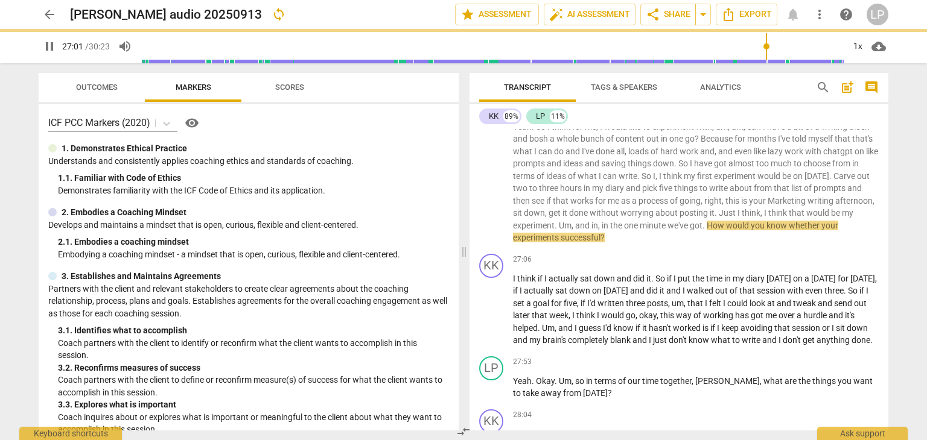
scroll to position [4291, 0]
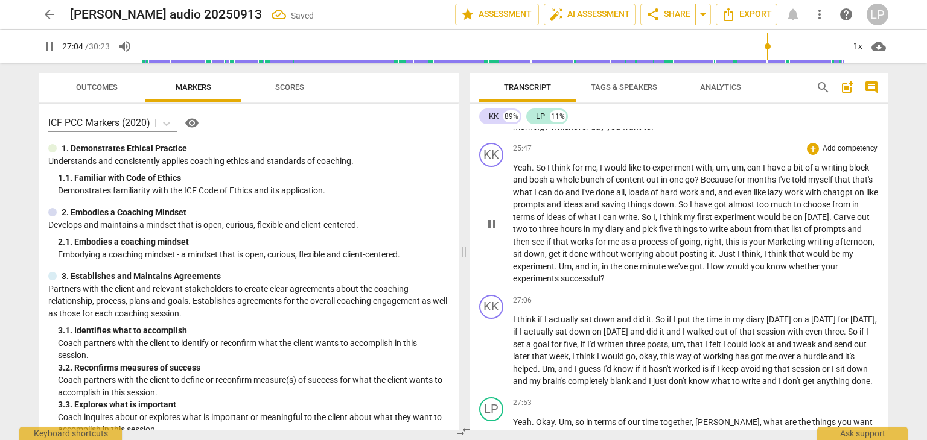
click at [591, 272] on span "and" at bounding box center [583, 267] width 16 height 10
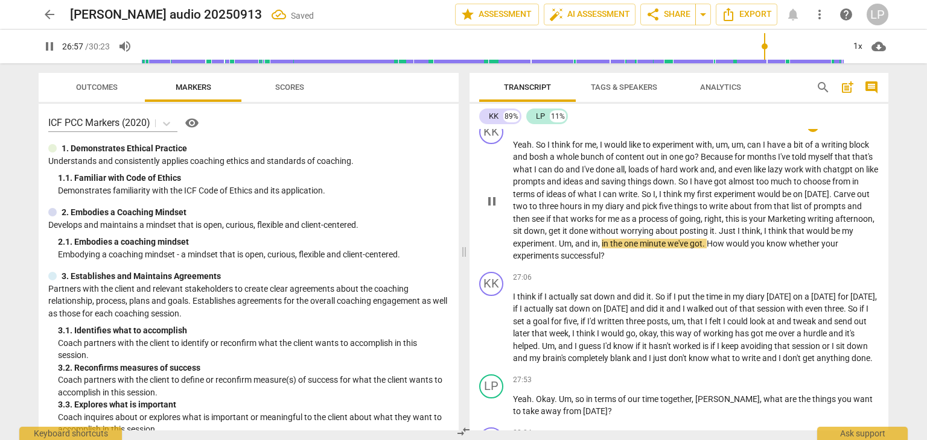
scroll to position [4315, 0]
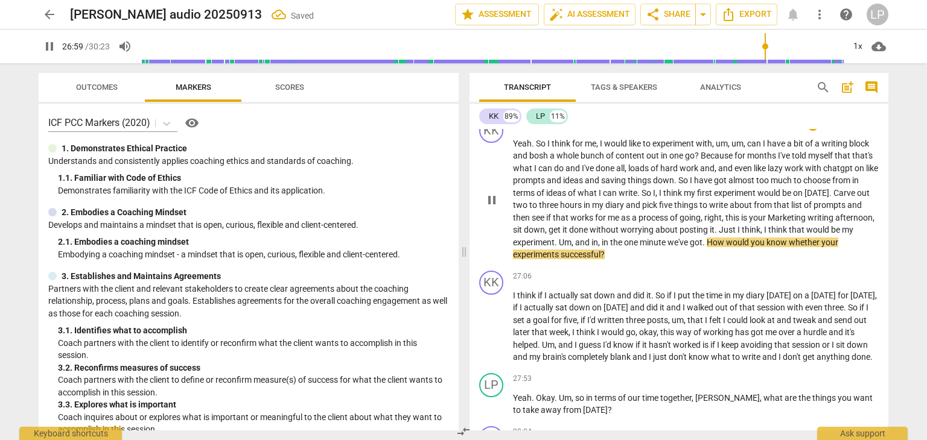
click at [591, 247] on span "and" at bounding box center [583, 243] width 16 height 10
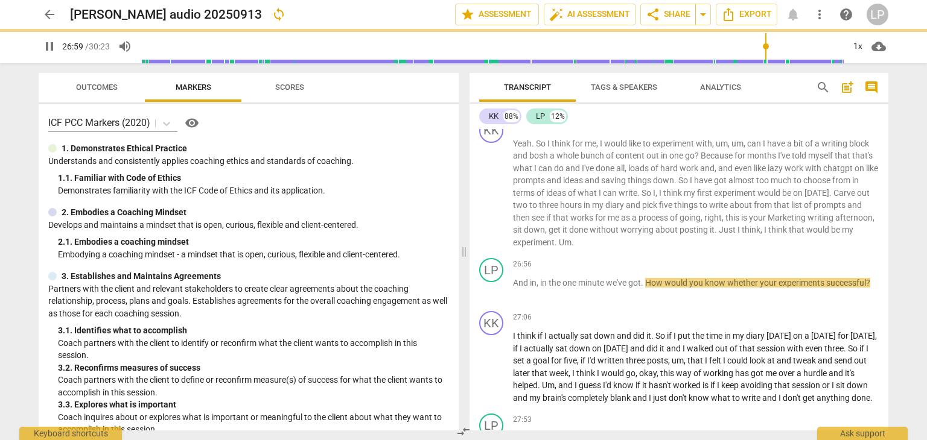
scroll to position [4356, 0]
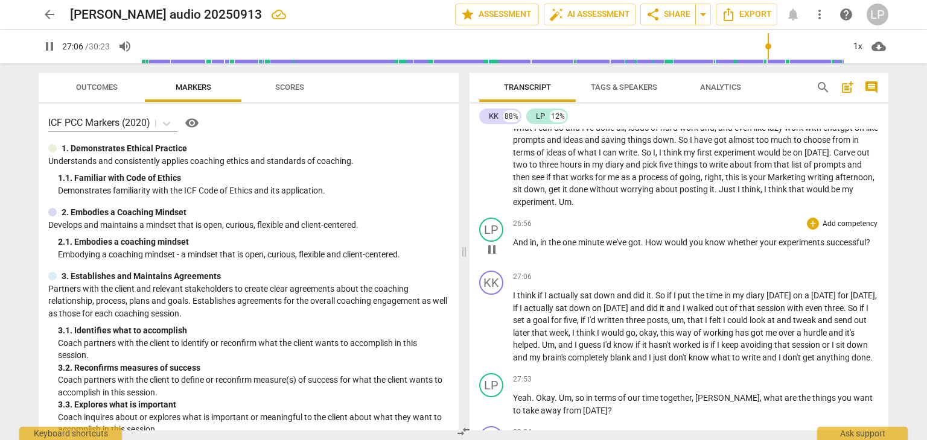
click at [820, 247] on span "experiments" at bounding box center [802, 243] width 48 height 10
type input "1628"
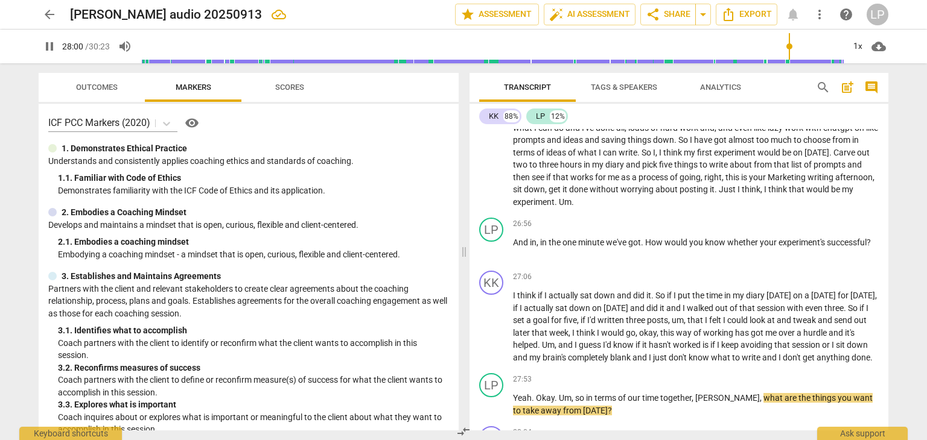
drag, startPoint x: 888, startPoint y: 384, endPoint x: 889, endPoint y: 395, distance: 10.3
click at [889, 395] on div "Transcript Tags & Speakers Analytics search post_add comment KK 88% LP 12% KK p…" at bounding box center [681, 251] width 433 height 377
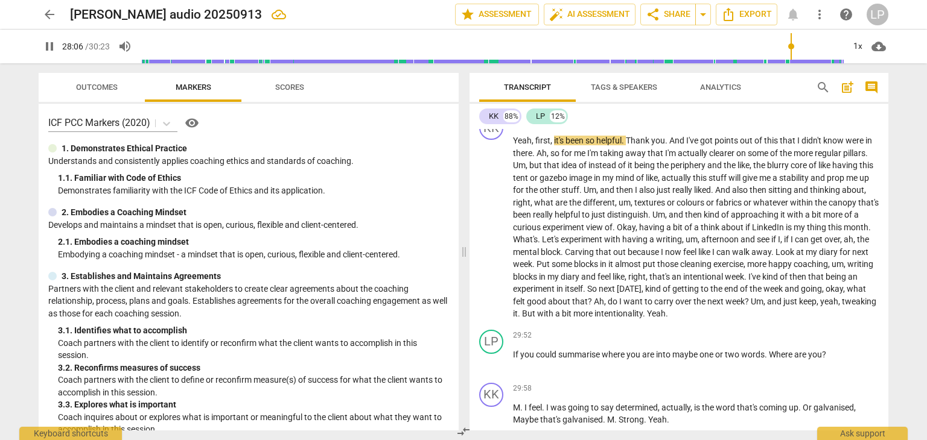
scroll to position [4669, 0]
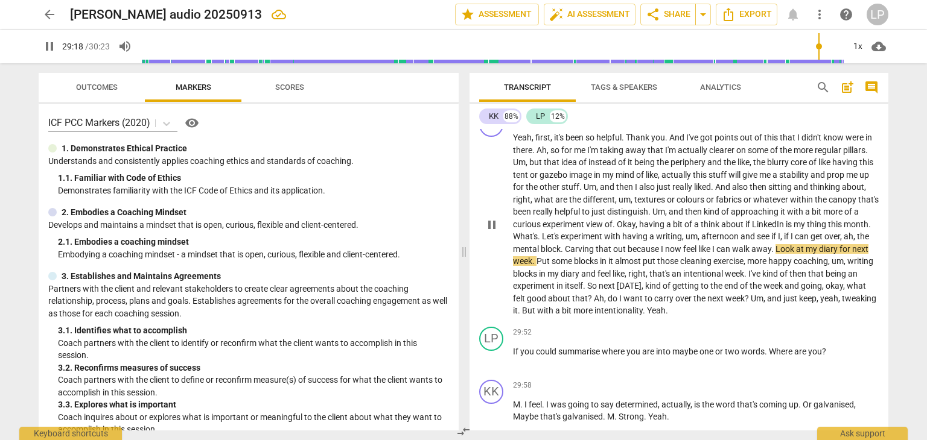
click at [857, 241] on span "the" at bounding box center [863, 237] width 12 height 10
type input "1759"
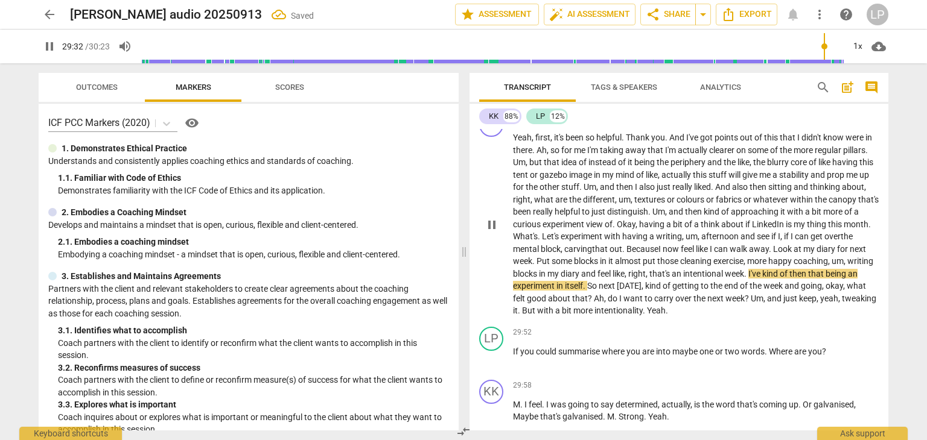
click at [768, 266] on span "more" at bounding box center [757, 261] width 21 height 10
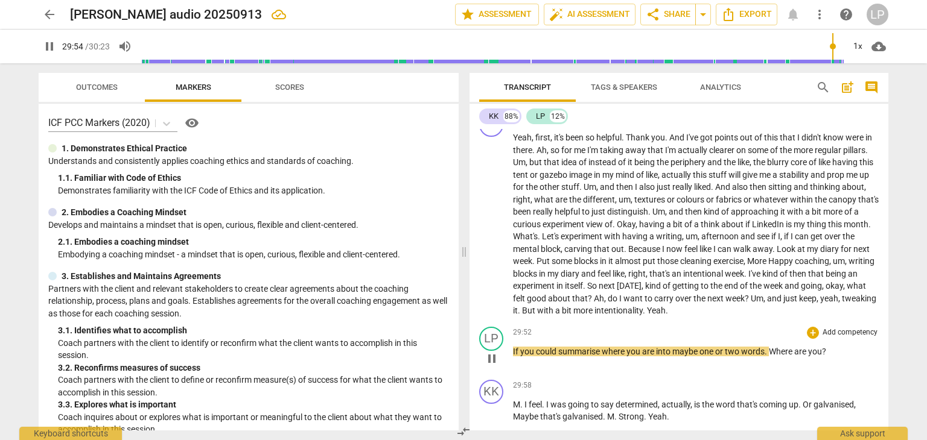
click at [613, 357] on span "where" at bounding box center [614, 352] width 25 height 10
type input "1796"
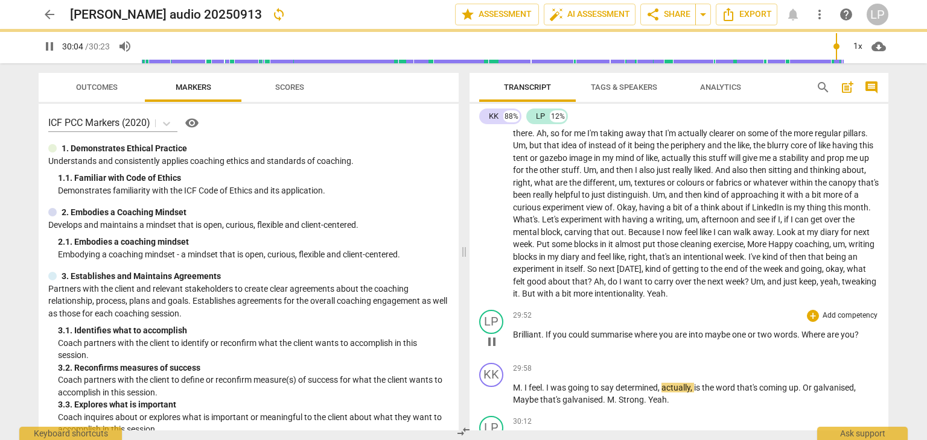
scroll to position [4872, 0]
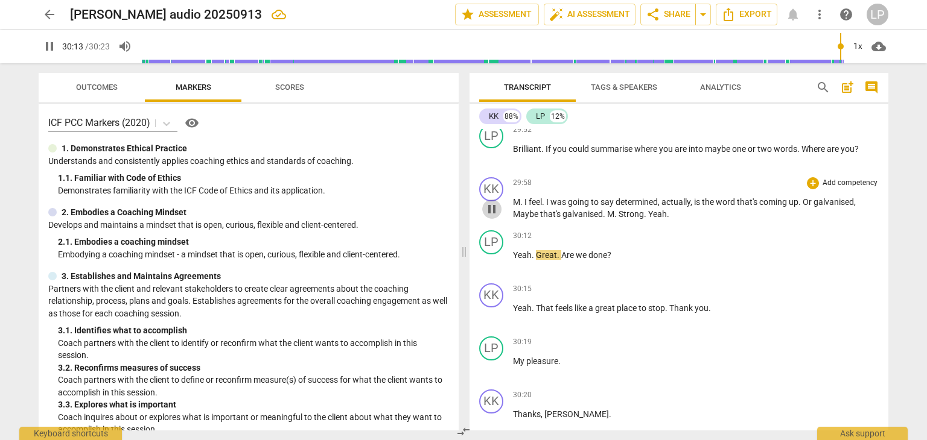
click at [498, 217] on span "pause" at bounding box center [491, 209] width 14 height 14
click at [869, 221] on p "M . I feel . I was going to say determined , actually , is the word that's comi…" at bounding box center [696, 208] width 366 height 25
click at [609, 219] on span "M" at bounding box center [610, 214] width 7 height 10
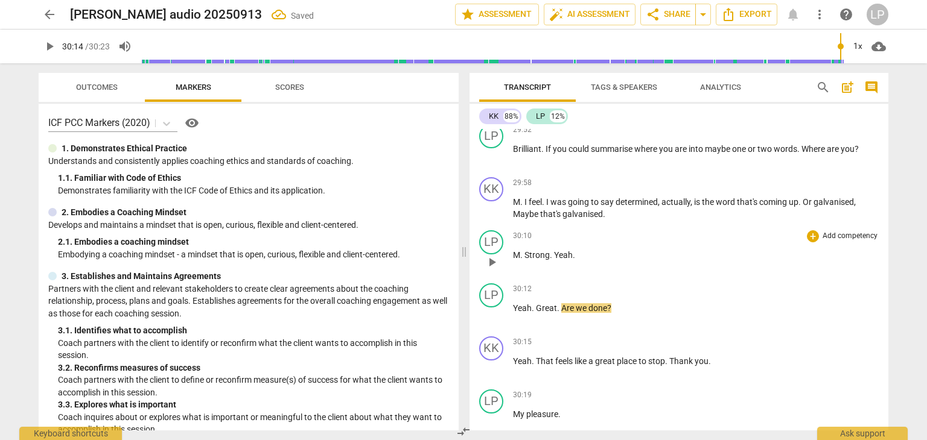
click at [520, 260] on span "." at bounding box center [522, 255] width 4 height 10
click at [494, 217] on span "pause" at bounding box center [491, 209] width 14 height 14
click at [494, 217] on span "play_arrow" at bounding box center [491, 209] width 14 height 14
click at [492, 270] on span "pause" at bounding box center [491, 262] width 14 height 14
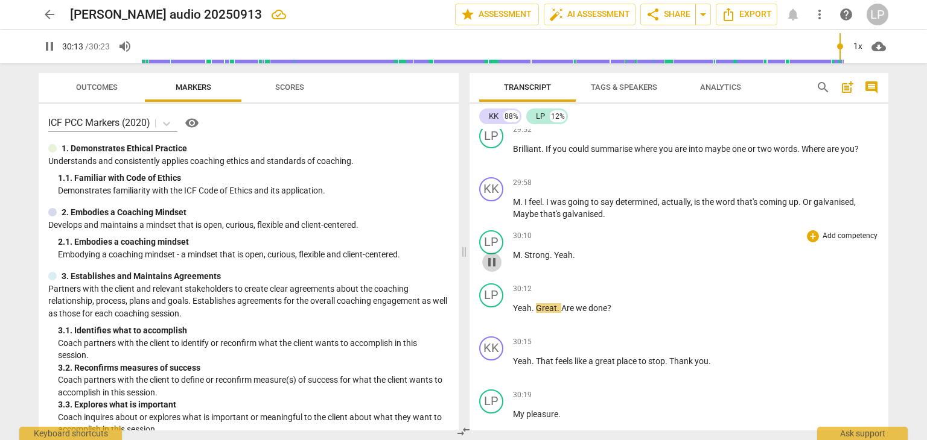
type input "1814"
click at [521, 260] on span "." at bounding box center [522, 255] width 4 height 10
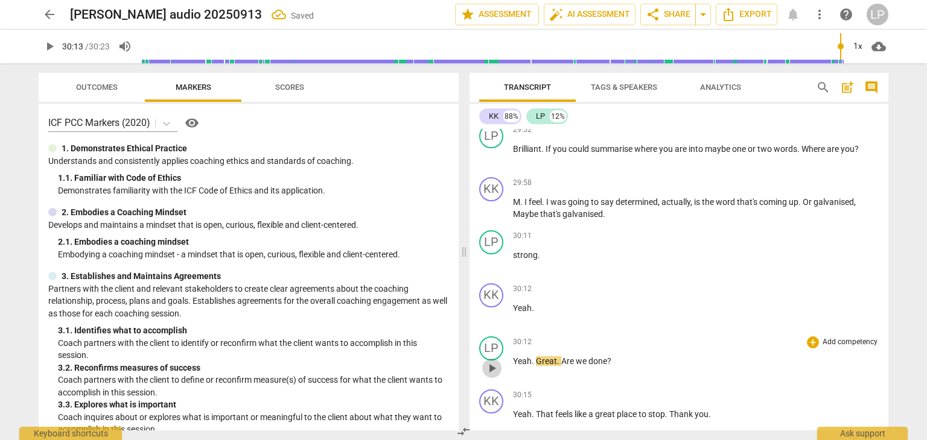
click at [490, 376] on span "play_arrow" at bounding box center [491, 368] width 14 height 14
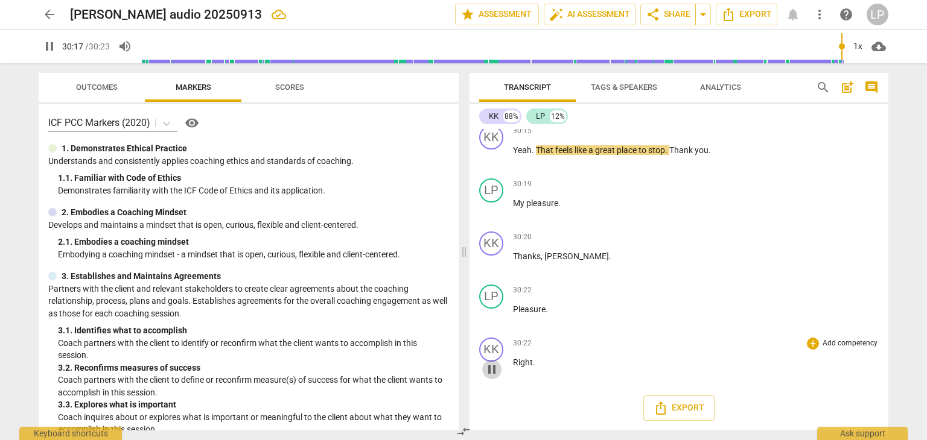
click at [488, 369] on span "pause" at bounding box center [491, 370] width 14 height 14
click at [492, 156] on span "play_arrow" at bounding box center [491, 157] width 14 height 14
type input "1823"
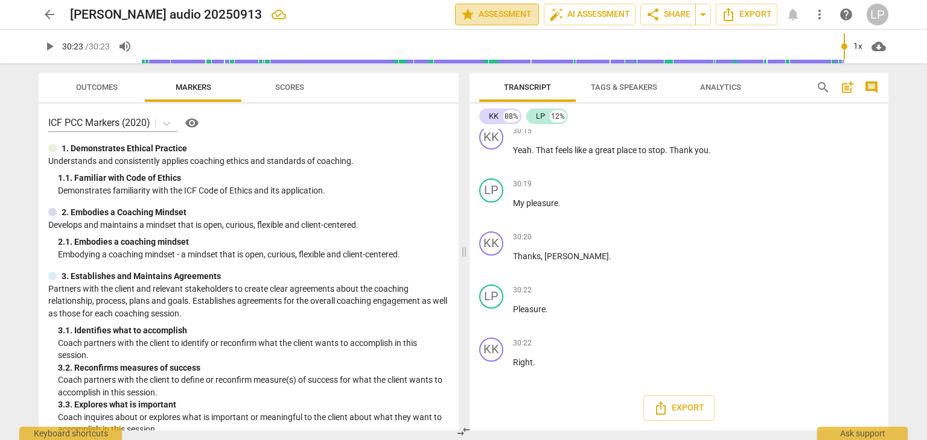
click at [478, 11] on span "star Assessment" at bounding box center [496, 14] width 73 height 14
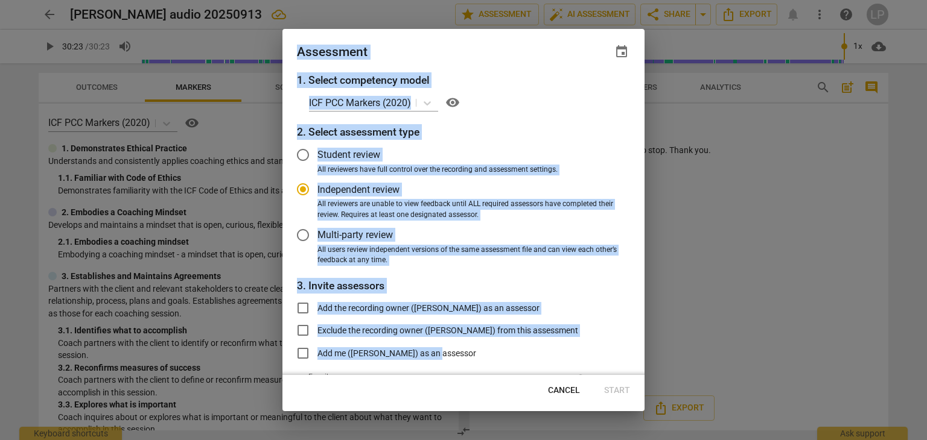
drag, startPoint x: 645, startPoint y: 303, endPoint x: 638, endPoint y: 343, distance: 40.5
click at [638, 343] on div "Assessment event 1. Select competency model ICF PCC Markers (2020) visibility 2…" at bounding box center [463, 220] width 927 height 440
click at [573, 317] on div "Add the recording owner ([PERSON_NAME]) as an assessor Exclude the recording ow…" at bounding box center [463, 331] width 333 height 74
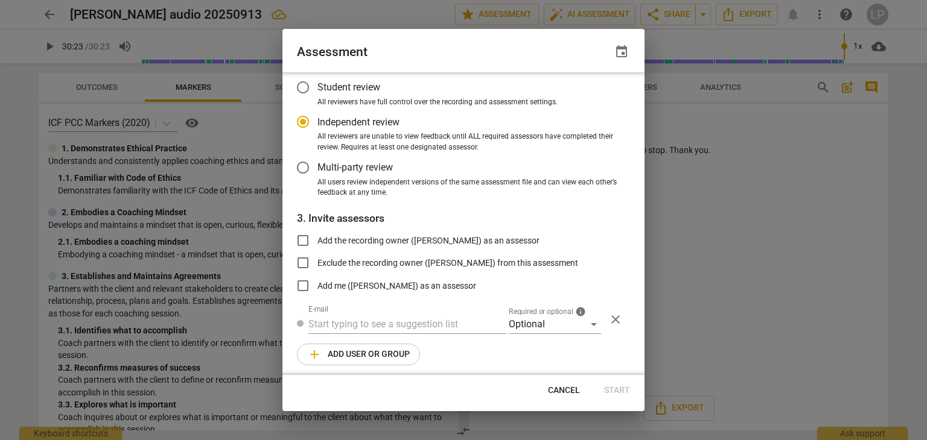
scroll to position [72, 0]
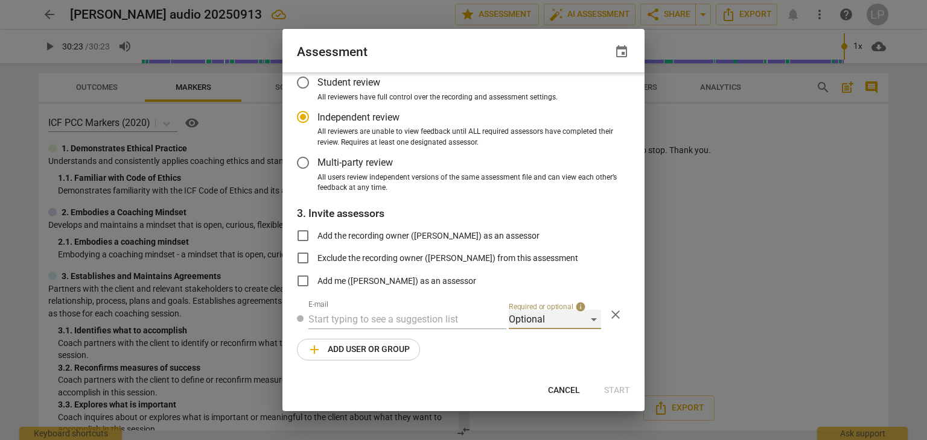
click at [594, 323] on div "Optional" at bounding box center [555, 319] width 92 height 19
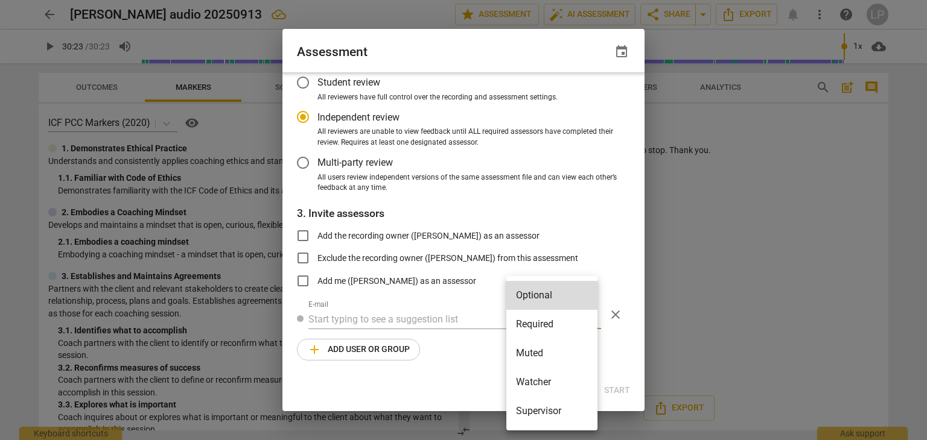
click at [548, 324] on li "Required" at bounding box center [551, 324] width 91 height 29
radio input "false"
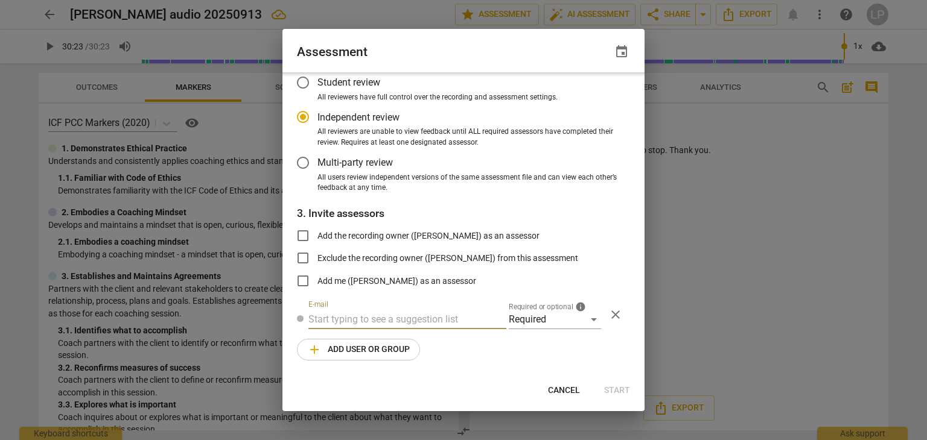
click at [388, 314] on input "text" at bounding box center [407, 319] width 198 height 19
type input "[EMAIL_ADDRESS][DOMAIN_NAME]"
radio input "false"
click at [299, 160] on input "Multi-party review" at bounding box center [302, 162] width 29 height 29
click at [614, 385] on span "Start" at bounding box center [617, 391] width 26 height 12
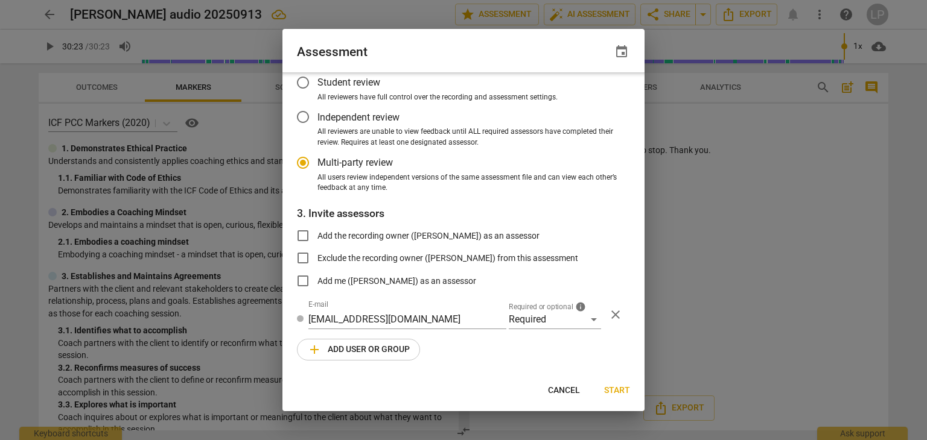
radio input "false"
type input "[PERSON_NAME] <[DOMAIN_NAME][EMAIL_ADDRESS][DOMAIN_NAME]>"
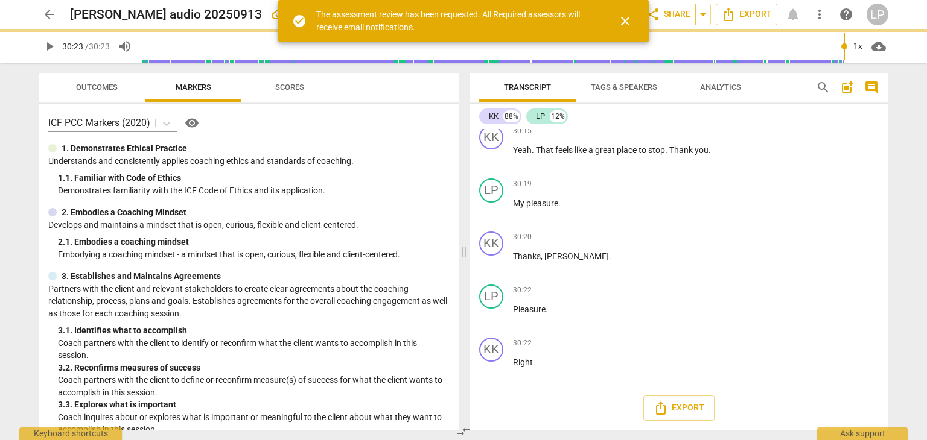
scroll to position [32, 0]
type input "1823"
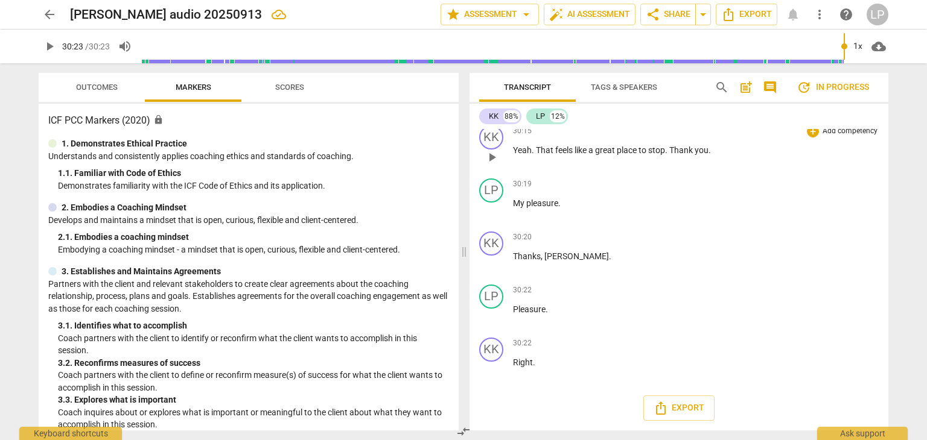
click at [878, 140] on div "KK play_arrow pause 30:15 + Add competency keyboard_arrow_right Yeah . That fee…" at bounding box center [678, 147] width 419 height 53
click at [667, 13] on span "share Share" at bounding box center [668, 14] width 45 height 14
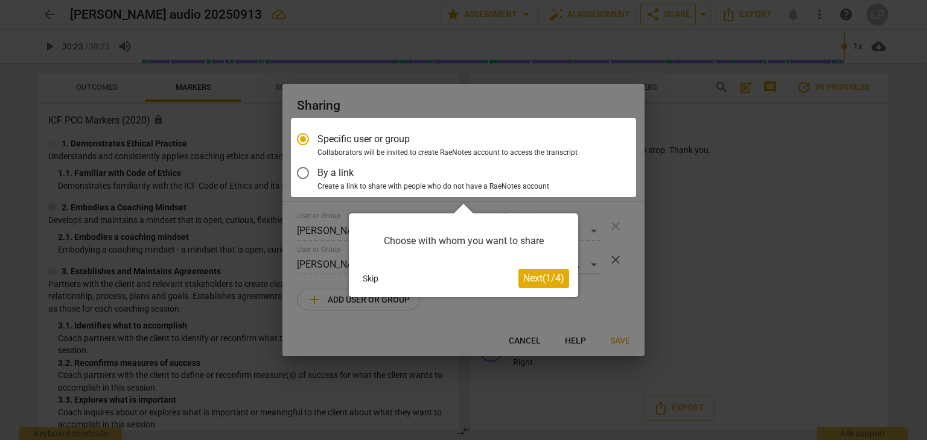
scroll to position [0, 0]
click at [371, 277] on button "Skip" at bounding box center [370, 279] width 25 height 18
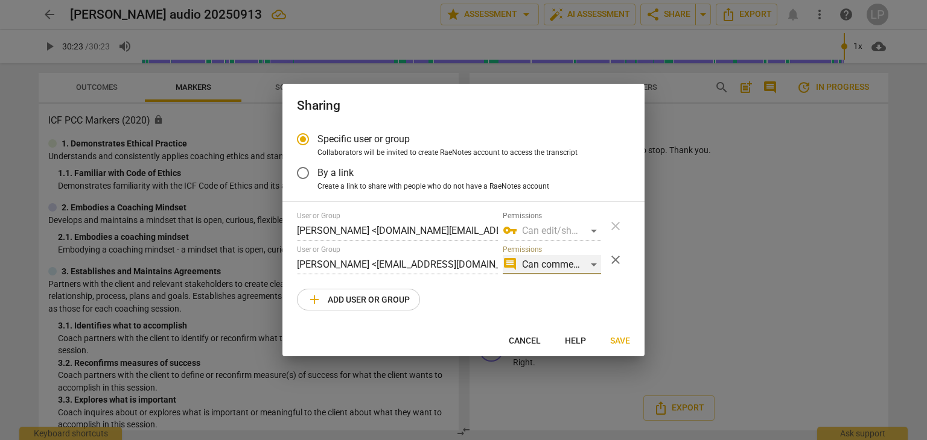
click at [589, 270] on div "comment Can comment" at bounding box center [552, 264] width 98 height 19
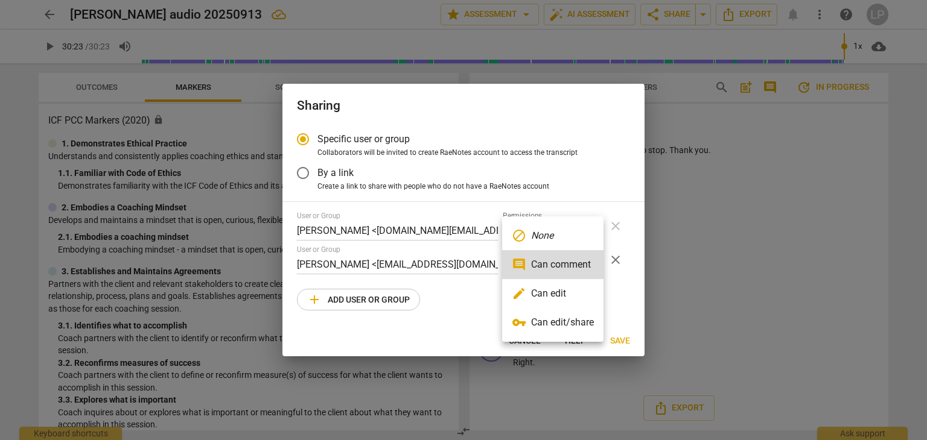
click at [471, 324] on div at bounding box center [463, 220] width 927 height 440
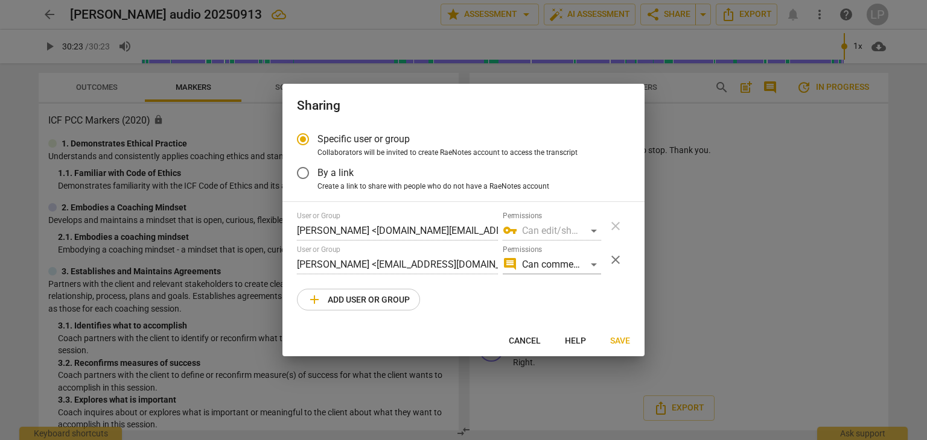
click at [748, 290] on div at bounding box center [463, 220] width 927 height 440
radio input "false"
